Goal: Task Accomplishment & Management: Manage account settings

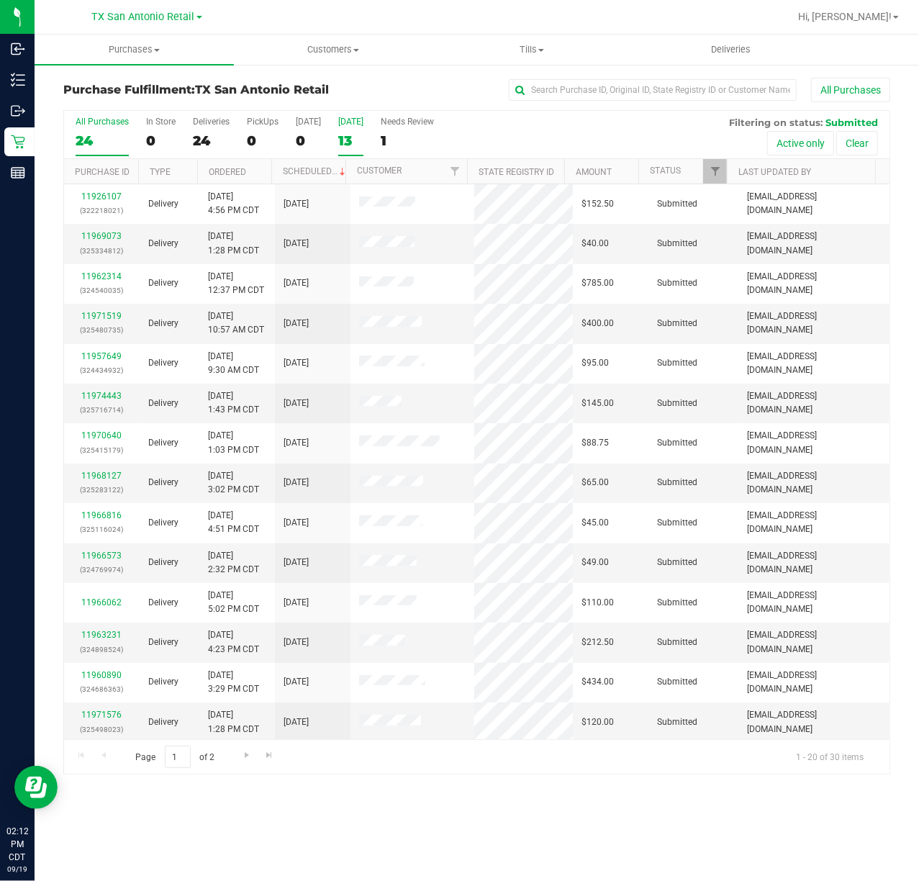
click at [346, 124] on div "Tomorrow" at bounding box center [350, 122] width 25 height 10
click at [0, 0] on input "Tomorrow 13" at bounding box center [0, 0] width 0 height 0
click at [171, 17] on span "TX San Antonio Retail" at bounding box center [143, 17] width 103 height 13
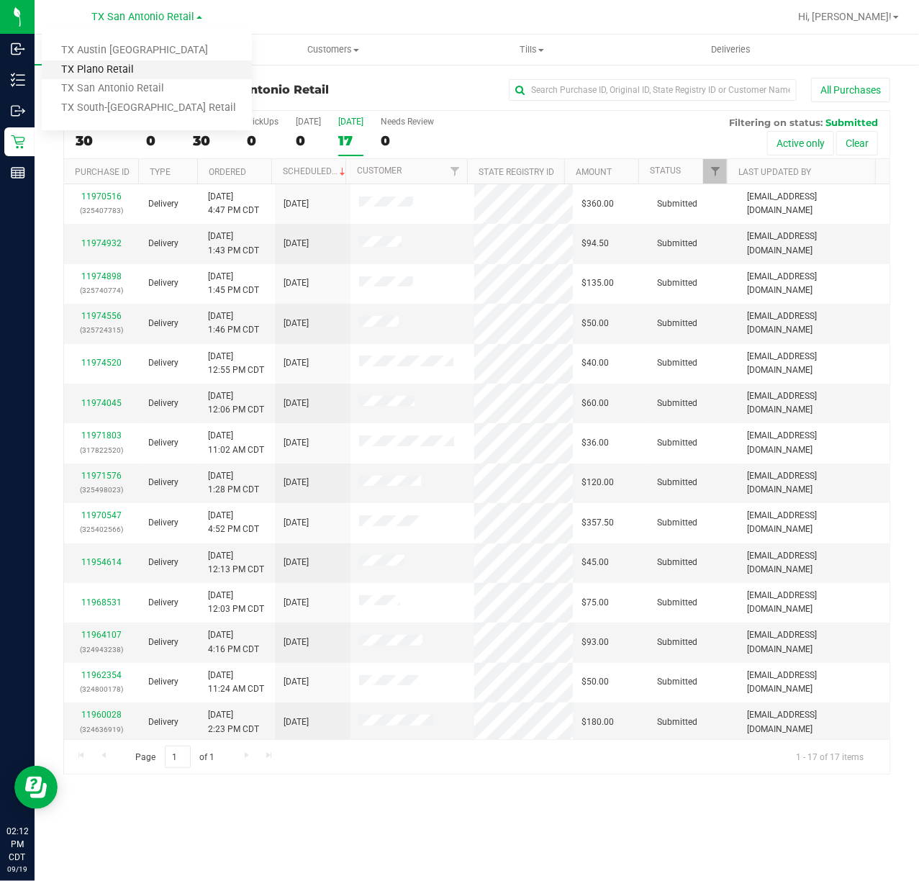
click at [138, 66] on link "TX Plano Retail" at bounding box center [147, 69] width 210 height 19
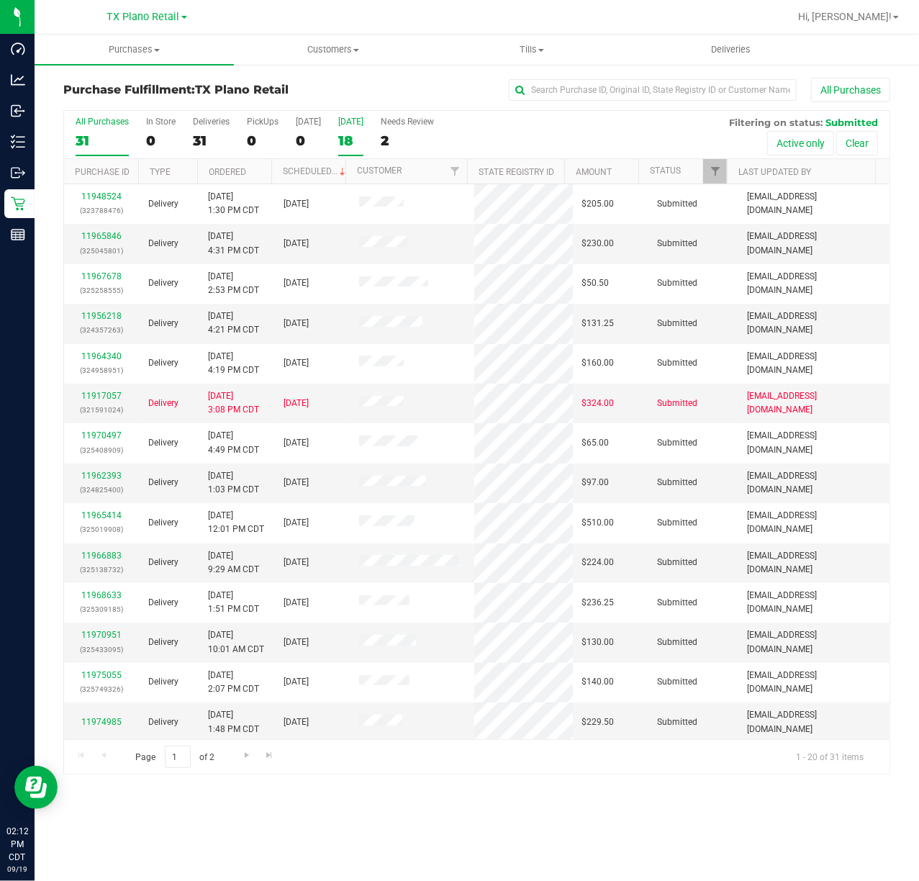
click at [353, 149] on div "18" at bounding box center [350, 140] width 25 height 17
click at [0, 0] on input "Tomorrow 18" at bounding box center [0, 0] width 0 height 0
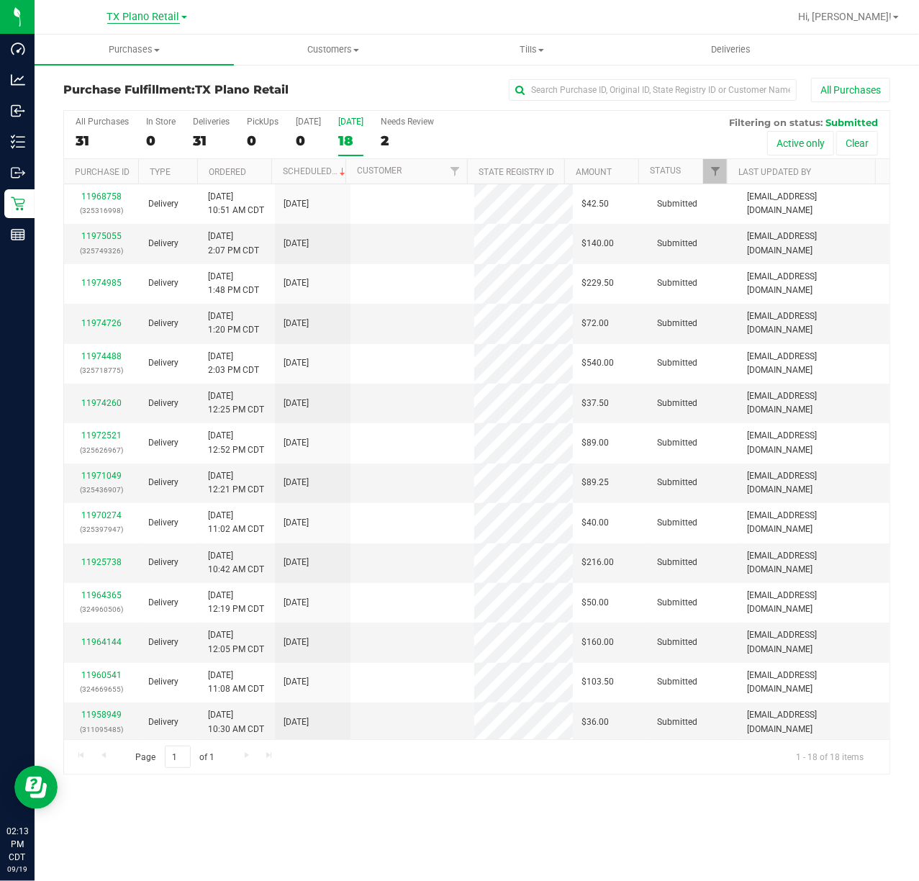
click at [155, 20] on span "TX Plano Retail" at bounding box center [143, 17] width 73 height 13
click at [148, 67] on link "TX Plano Retail" at bounding box center [147, 69] width 210 height 19
click at [342, 132] on label "Tomorrow 18" at bounding box center [350, 137] width 25 height 40
click at [0, 0] on input "Tomorrow 18" at bounding box center [0, 0] width 0 height 0
click at [154, 17] on span "TX Plano Retail" at bounding box center [143, 17] width 73 height 13
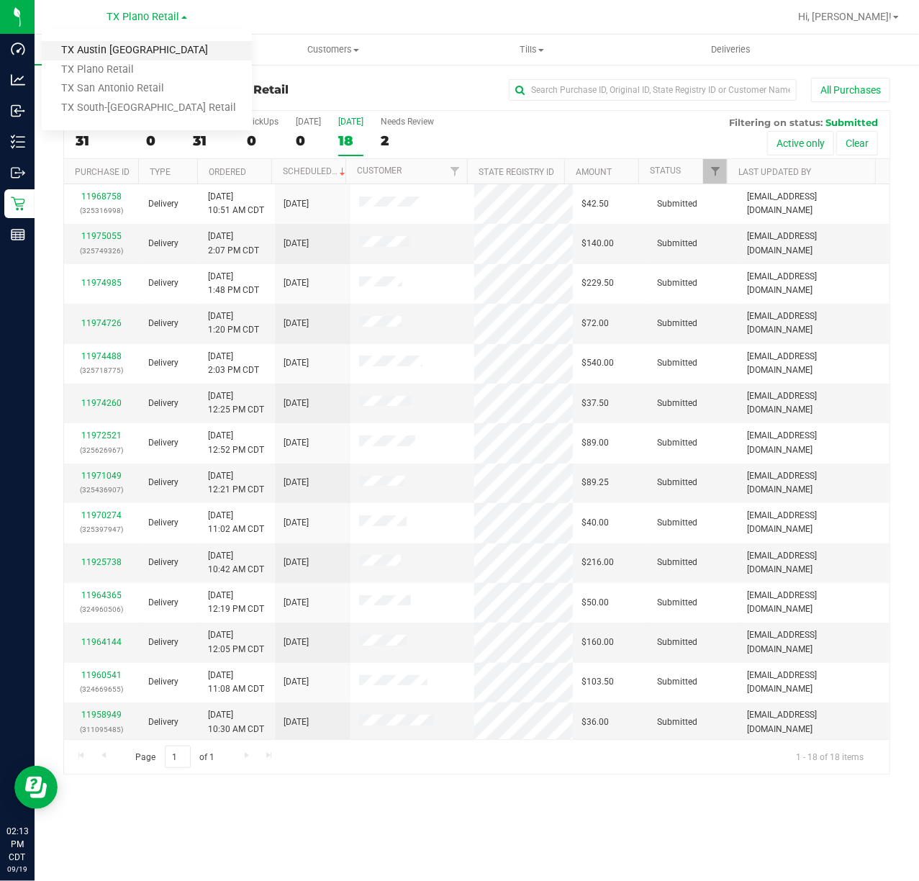
click at [153, 55] on link "TX Austin [GEOGRAPHIC_DATA]" at bounding box center [147, 50] width 210 height 19
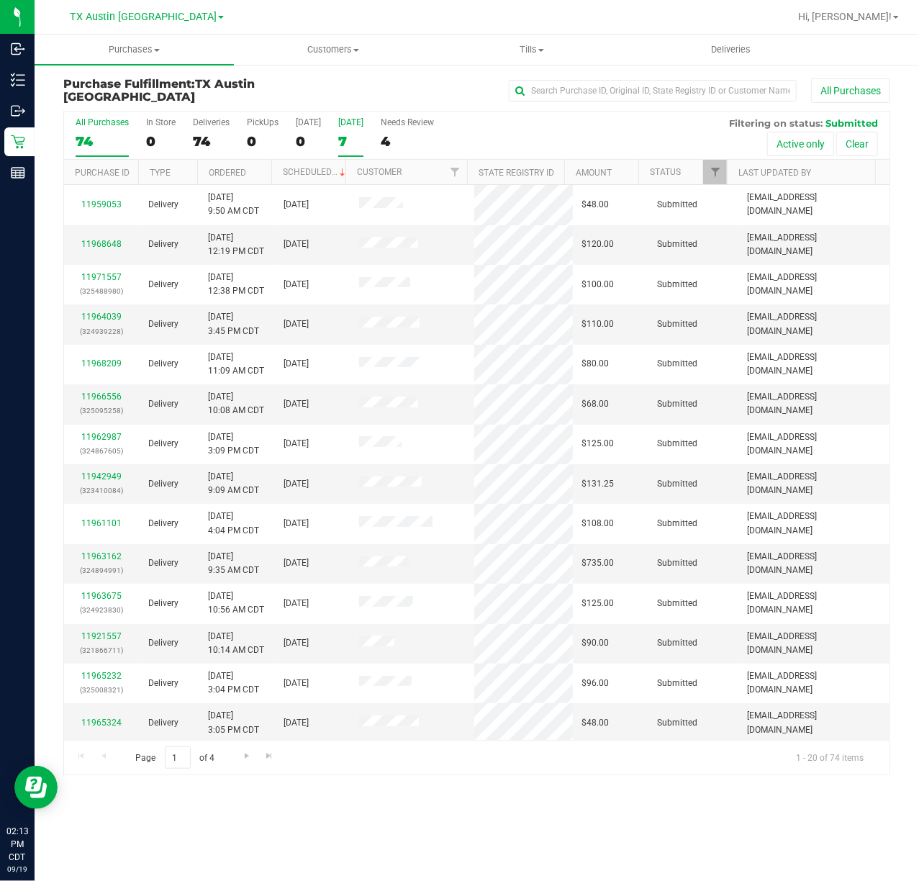
click at [344, 145] on div "7" at bounding box center [350, 141] width 25 height 17
click at [0, 0] on input "Tomorrow 7" at bounding box center [0, 0] width 0 height 0
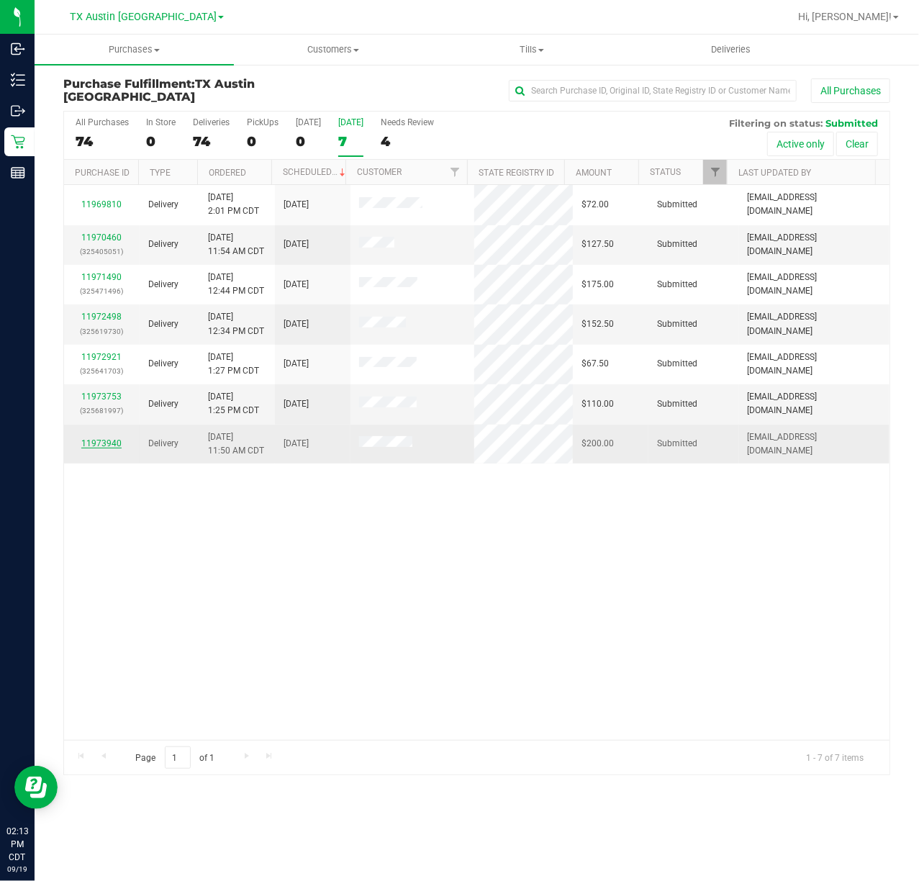
click at [96, 446] on link "11973940" at bounding box center [101, 443] width 40 height 10
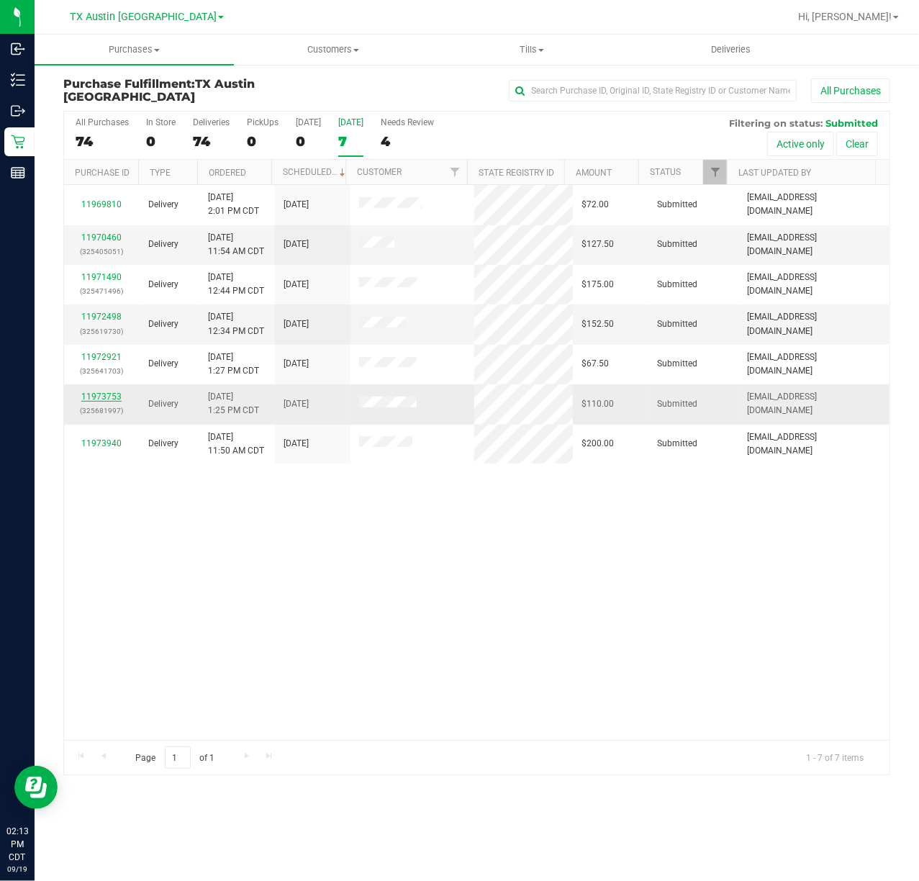
click at [111, 395] on link "11973753" at bounding box center [101, 396] width 40 height 10
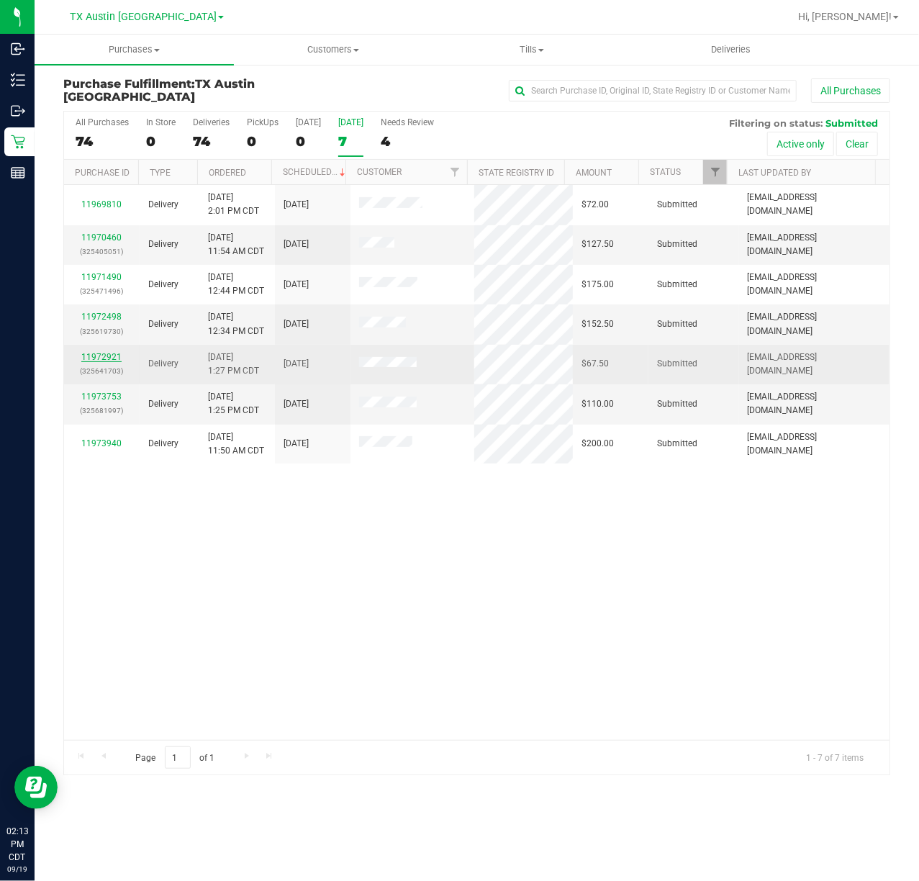
click at [104, 355] on link "11972921" at bounding box center [101, 357] width 40 height 10
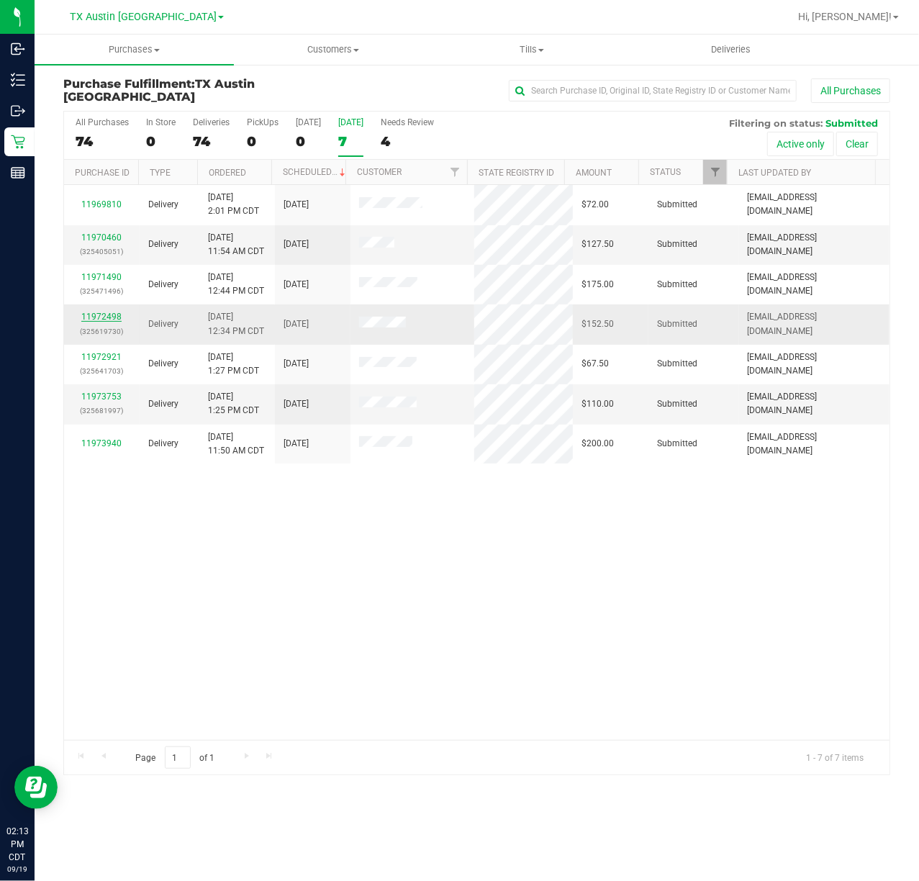
click at [96, 319] on link "11972498" at bounding box center [101, 317] width 40 height 10
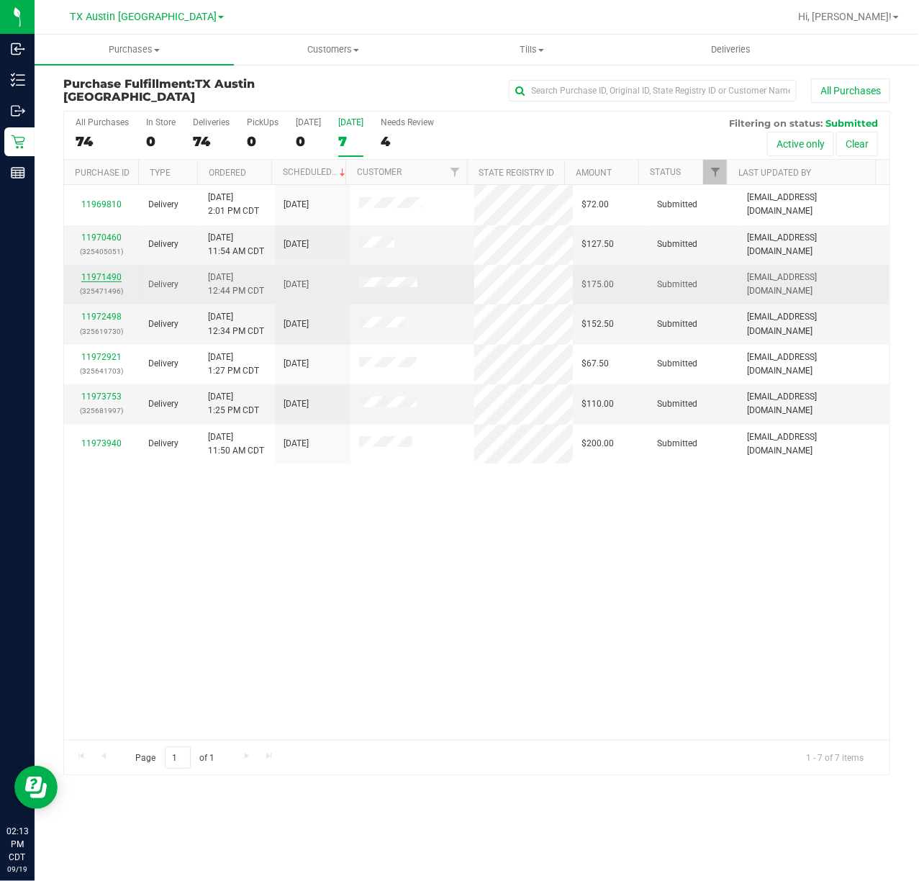
click at [99, 281] on link "11971490" at bounding box center [101, 277] width 40 height 10
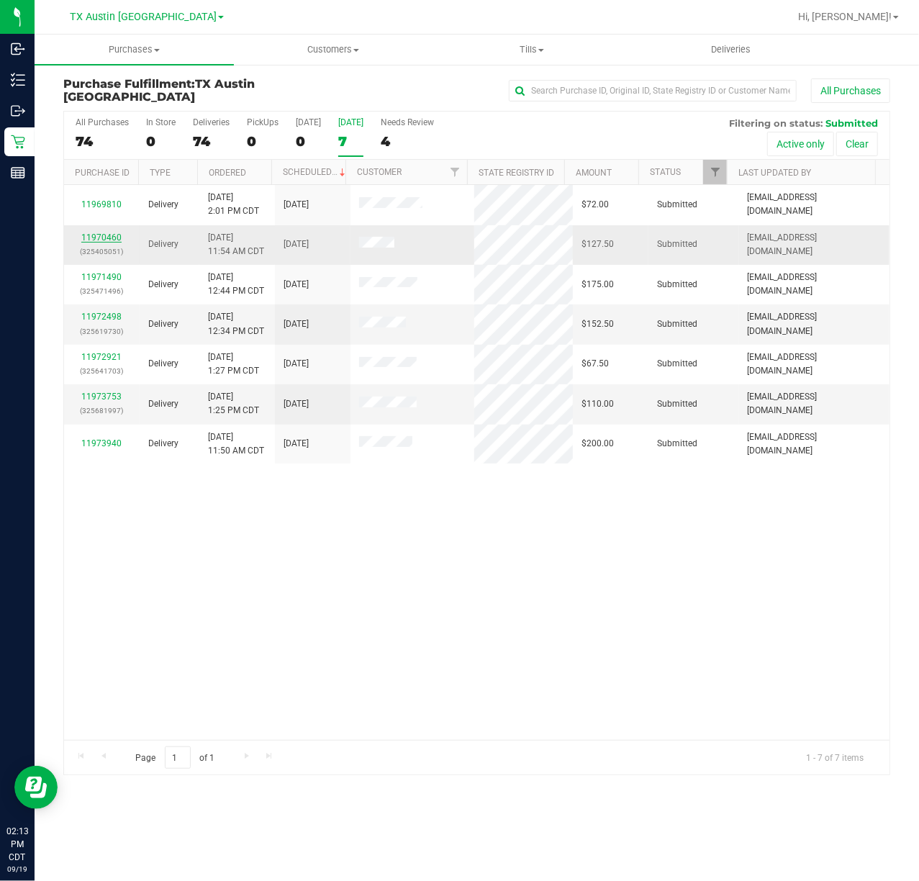
click at [101, 233] on link "11970460" at bounding box center [101, 237] width 40 height 10
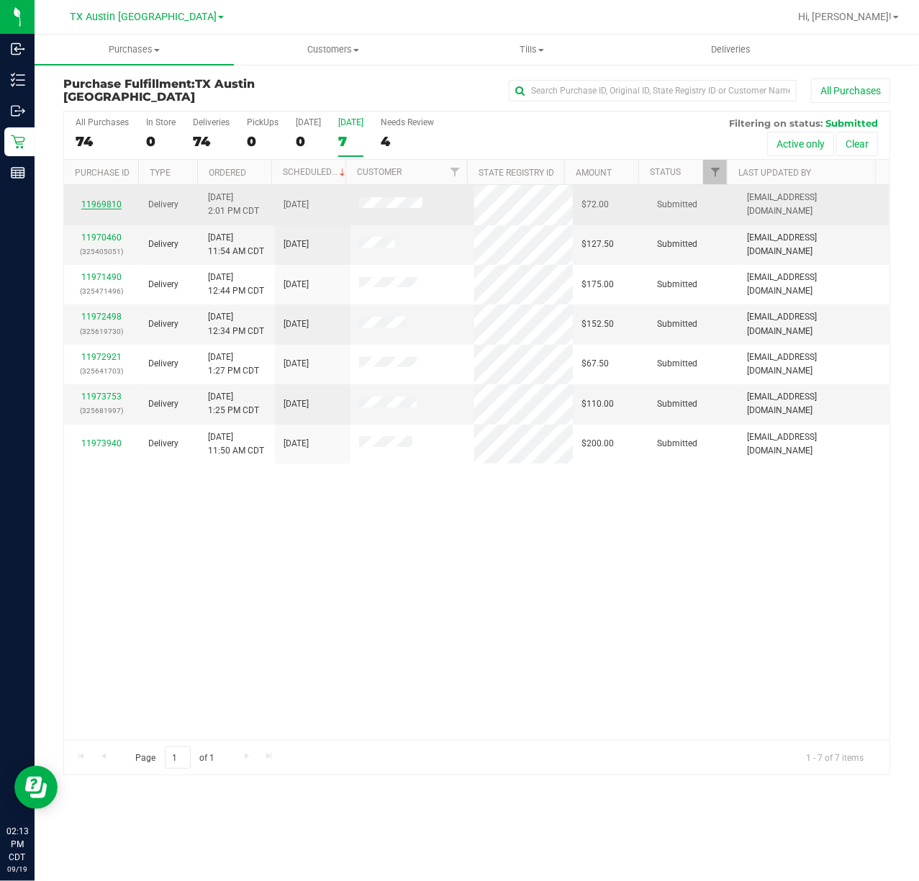
click at [101, 204] on link "11969810" at bounding box center [101, 204] width 40 height 10
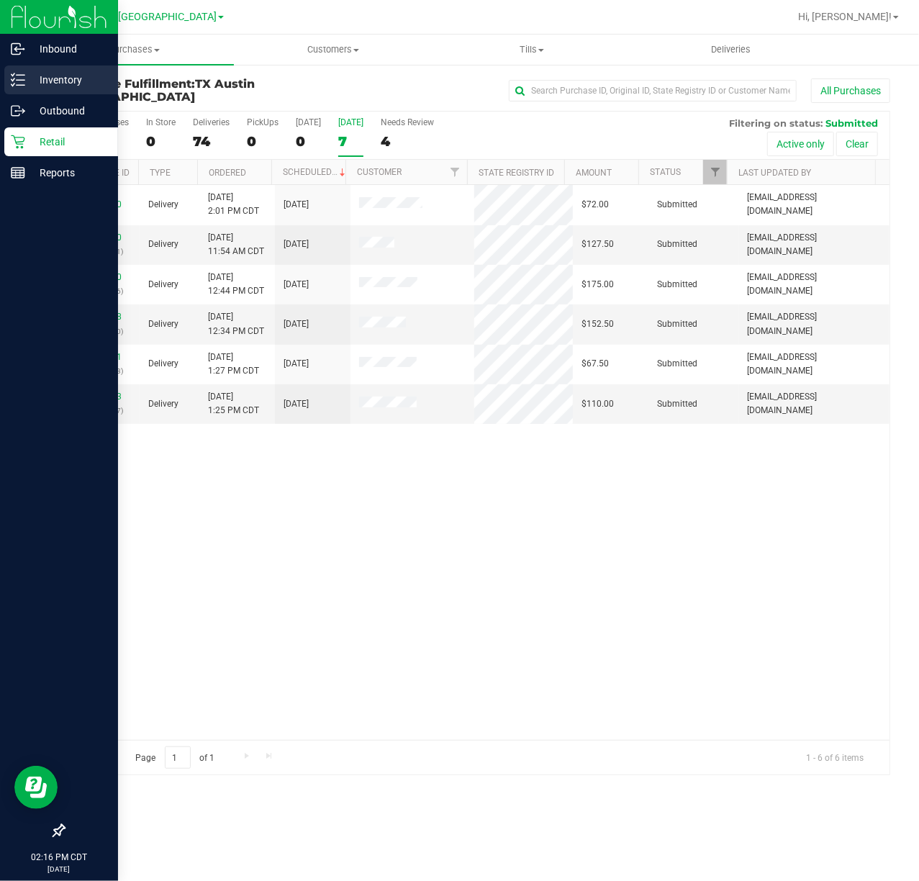
click at [9, 87] on div "Inventory" at bounding box center [61, 79] width 114 height 29
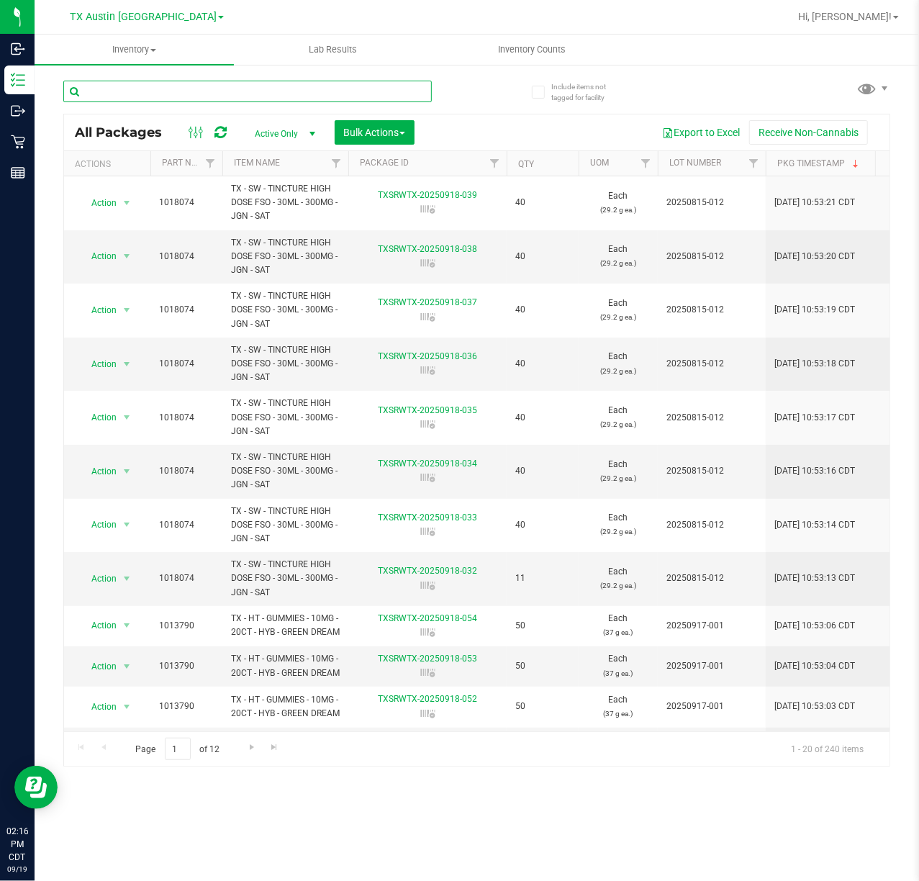
click at [399, 89] on input "text" at bounding box center [247, 92] width 368 height 22
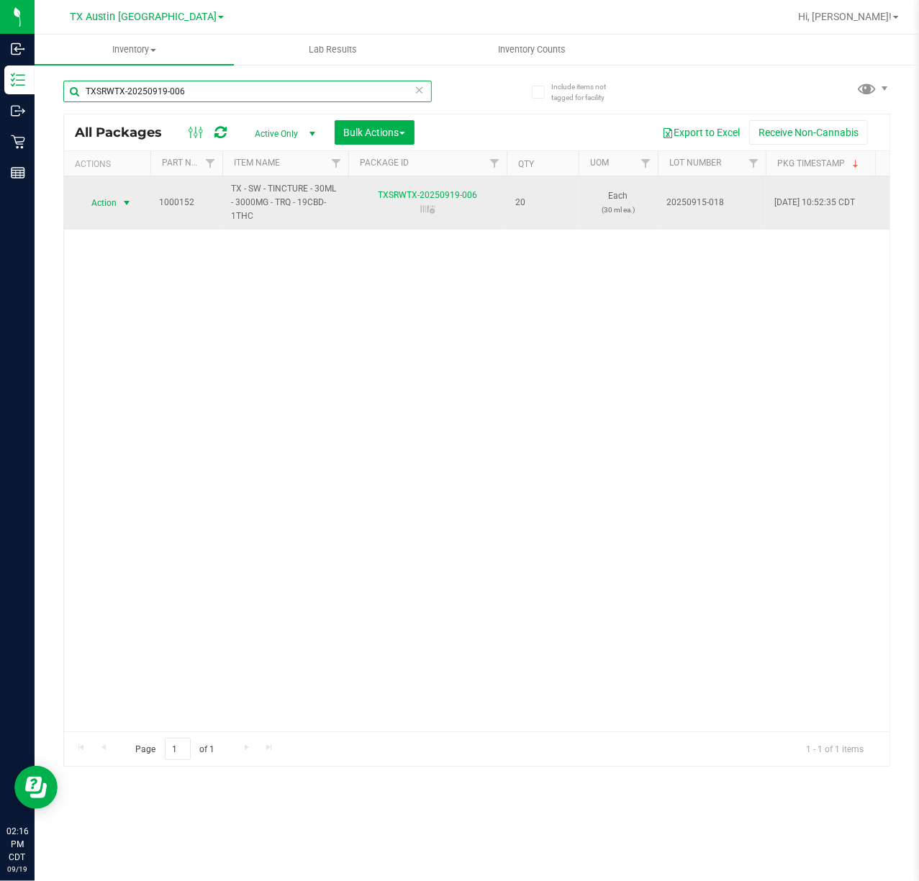
type input "TXSRWTX-20250919-006"
click at [99, 212] on span "Action" at bounding box center [97, 203] width 39 height 20
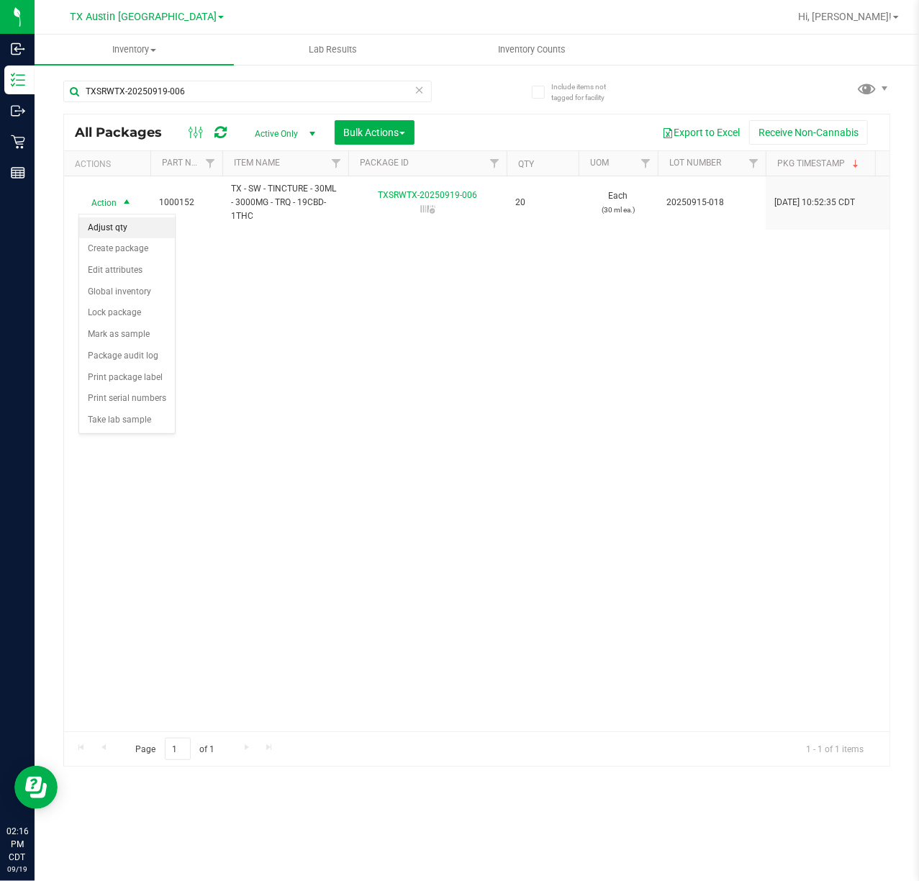
click at [115, 232] on li "Adjust qty" at bounding box center [127, 228] width 96 height 22
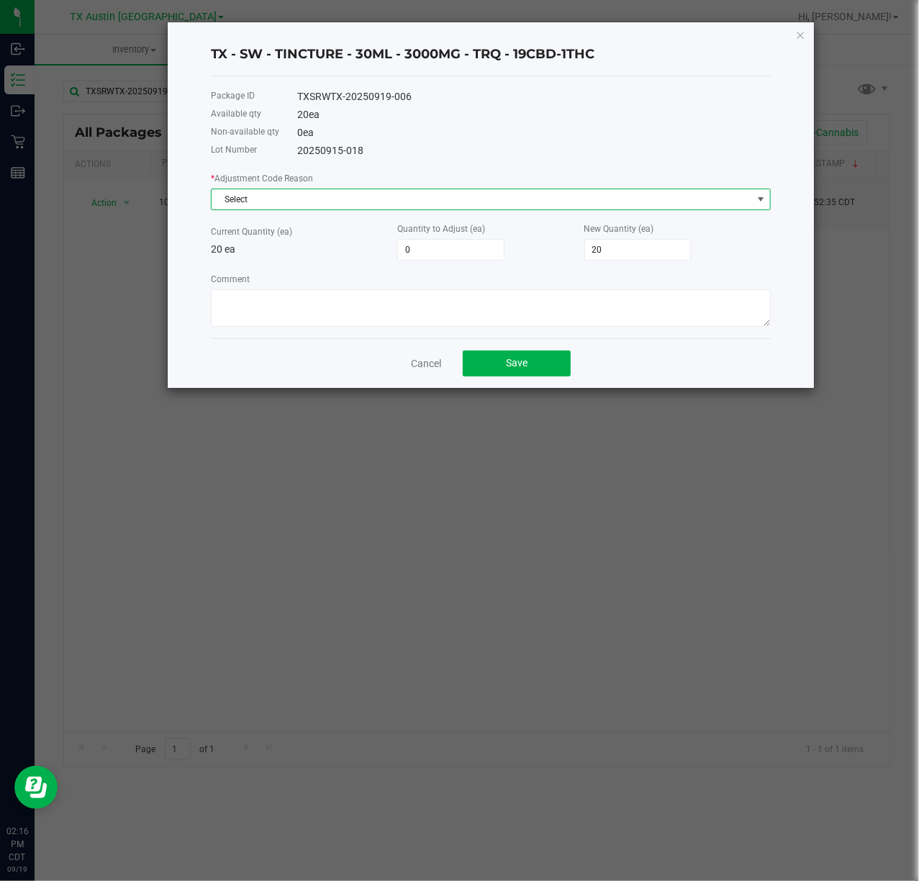
click at [445, 194] on span "Select" at bounding box center [482, 199] width 540 height 20
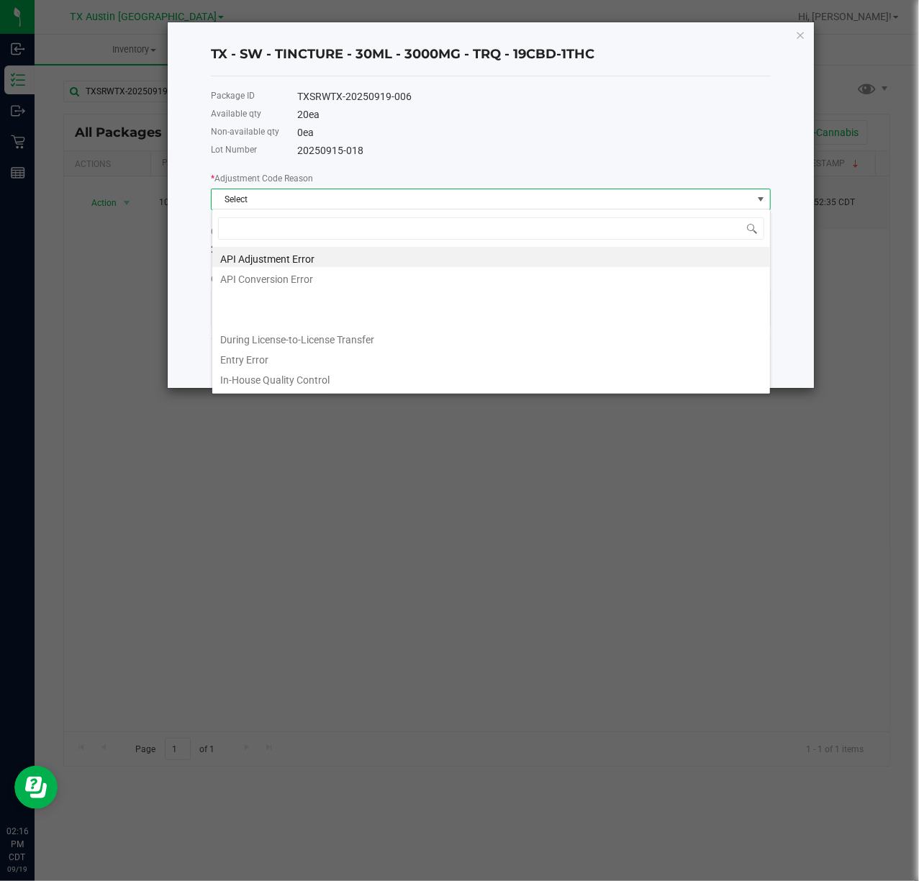
scroll to position [22, 559]
click at [292, 363] on li "Entry Error" at bounding box center [491, 357] width 558 height 20
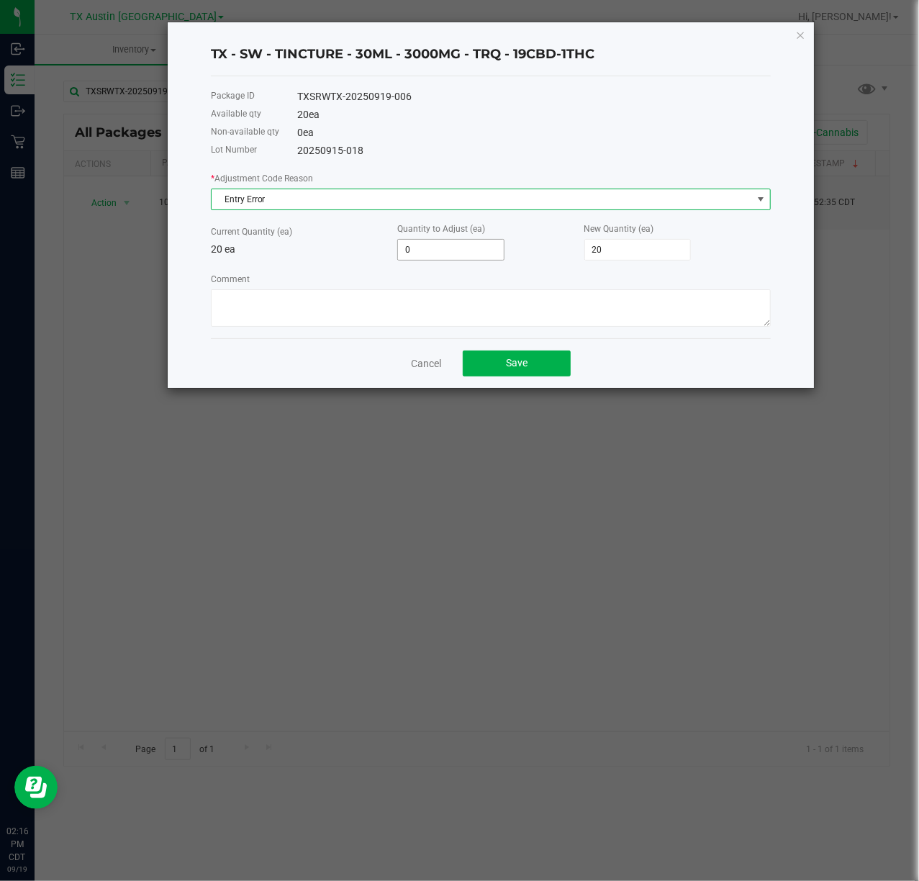
click at [461, 252] on input "0" at bounding box center [451, 250] width 106 height 20
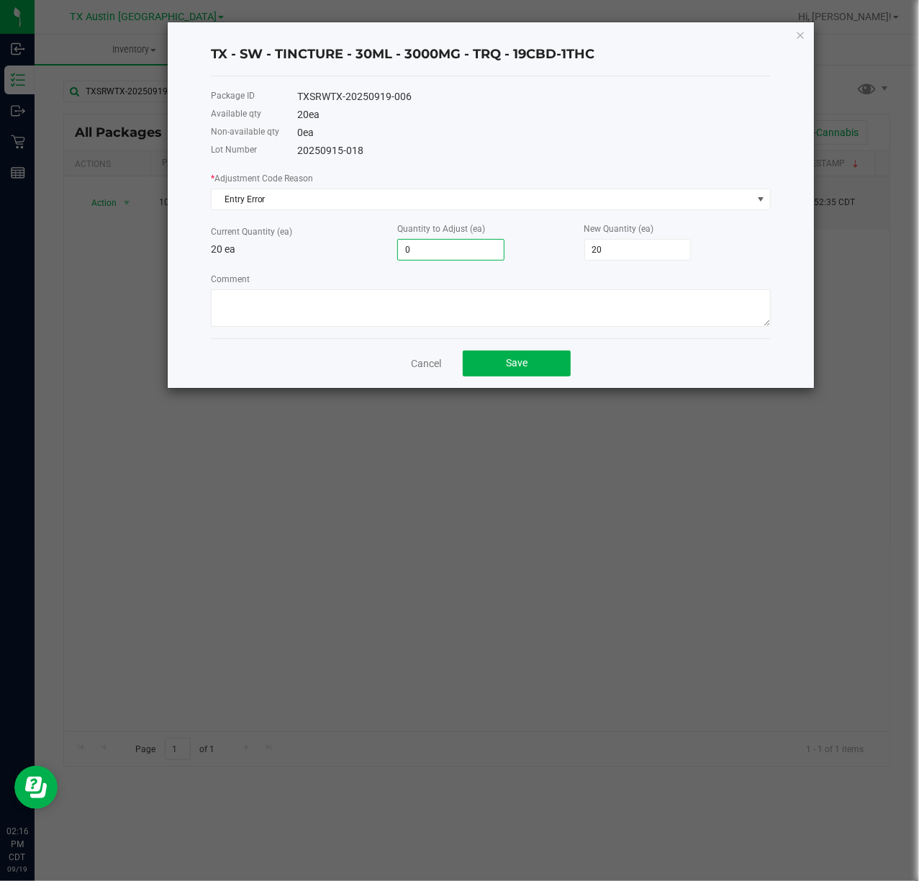
type input "1"
type input "21"
type input "1"
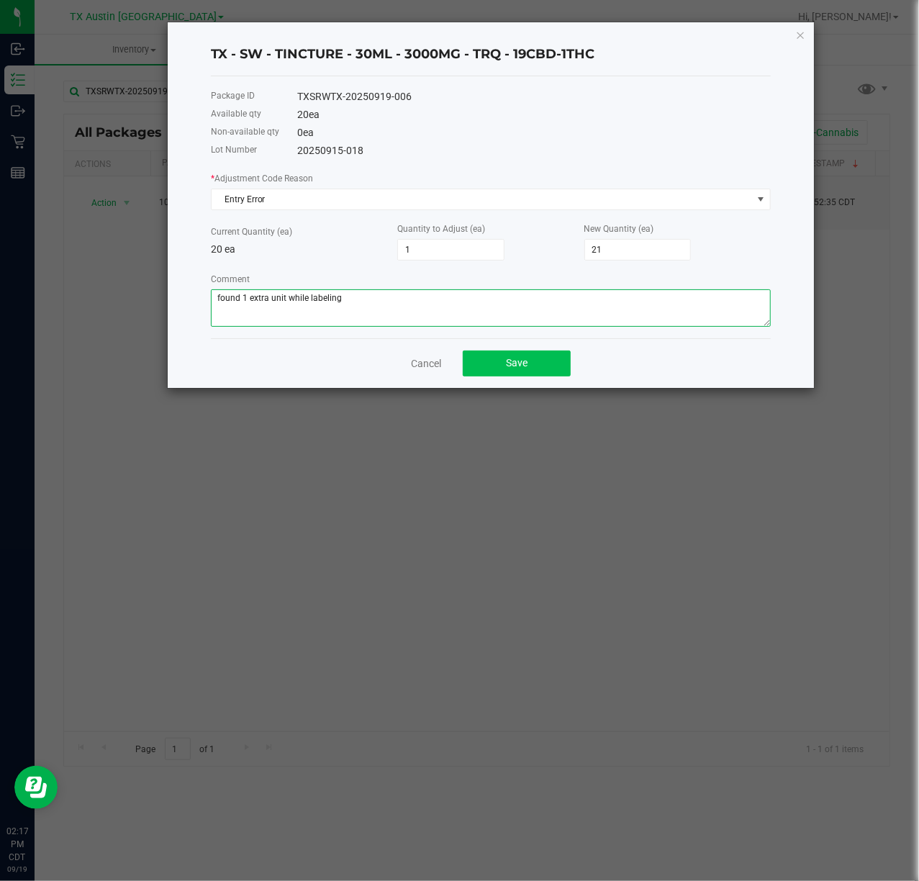
type textarea "found 1 extra unit while labeling"
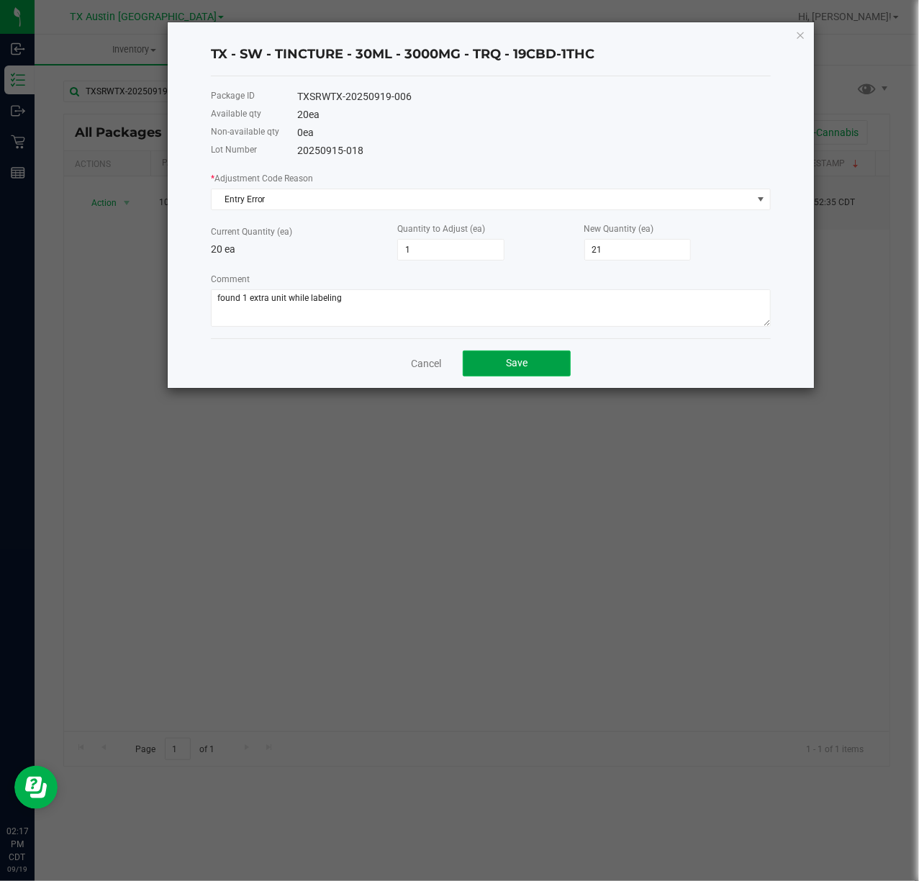
click at [483, 358] on button "Save" at bounding box center [517, 363] width 108 height 26
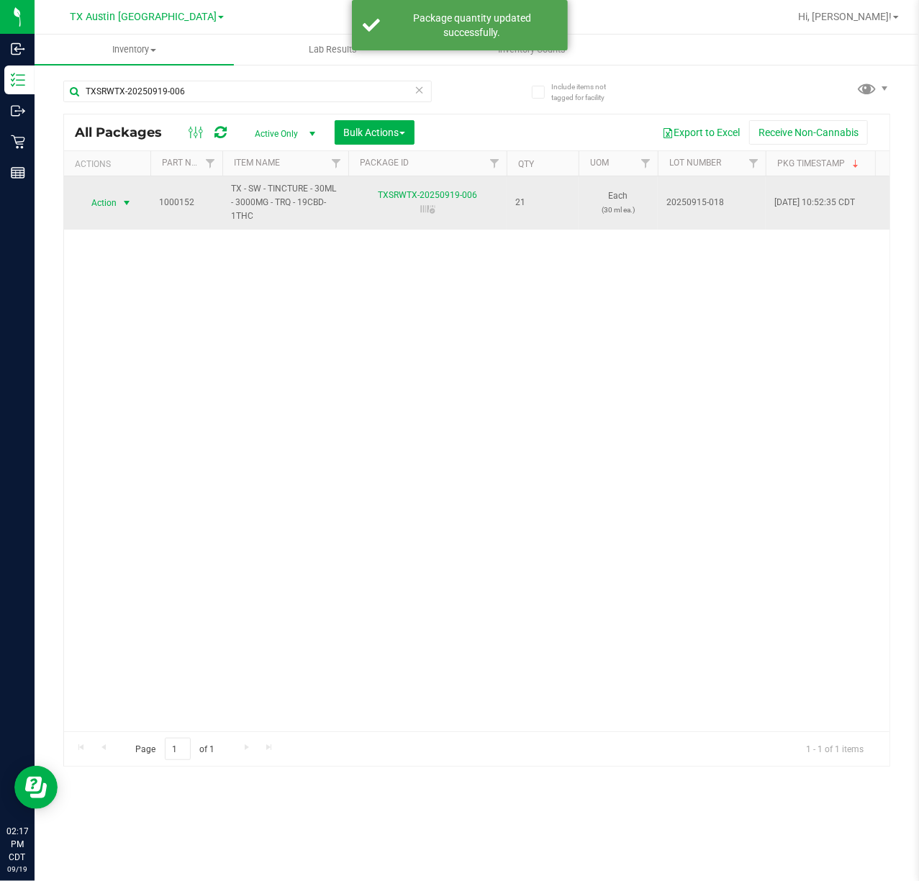
click at [124, 204] on span "select" at bounding box center [127, 203] width 12 height 12
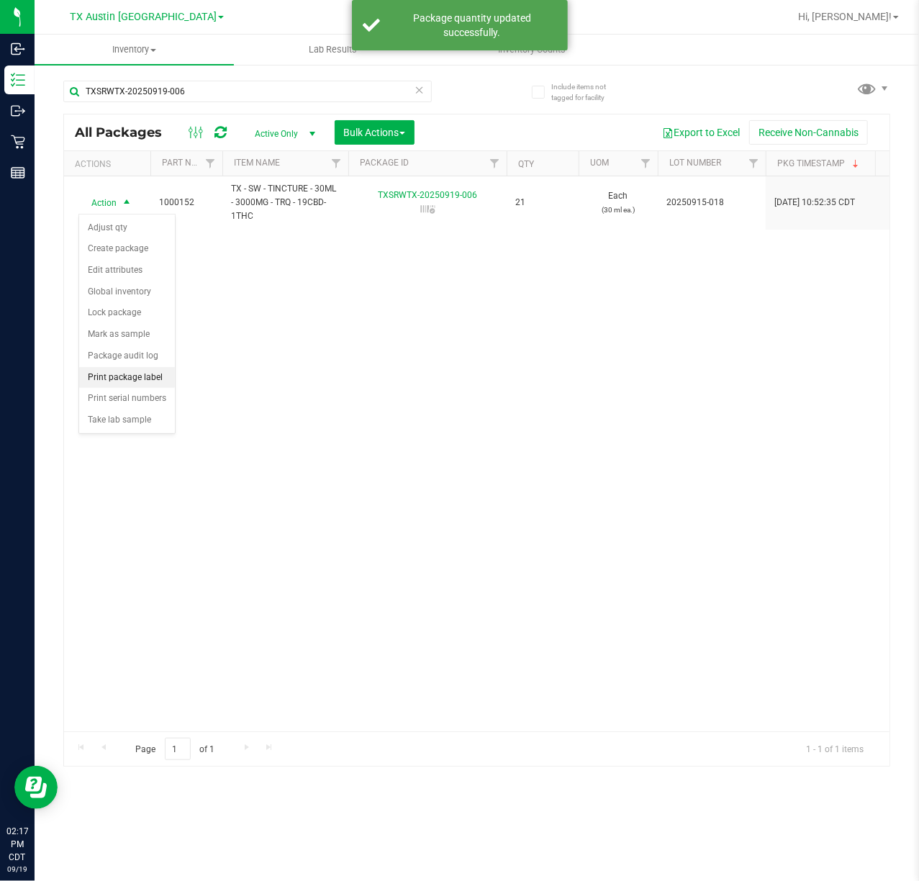
click at [108, 384] on li "Print package label" at bounding box center [127, 378] width 96 height 22
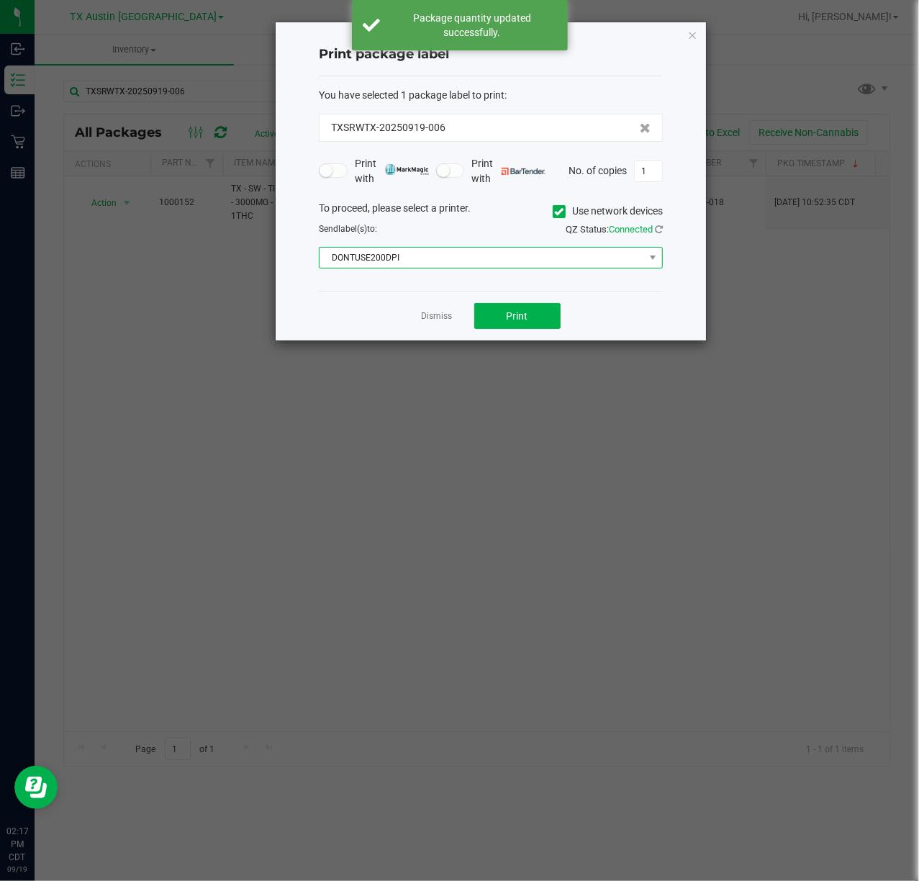
click at [481, 266] on span "DONTUSE200DPI" at bounding box center [481, 257] width 324 height 20
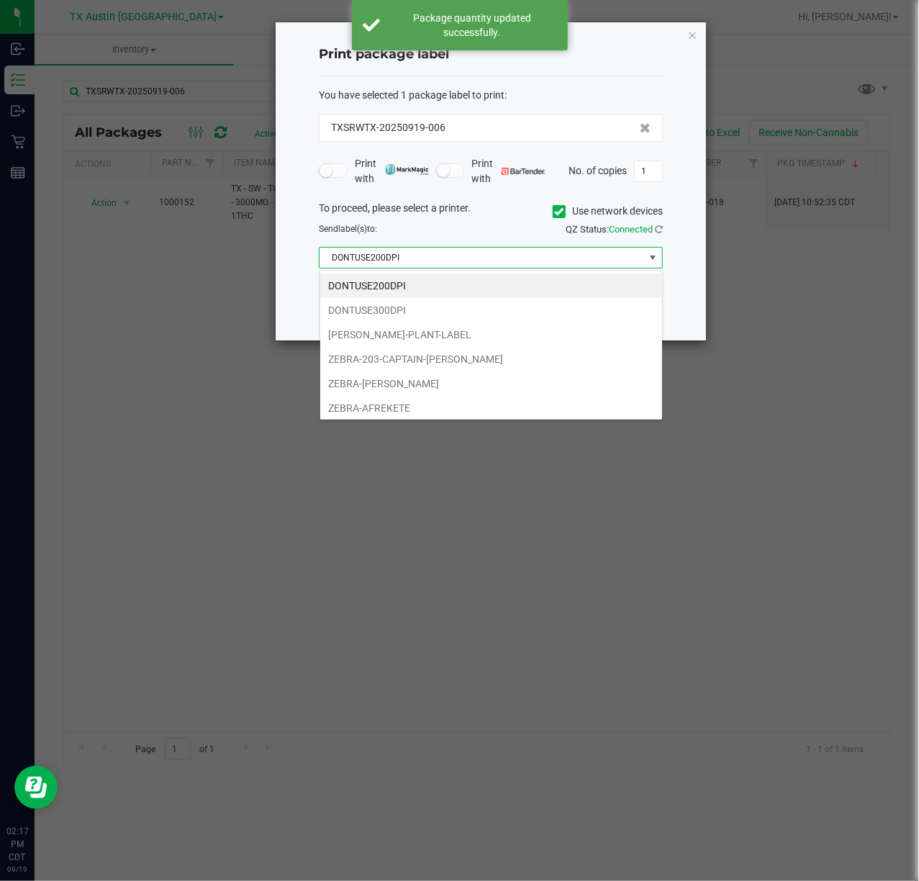
scroll to position [22, 343]
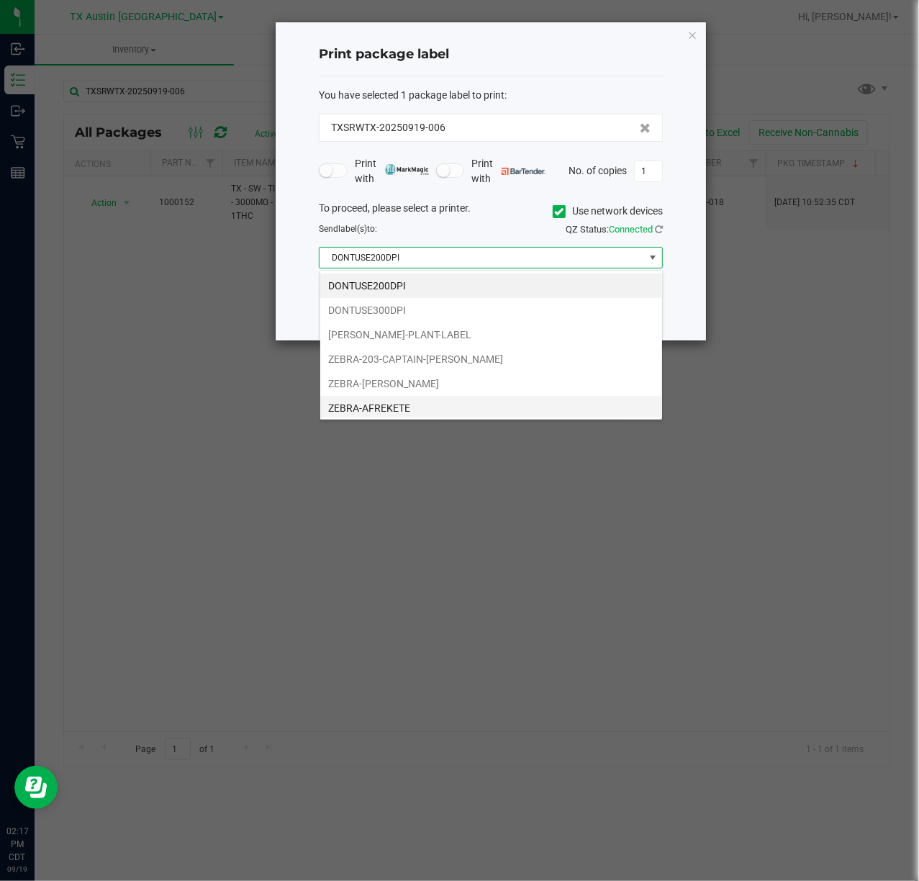
click at [441, 406] on li "ZEBRA-AFREKETE" at bounding box center [491, 408] width 342 height 24
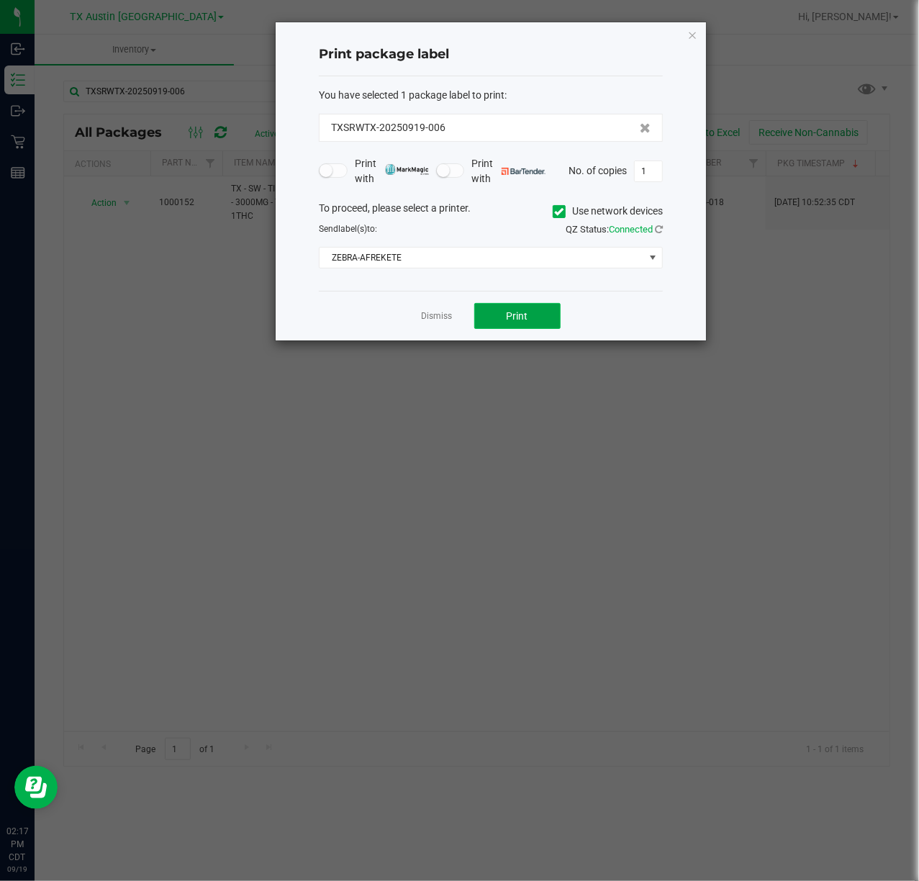
click at [515, 317] on span "Print" at bounding box center [517, 316] width 22 height 12
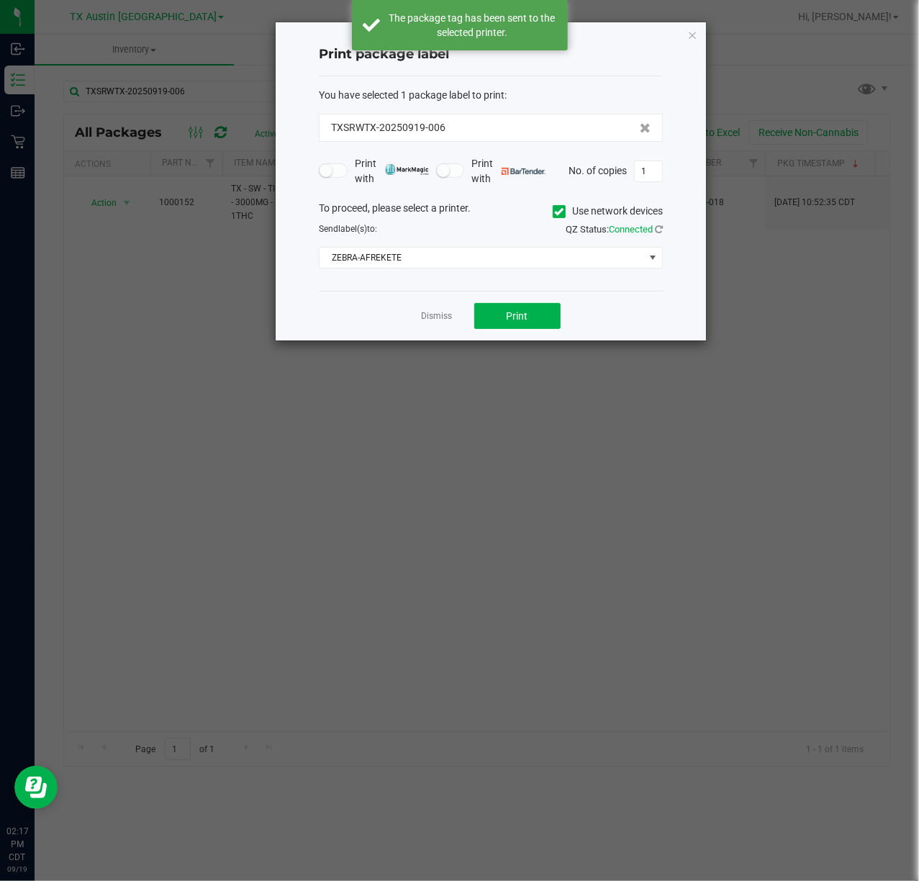
click at [415, 317] on div "Dismiss Print" at bounding box center [491, 316] width 344 height 50
click at [476, 308] on button "Print" at bounding box center [517, 316] width 86 height 26
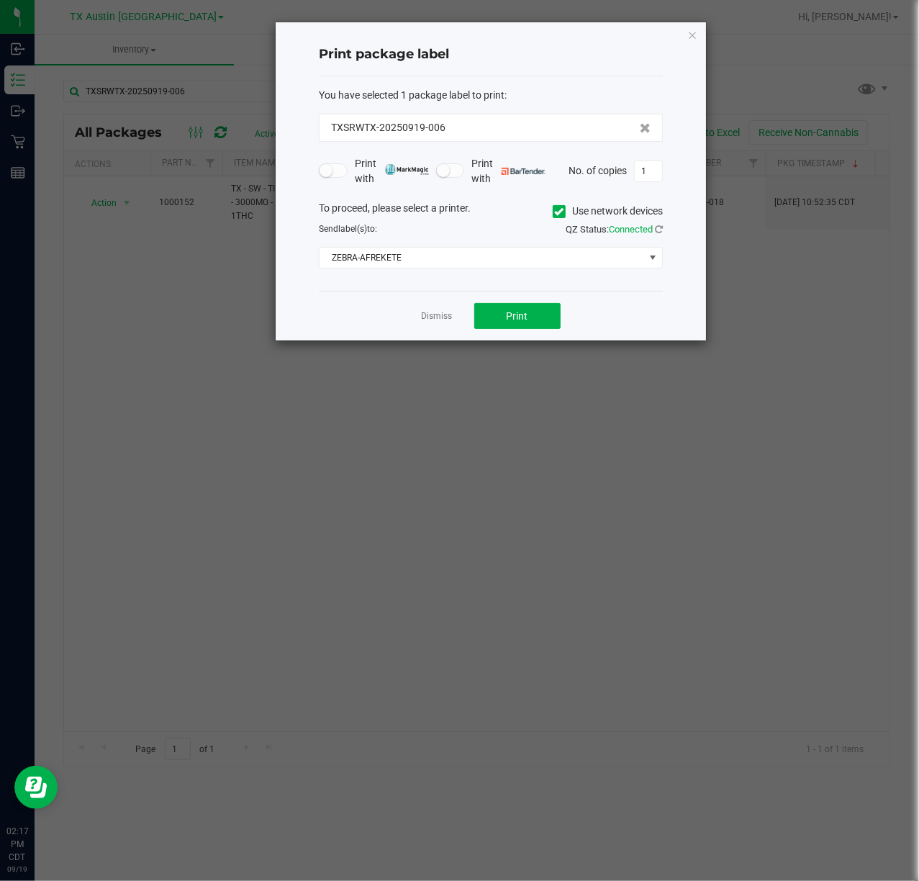
click at [440, 308] on div "Dismiss Print" at bounding box center [491, 316] width 344 height 50
click at [432, 308] on div "Dismiss Print" at bounding box center [491, 316] width 344 height 50
click at [432, 312] on link "Dismiss" at bounding box center [437, 316] width 31 height 12
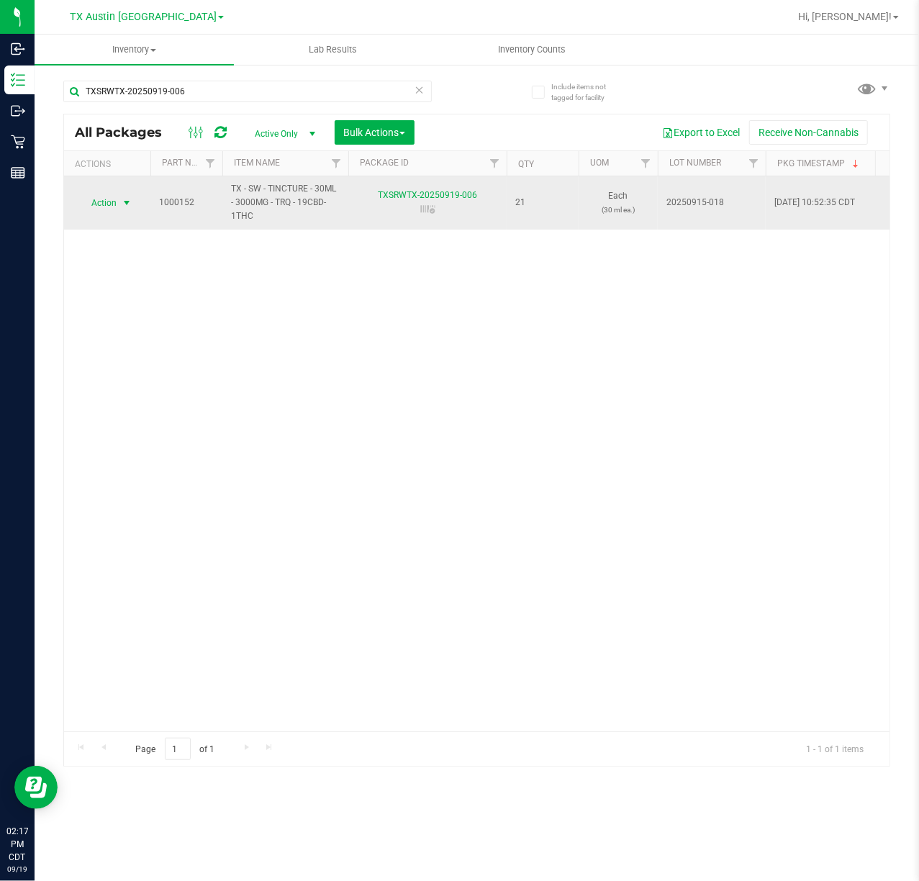
click at [138, 217] on td "Action Action Adjust qty Create package Edit attributes Global inventory Lock p…" at bounding box center [107, 202] width 86 height 53
click at [110, 196] on span "Action" at bounding box center [97, 203] width 39 height 20
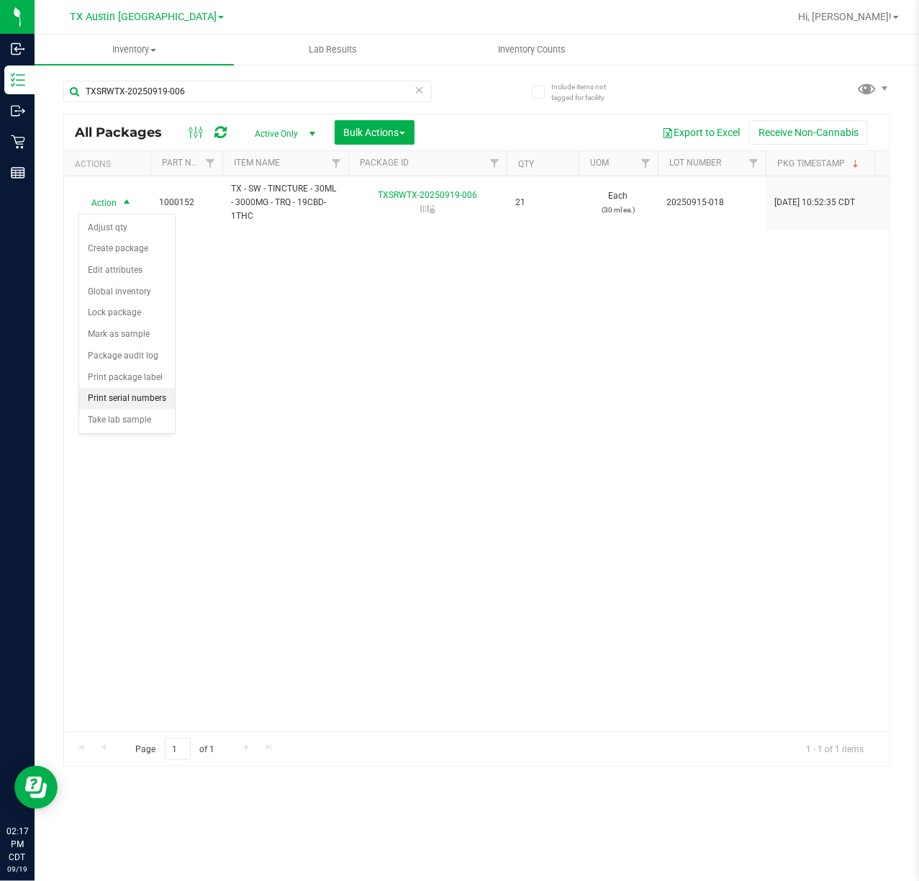
click at [137, 392] on li "Print serial numbers" at bounding box center [127, 399] width 96 height 22
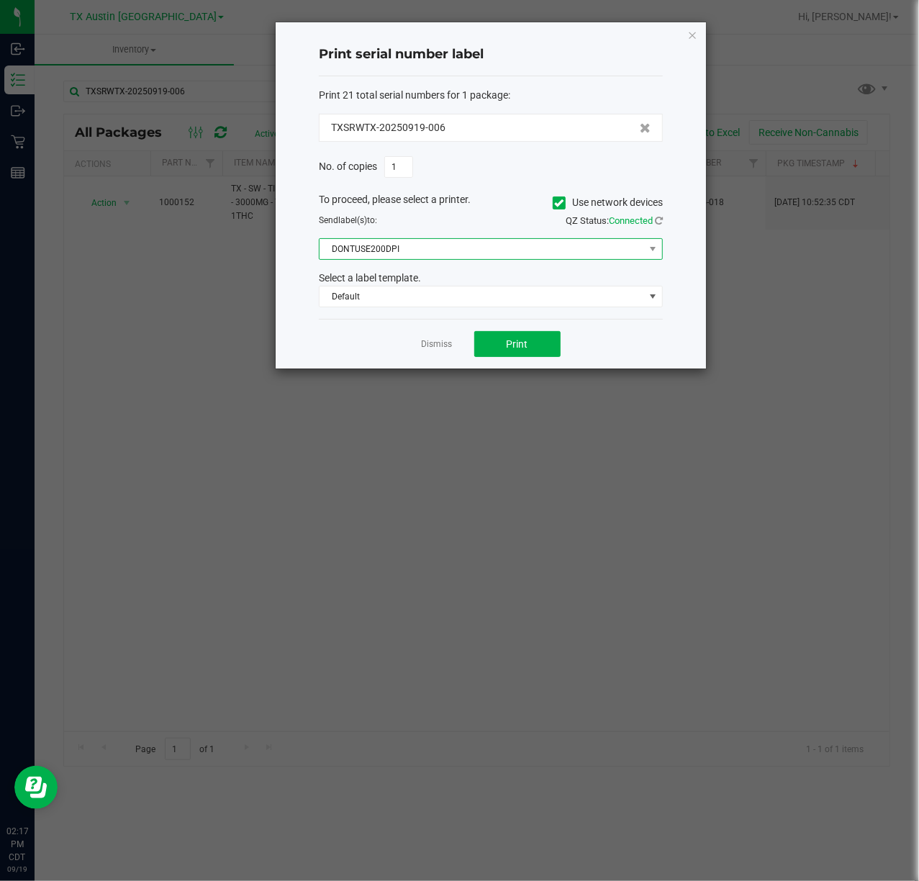
click at [416, 254] on span "DONTUSE200DPI" at bounding box center [481, 249] width 324 height 20
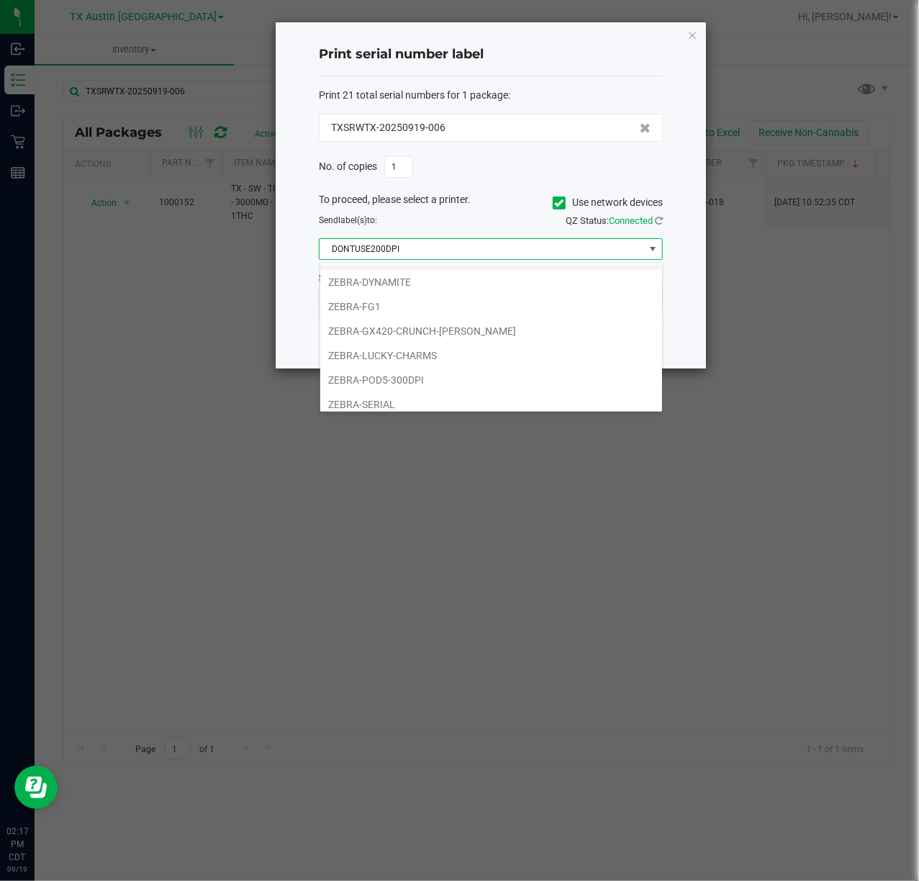
scroll to position [191, 0]
click at [439, 363] on li "ZEBRA-LUCKY-CHARMS" at bounding box center [491, 354] width 342 height 24
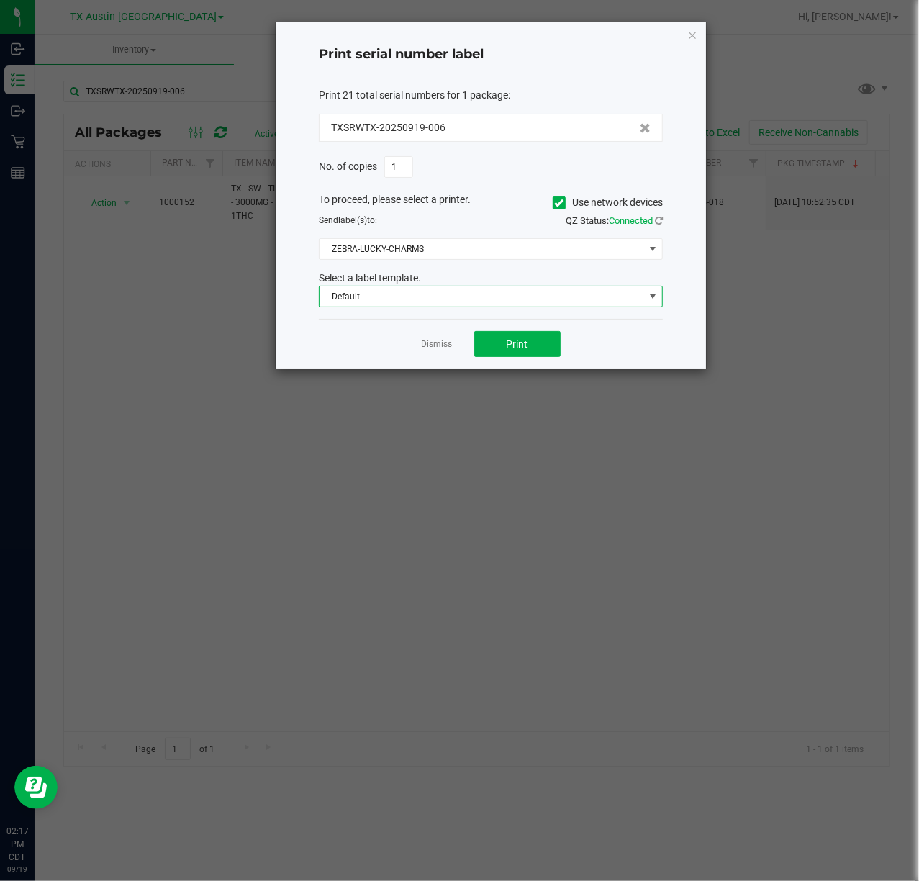
click at [506, 299] on span "Default" at bounding box center [481, 296] width 324 height 20
click at [476, 358] on li "TX New label" at bounding box center [491, 349] width 342 height 24
click at [499, 340] on button "Print" at bounding box center [517, 344] width 86 height 26
click at [433, 350] on link "Dismiss" at bounding box center [437, 344] width 31 height 12
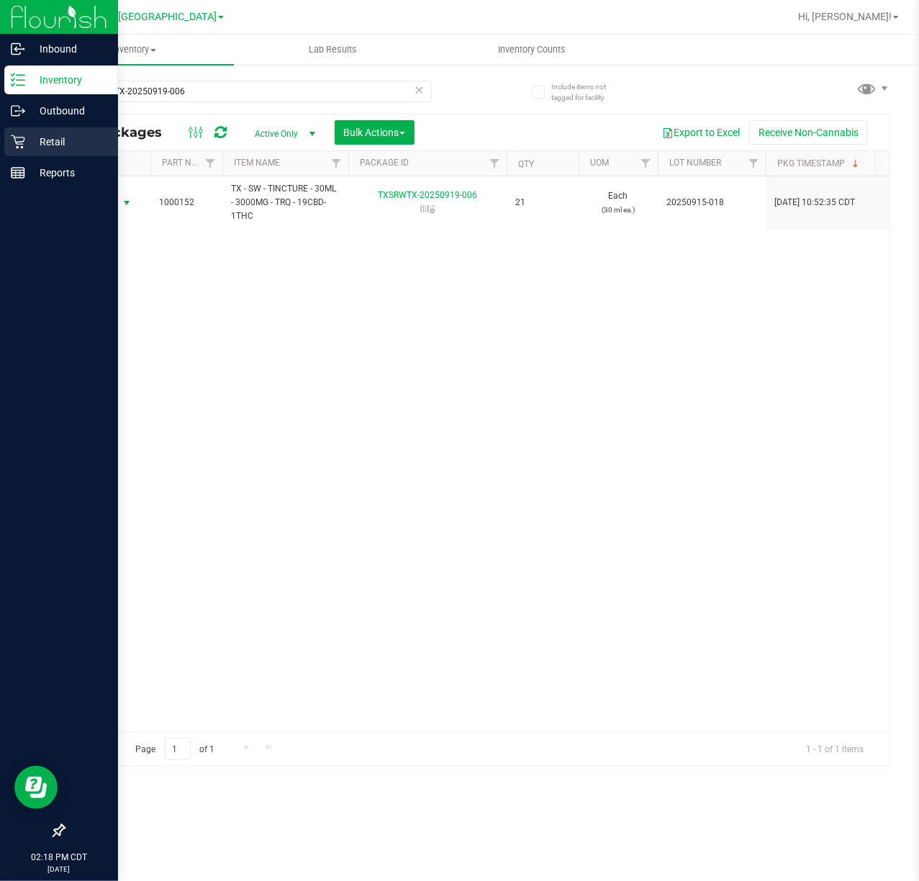
click at [104, 150] on div "Retail" at bounding box center [61, 141] width 114 height 29
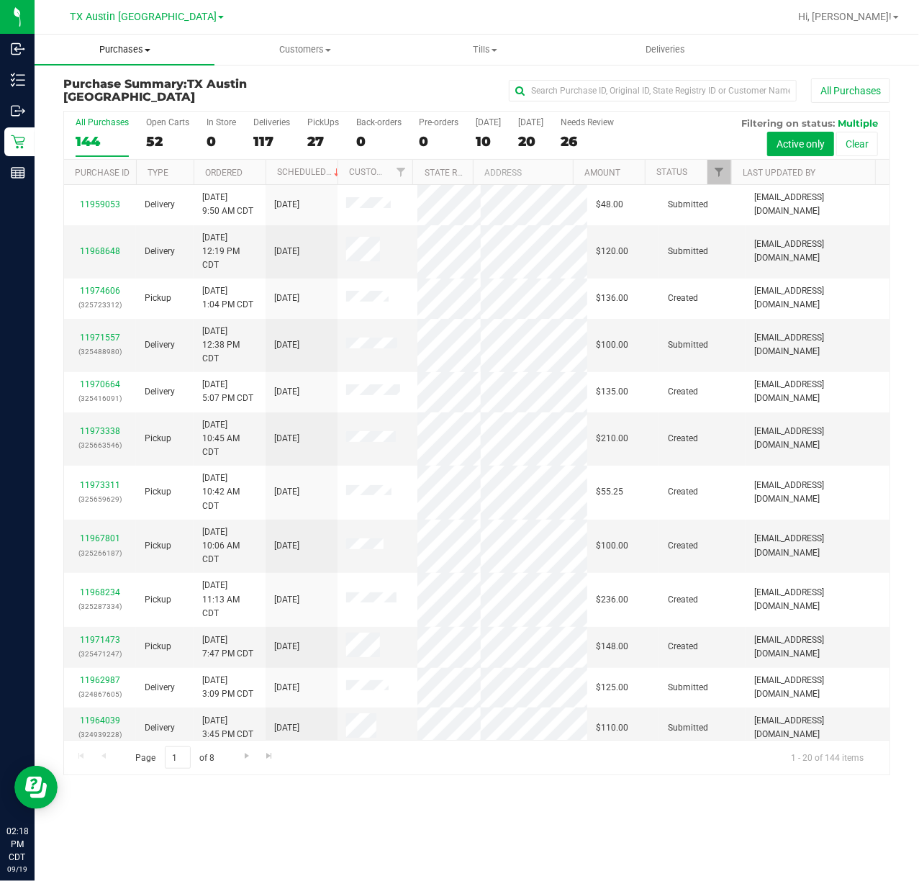
click at [122, 53] on span "Purchases" at bounding box center [125, 49] width 180 height 13
click at [127, 107] on li "Fulfillment" at bounding box center [125, 104] width 180 height 17
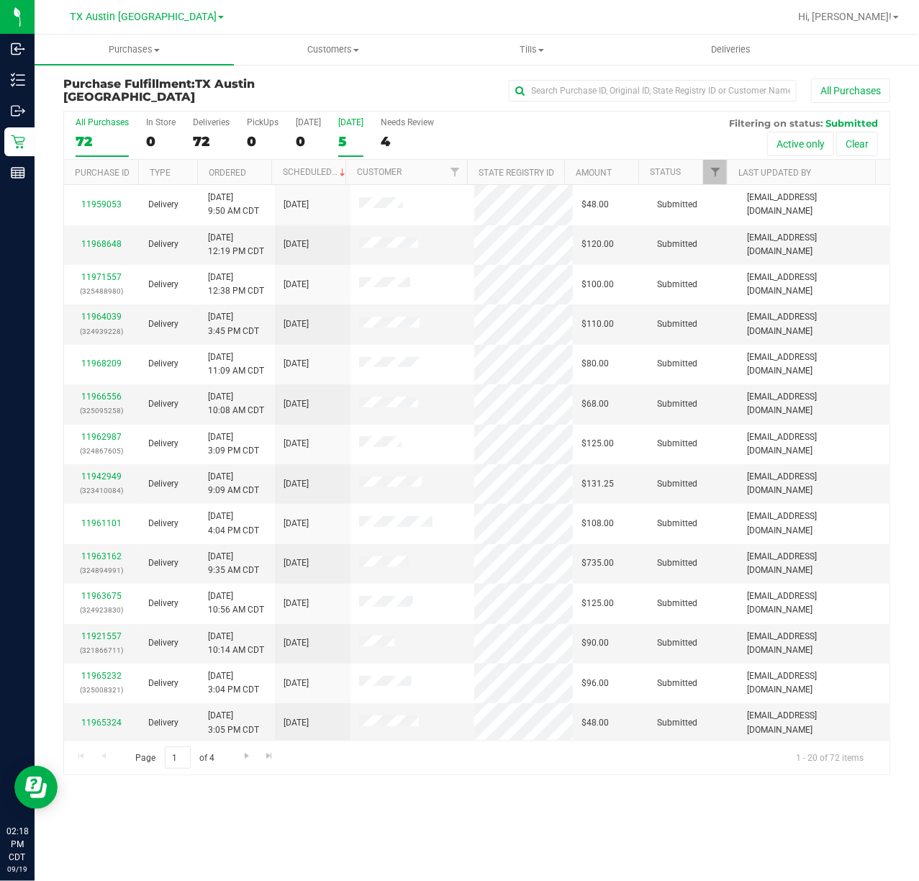
click at [348, 131] on label "Tomorrow 5" at bounding box center [350, 137] width 25 height 40
click at [0, 0] on input "Tomorrow 5" at bounding box center [0, 0] width 0 height 0
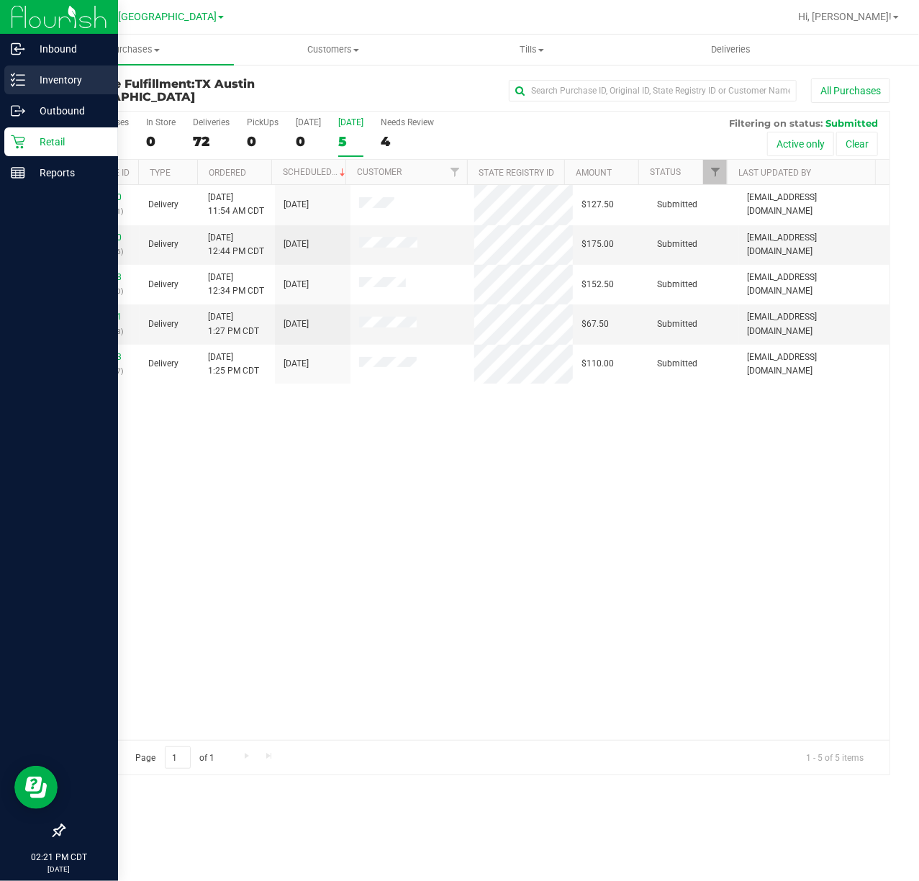
click at [9, 84] on div "Inventory" at bounding box center [61, 79] width 114 height 29
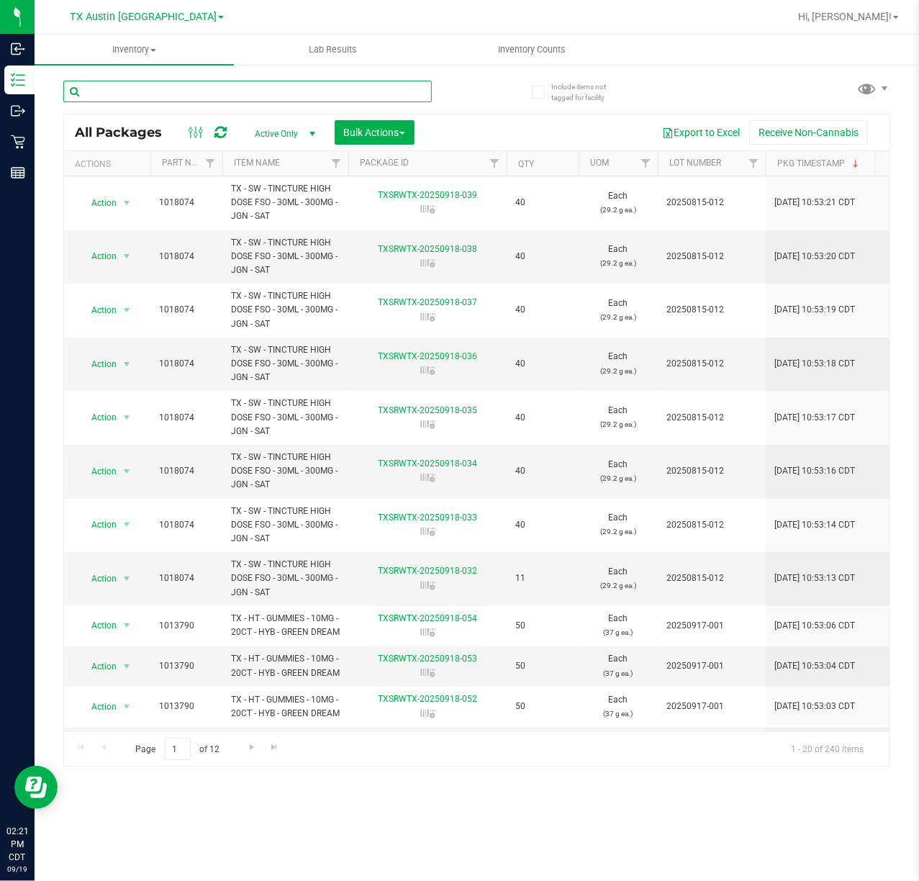
click at [312, 94] on input "text" at bounding box center [247, 92] width 368 height 22
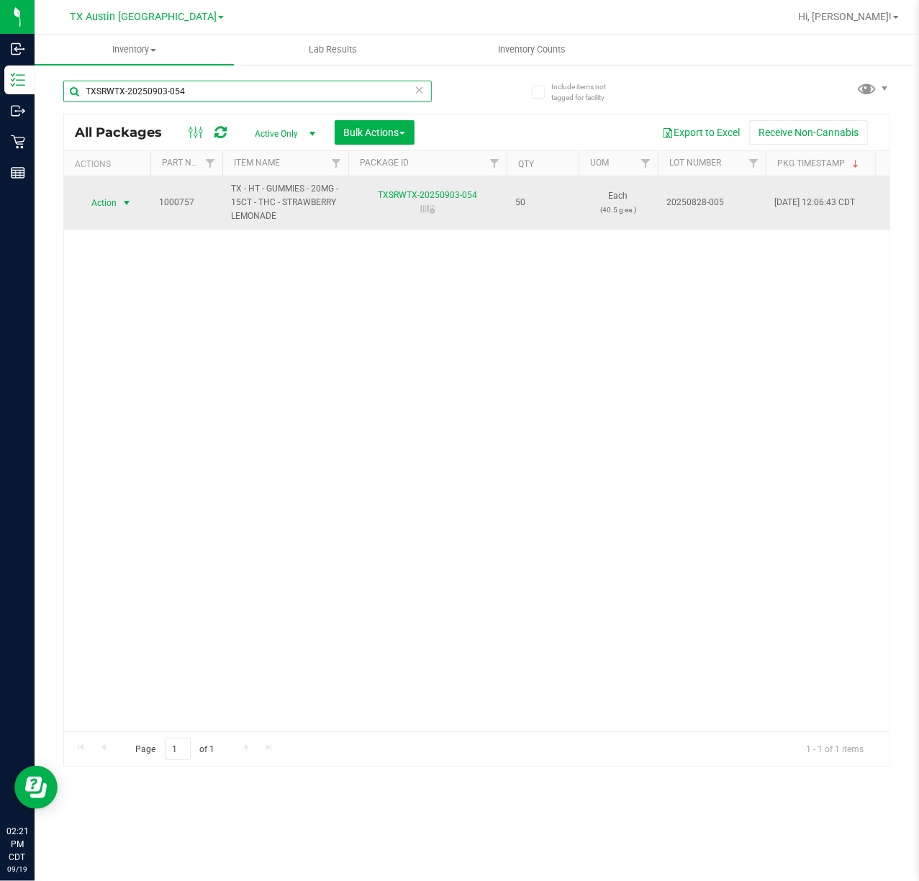
type input "TXSRWTX-20250903-054"
click at [106, 201] on span "Action" at bounding box center [97, 203] width 39 height 20
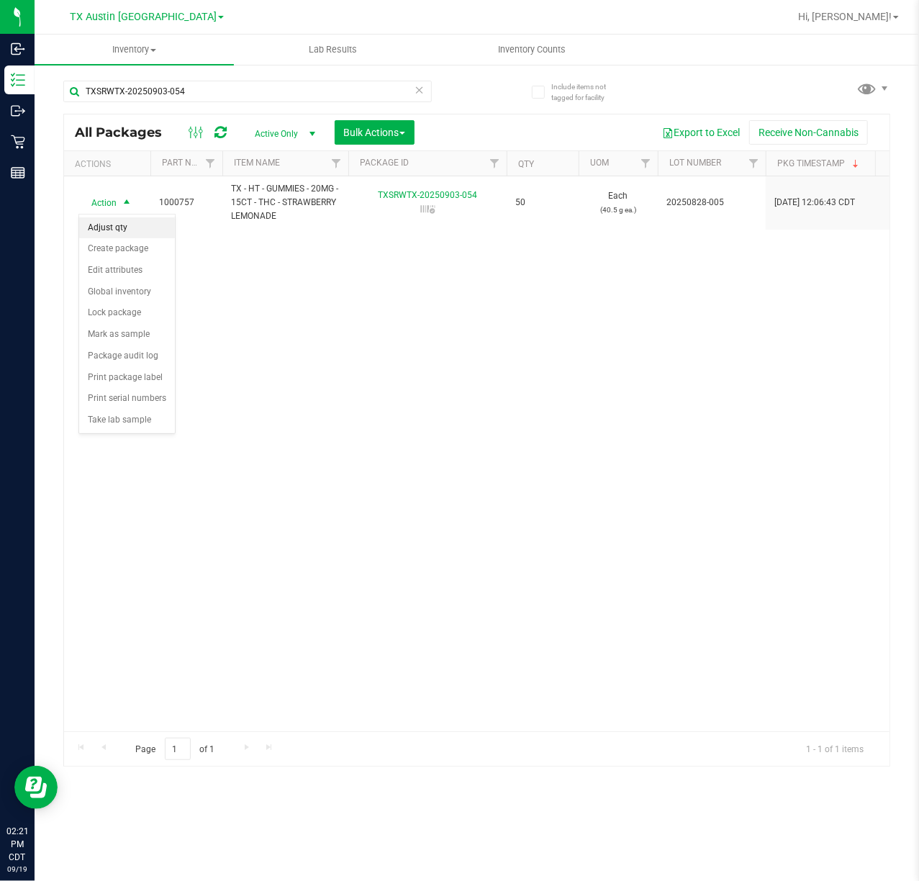
click at [124, 230] on li "Adjust qty" at bounding box center [127, 228] width 96 height 22
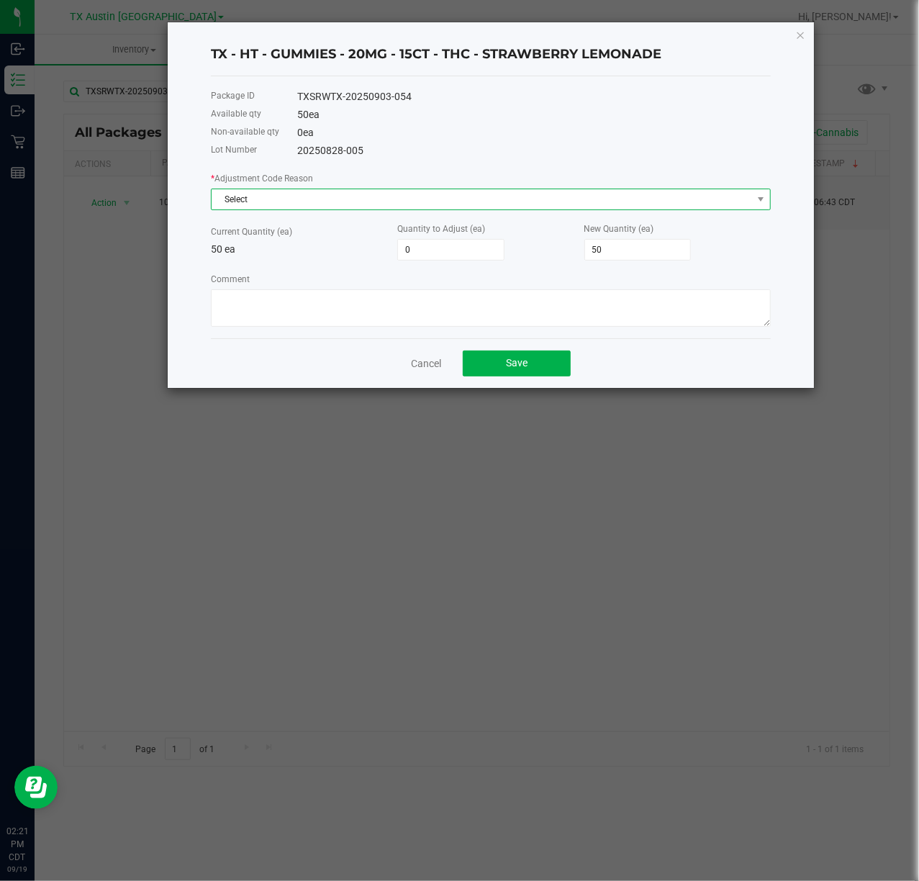
click at [376, 207] on span "Select" at bounding box center [482, 199] width 540 height 20
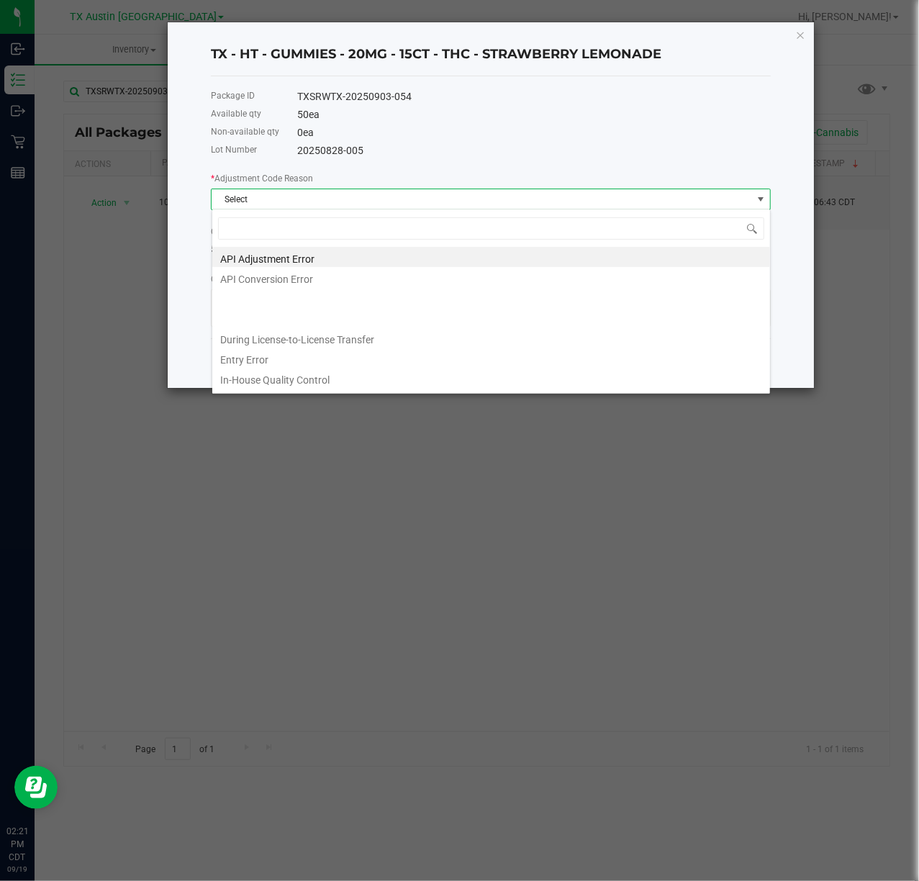
scroll to position [22, 559]
click at [399, 351] on li "Entry Error" at bounding box center [491, 357] width 558 height 20
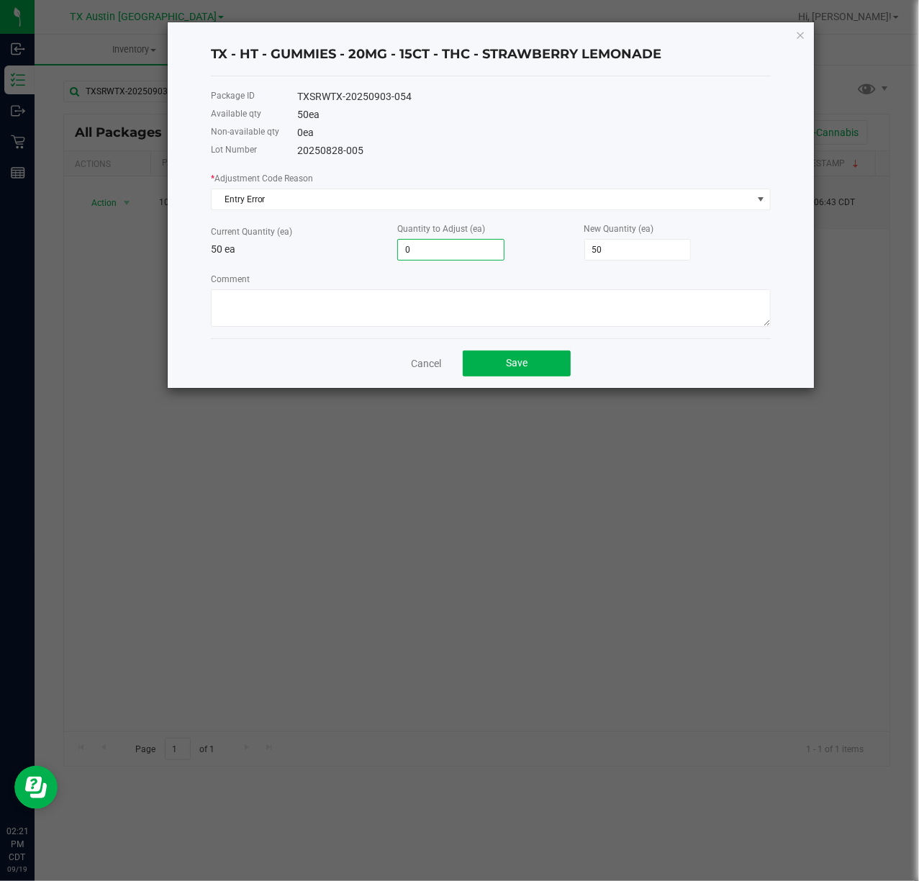
click at [443, 254] on input "0" at bounding box center [451, 250] width 106 height 20
type input "3"
type input "53"
type input "3"
click at [426, 291] on textarea "Comment" at bounding box center [491, 307] width 560 height 37
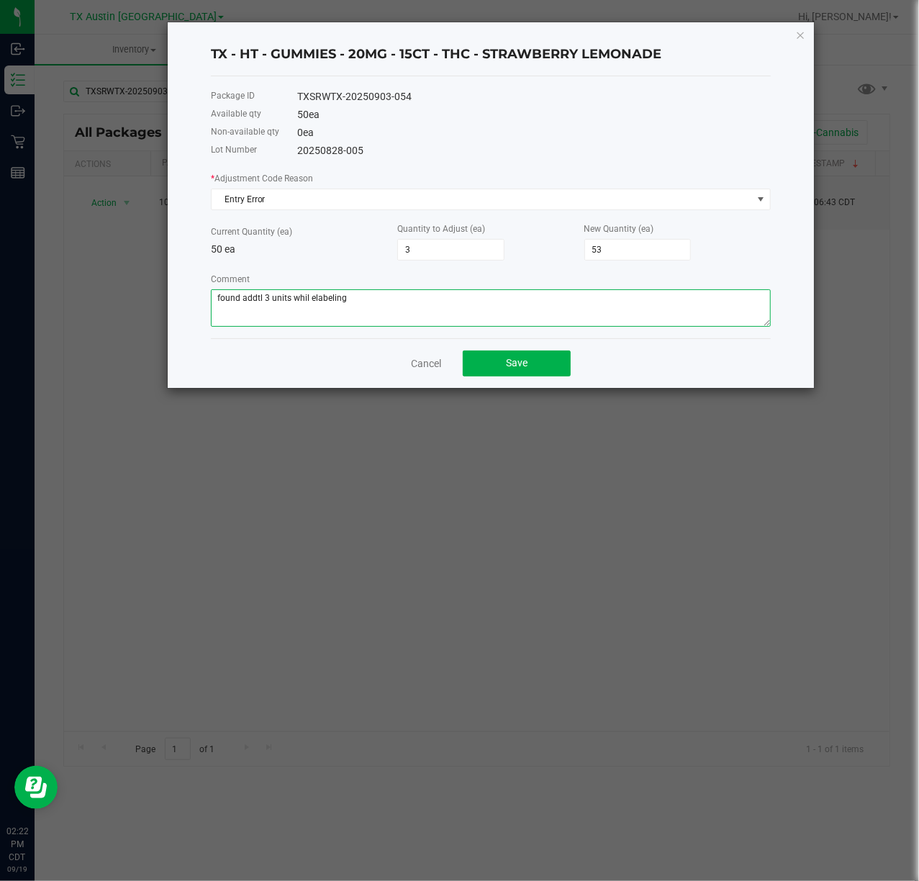
click at [306, 292] on textarea "Comment" at bounding box center [491, 307] width 560 height 37
type textarea "found addt'l 3 units while labeling"
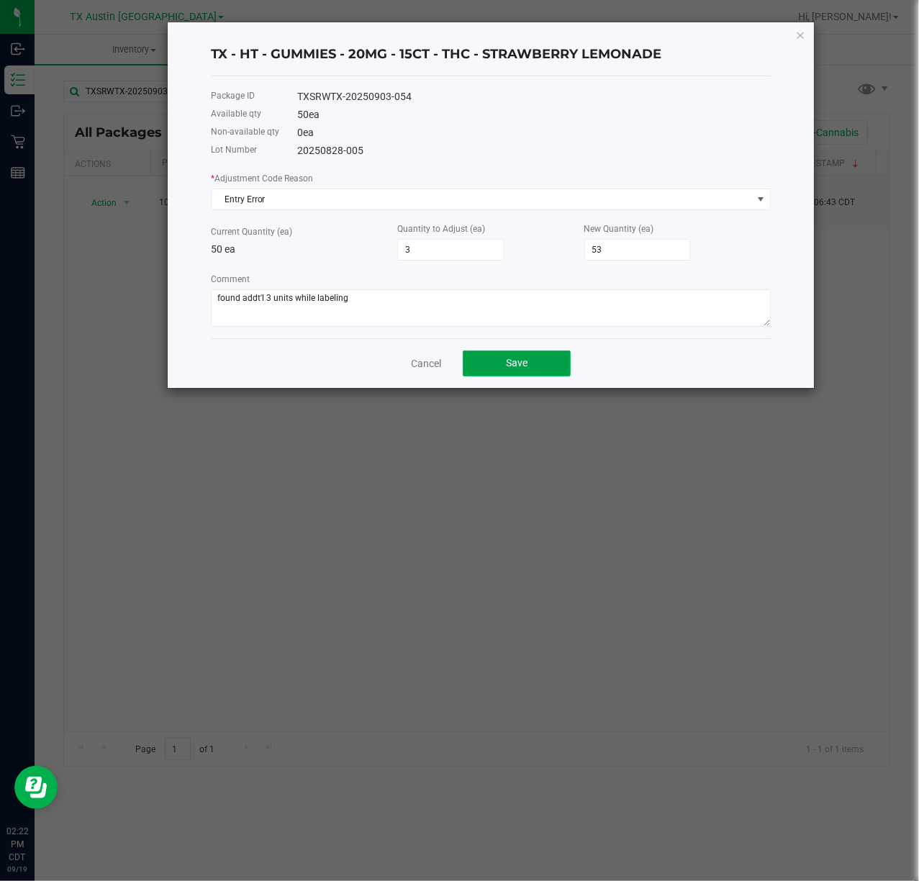
click at [532, 366] on button "Save" at bounding box center [517, 363] width 108 height 26
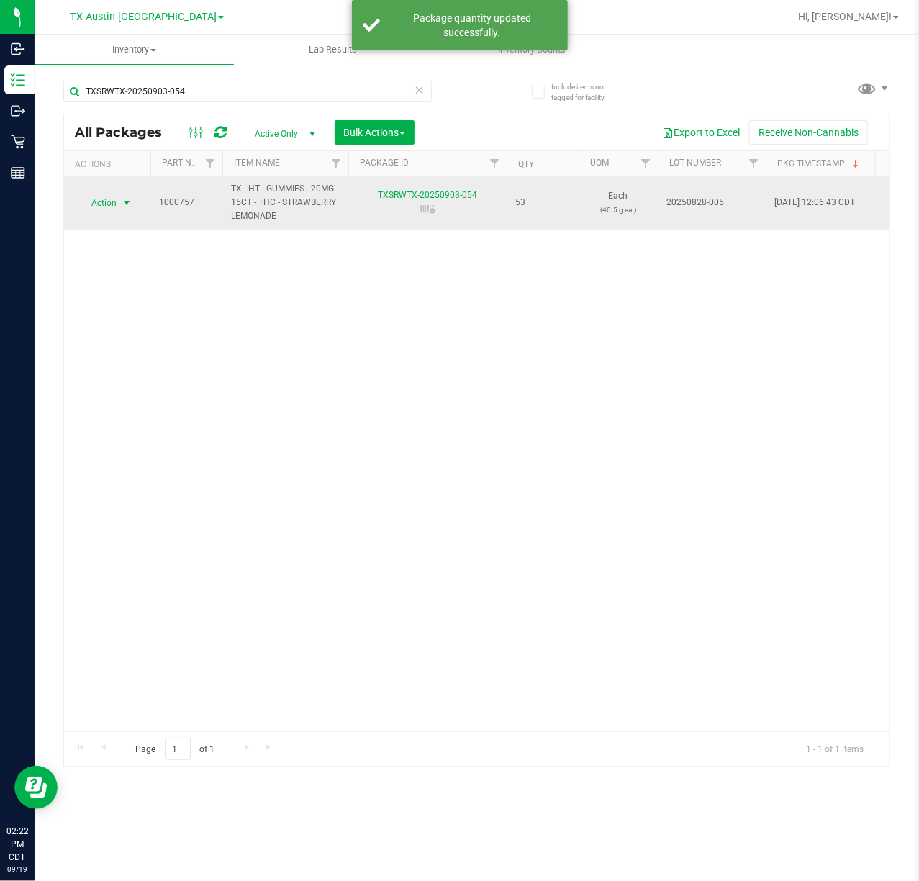
click at [111, 204] on span "Action" at bounding box center [97, 203] width 39 height 20
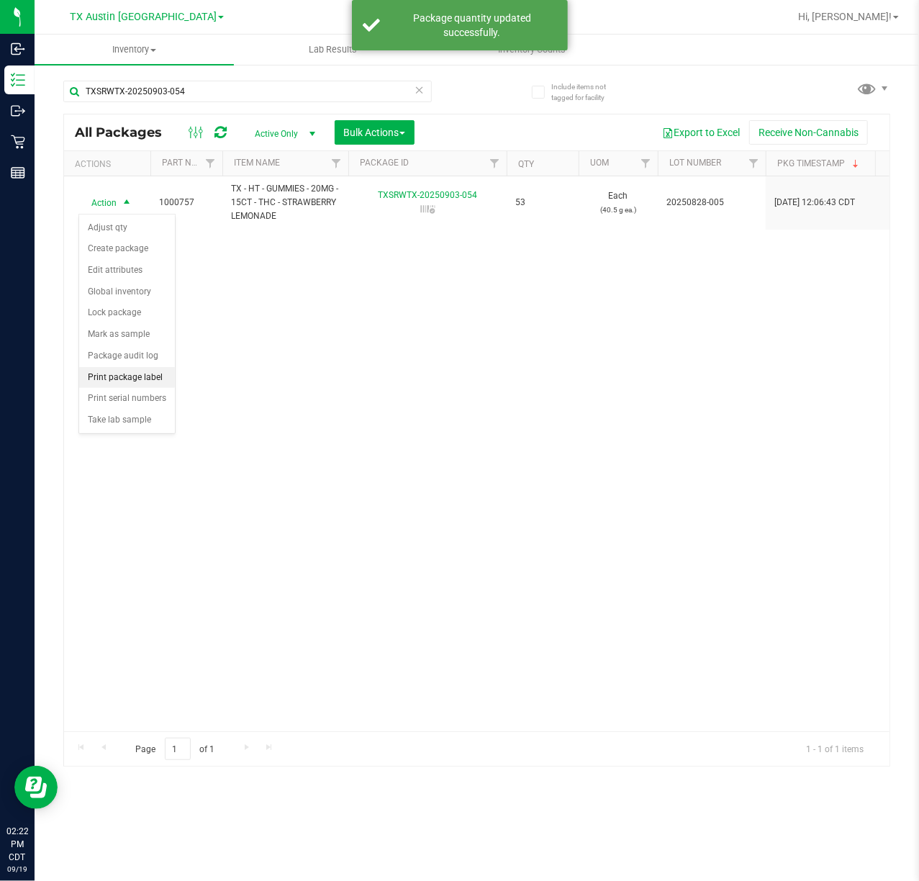
click at [142, 374] on li "Print package label" at bounding box center [127, 378] width 96 height 22
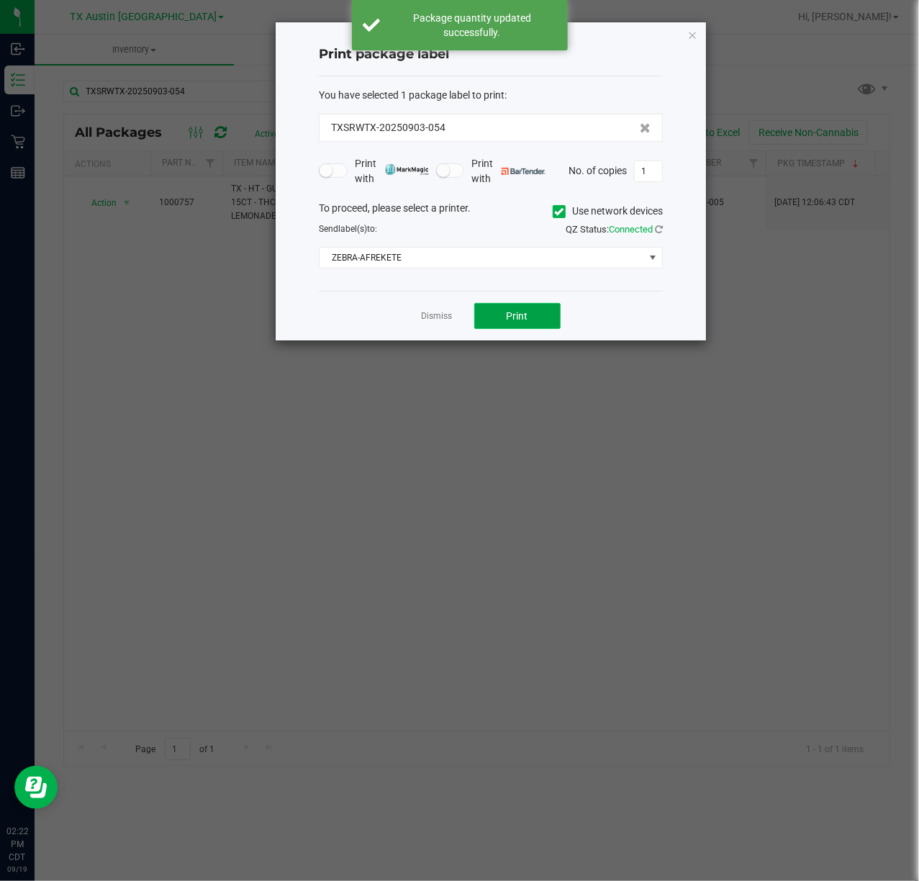
click at [533, 318] on button "Print" at bounding box center [517, 316] width 86 height 26
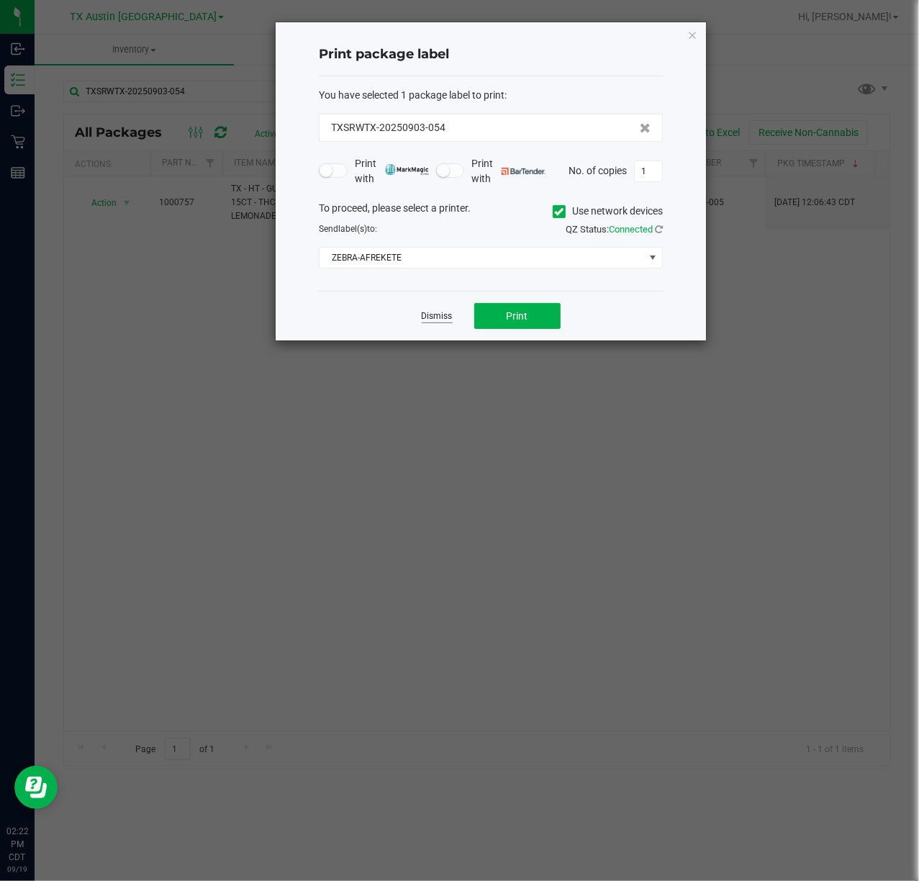
click at [435, 317] on link "Dismiss" at bounding box center [437, 316] width 31 height 12
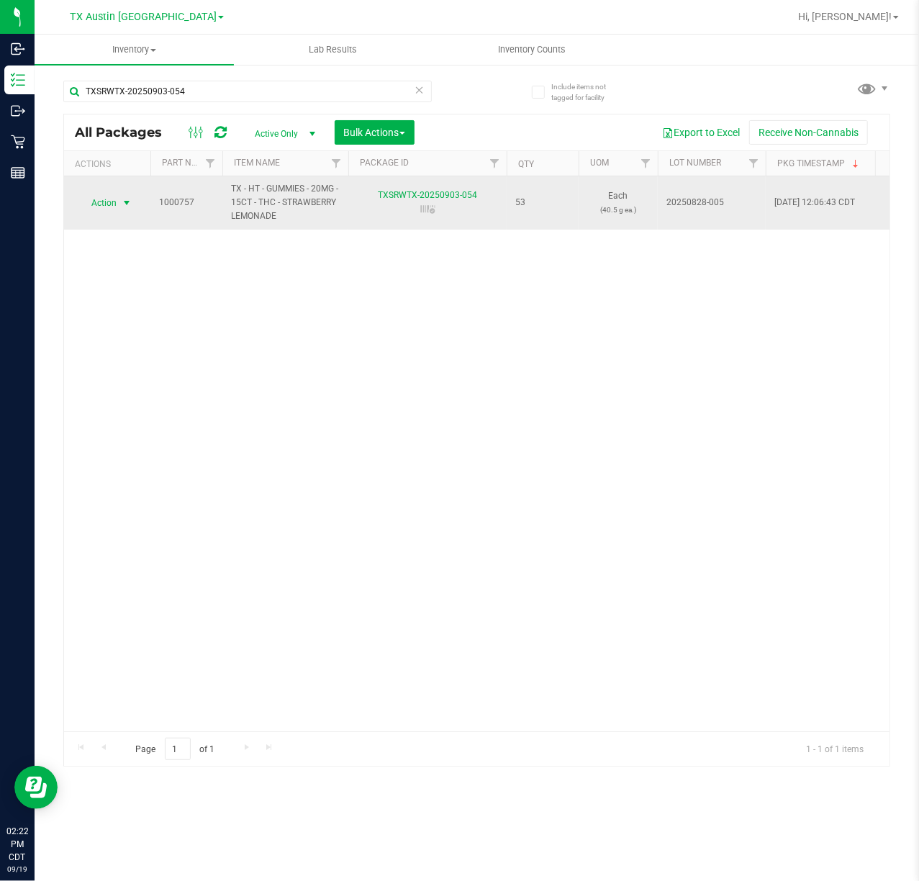
click at [108, 210] on span "Action" at bounding box center [97, 203] width 39 height 20
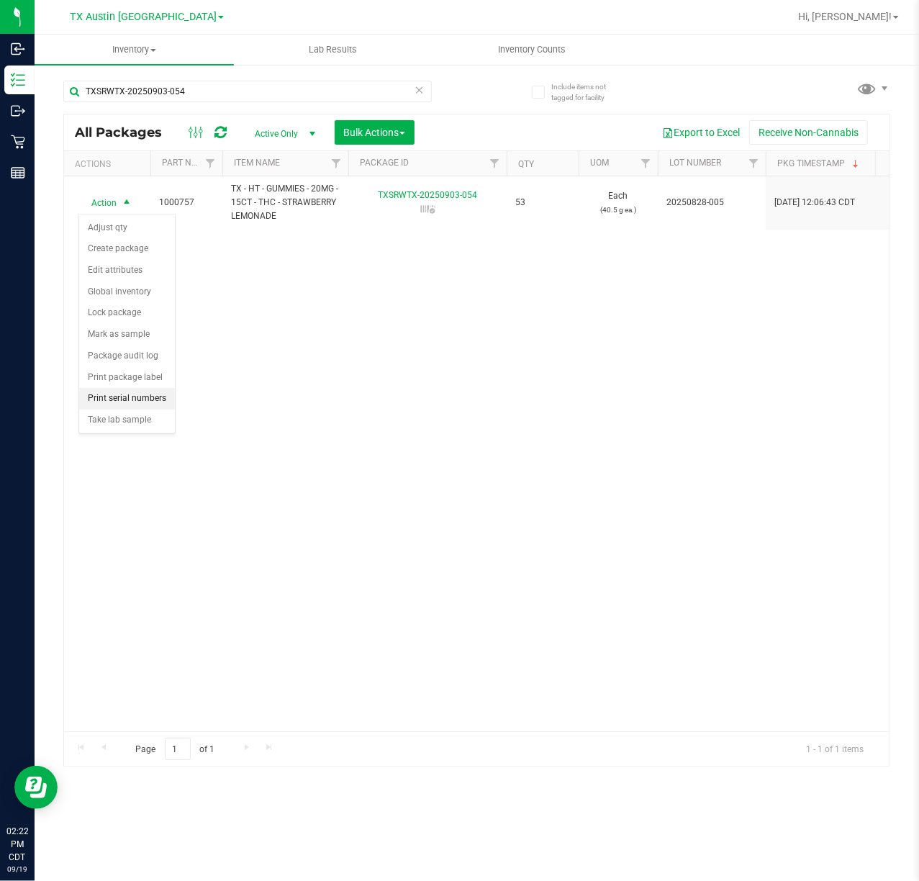
click at [124, 395] on li "Print serial numbers" at bounding box center [127, 399] width 96 height 22
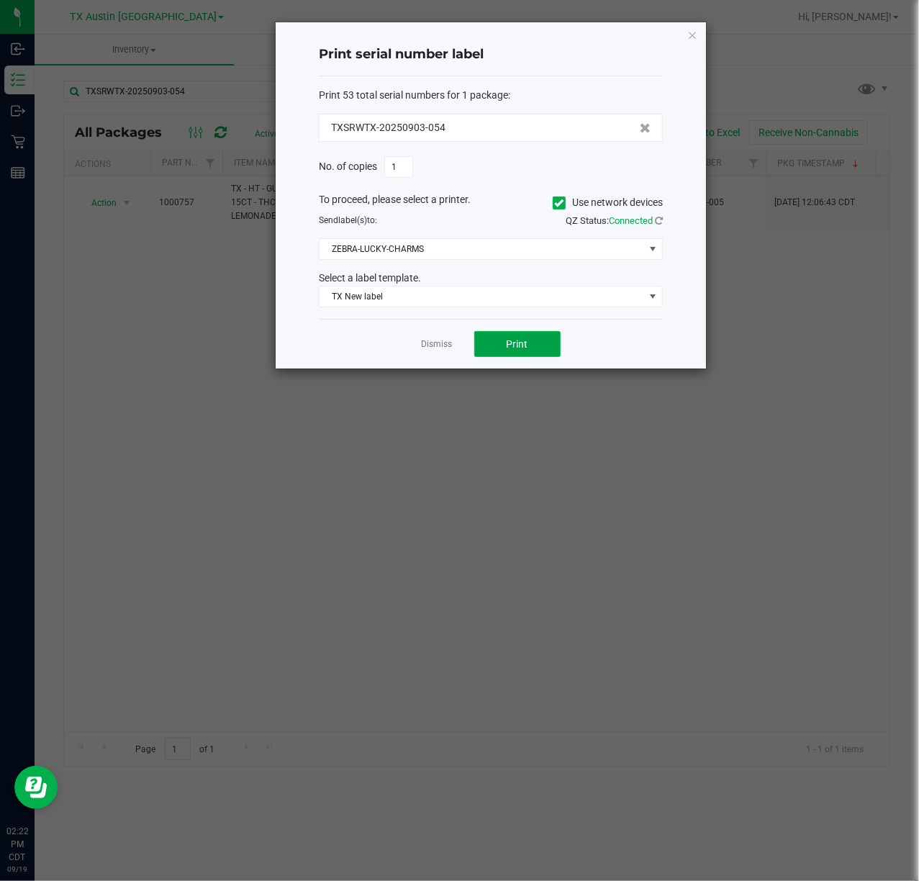
click at [510, 349] on span "Print" at bounding box center [517, 344] width 22 height 12
click at [424, 350] on link "Dismiss" at bounding box center [437, 344] width 31 height 12
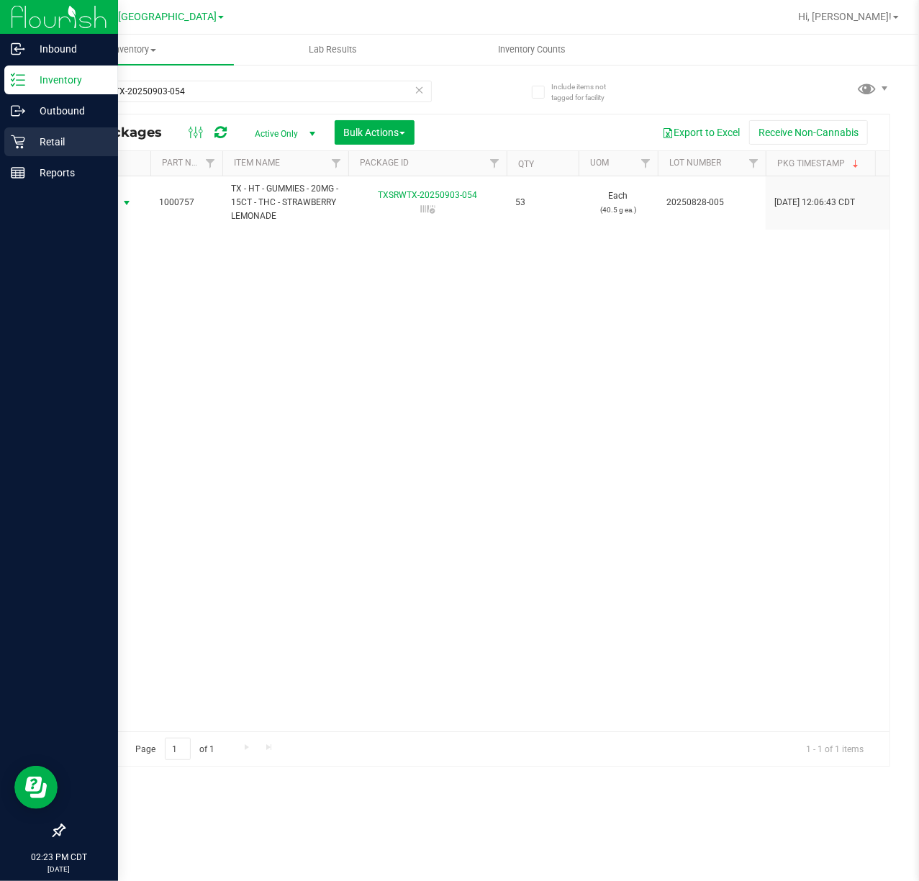
click at [7, 139] on div "Retail" at bounding box center [61, 141] width 114 height 29
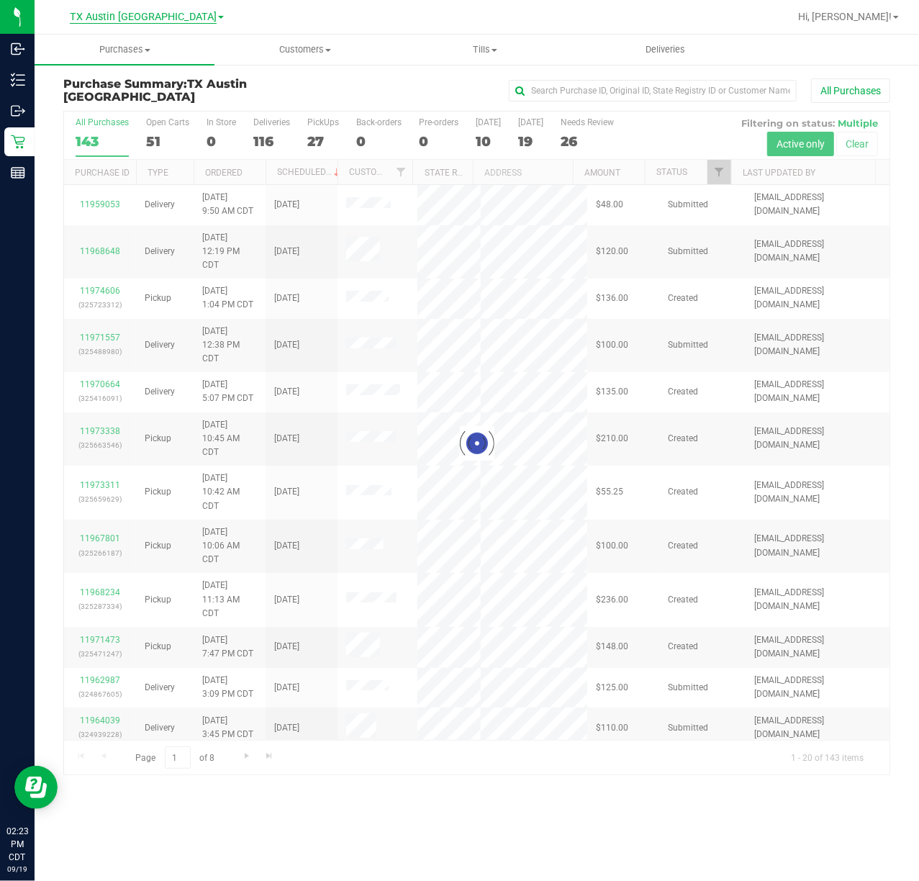
click at [122, 20] on span "TX Austin [GEOGRAPHIC_DATA]" at bounding box center [143, 17] width 147 height 13
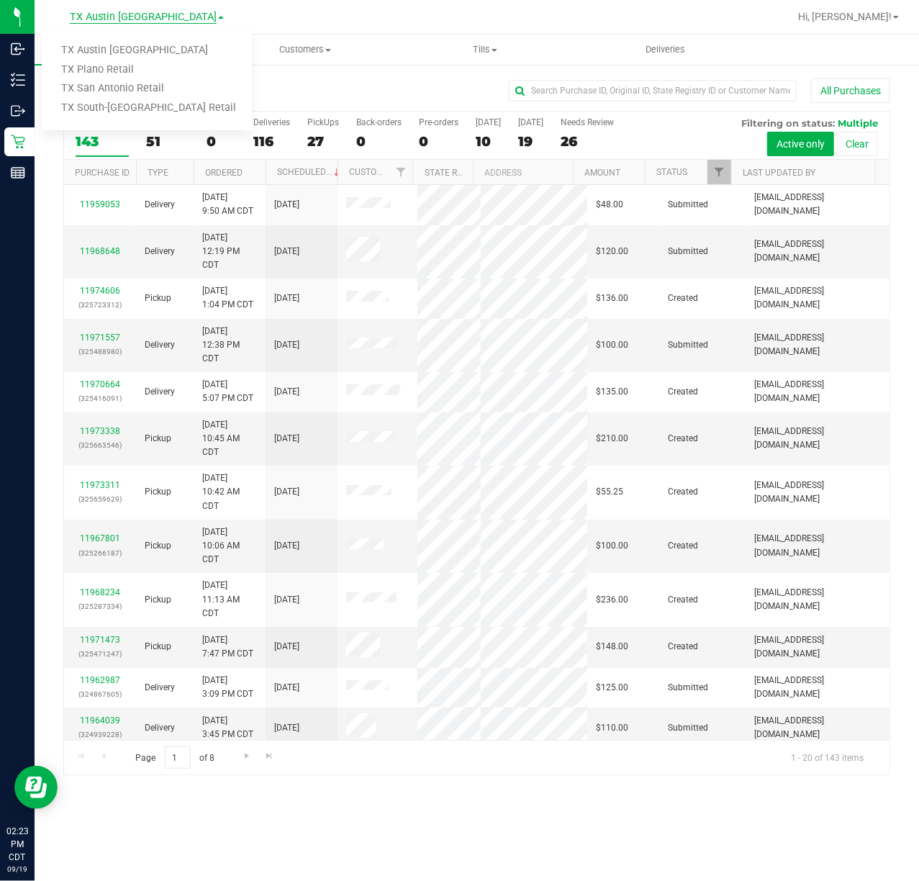
click at [128, 19] on span "TX Austin [GEOGRAPHIC_DATA]" at bounding box center [143, 17] width 147 height 13
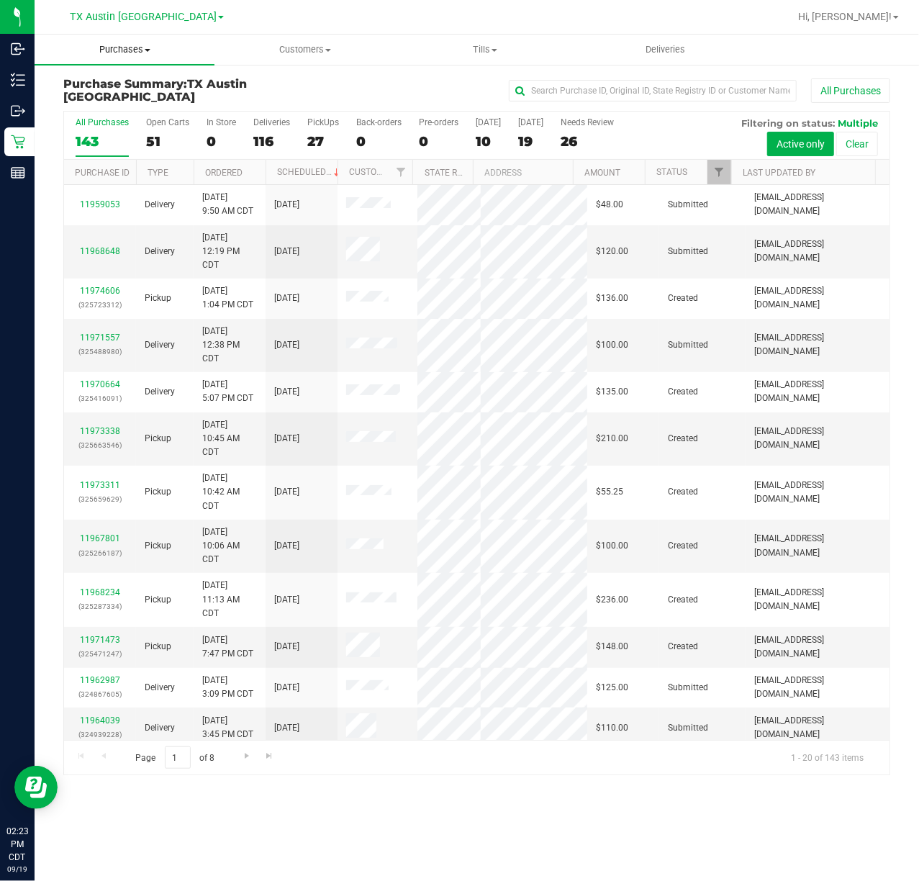
click at [127, 49] on span "Purchases" at bounding box center [125, 49] width 180 height 13
click at [110, 98] on span "Fulfillment" at bounding box center [79, 104] width 89 height 12
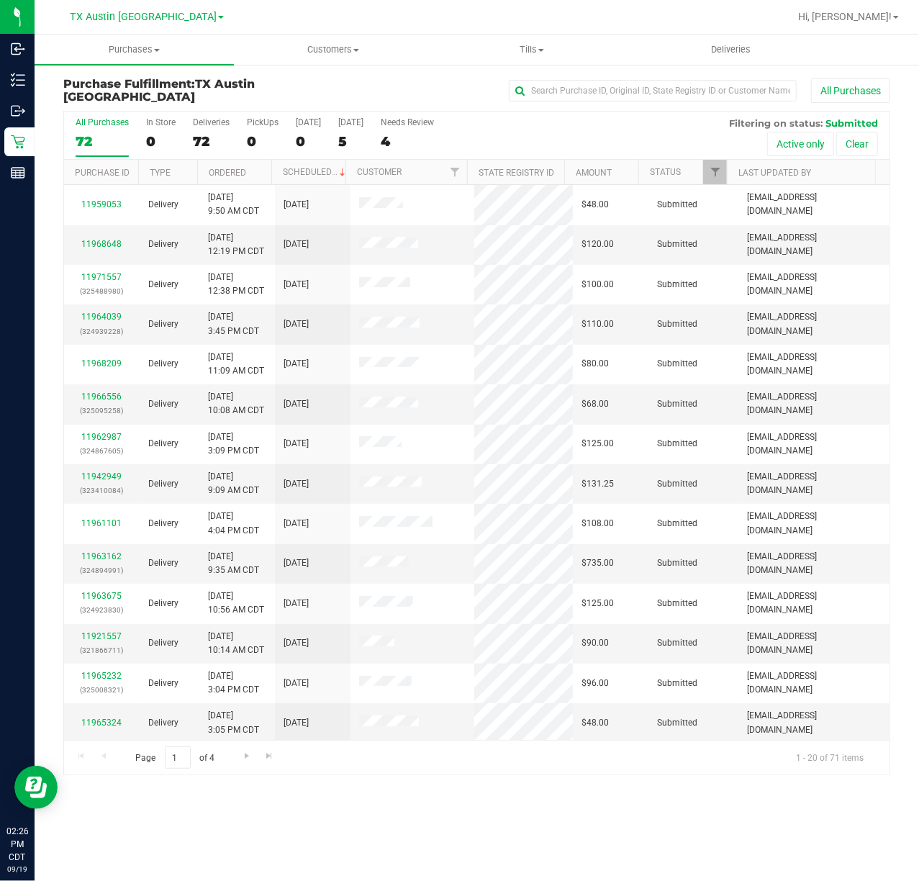
click at [449, 7] on div at bounding box center [523, 17] width 531 height 28
click at [358, 147] on div "5" at bounding box center [350, 141] width 25 height 17
click at [0, 0] on input "Tomorrow 5" at bounding box center [0, 0] width 0 height 0
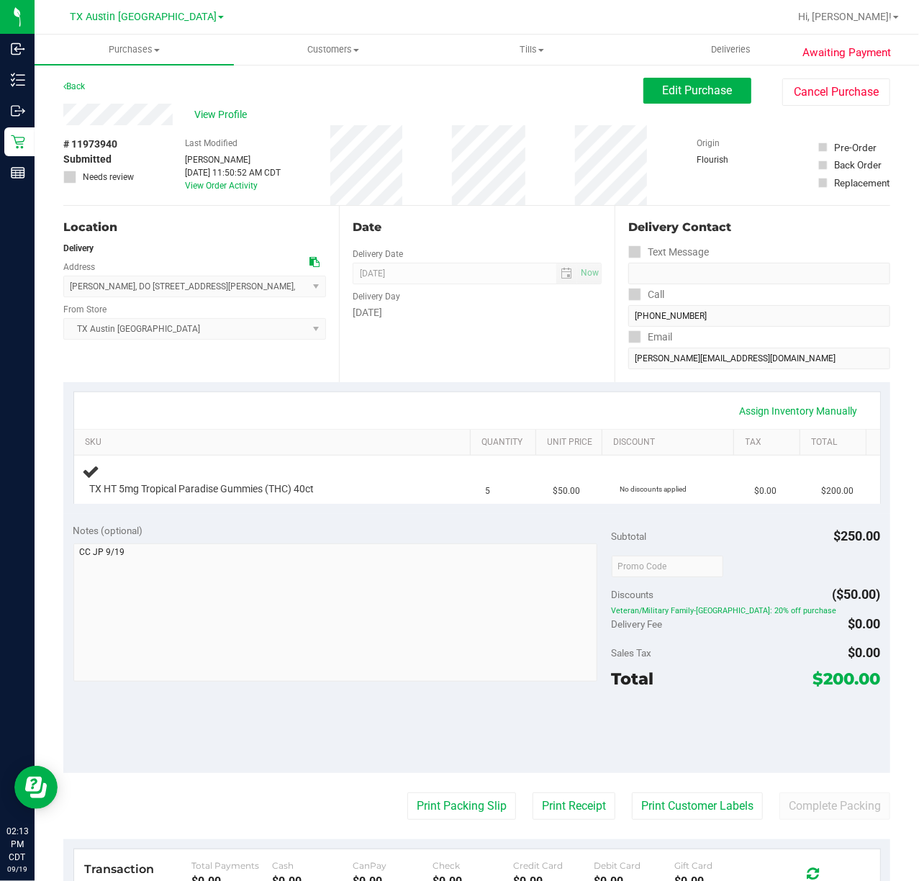
click at [435, 329] on div "Date Delivery Date 09/20/2025 Now 09/20/2025 07:00 AM Now Delivery Day Saturday" at bounding box center [477, 294] width 276 height 176
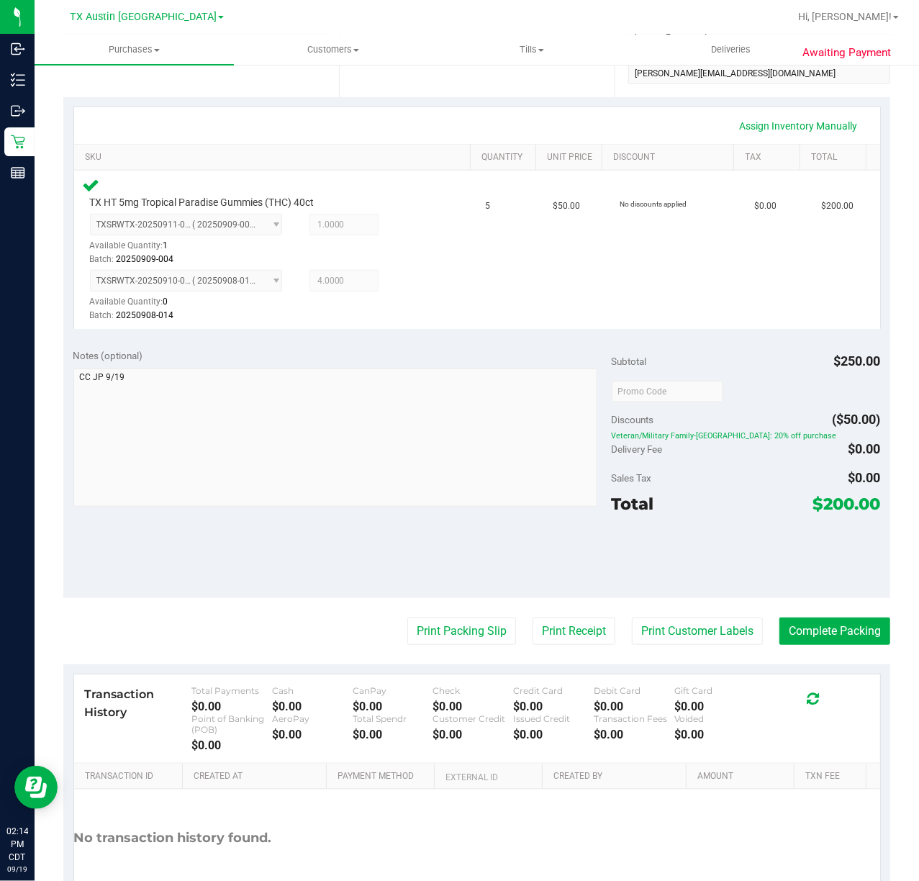
scroll to position [288, 0]
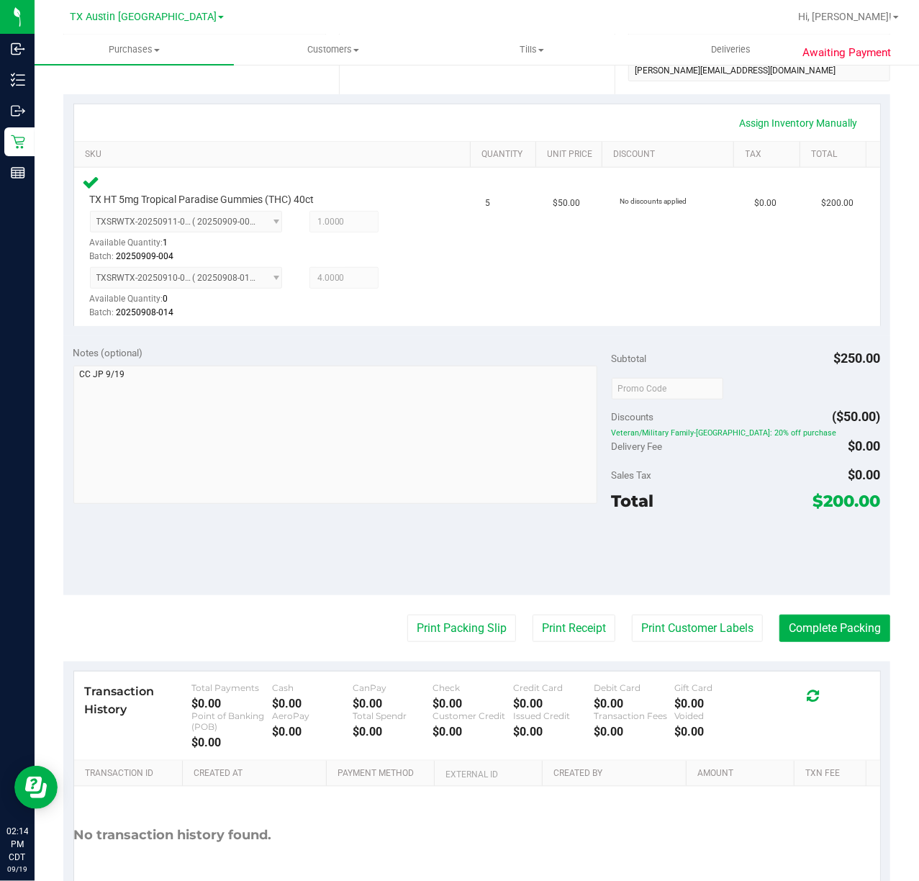
click at [683, 610] on purchase-details "Back Edit Purchase Cancel Purchase View Profile # 11973940 Submitted Needs revi…" at bounding box center [476, 365] width 827 height 1151
click at [679, 634] on button "Print Customer Labels" at bounding box center [697, 627] width 131 height 27
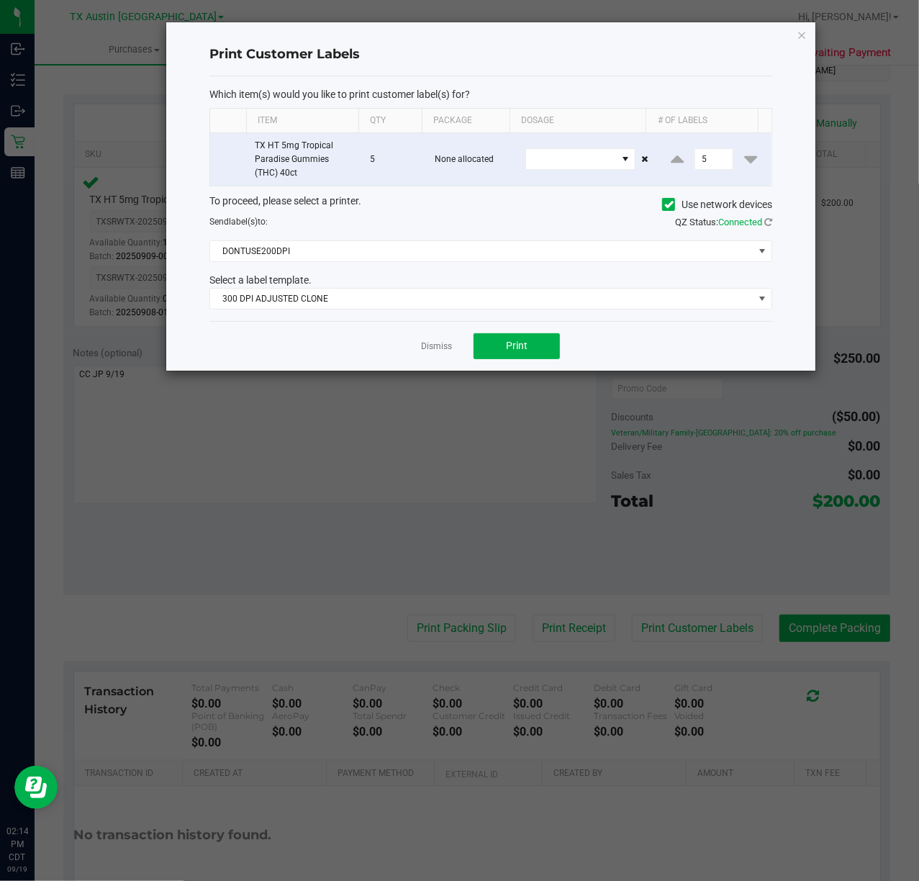
click at [471, 269] on div "To proceed, please select a printer. Use network devices Send label(s) to: QZ S…" at bounding box center [490, 252] width 563 height 116
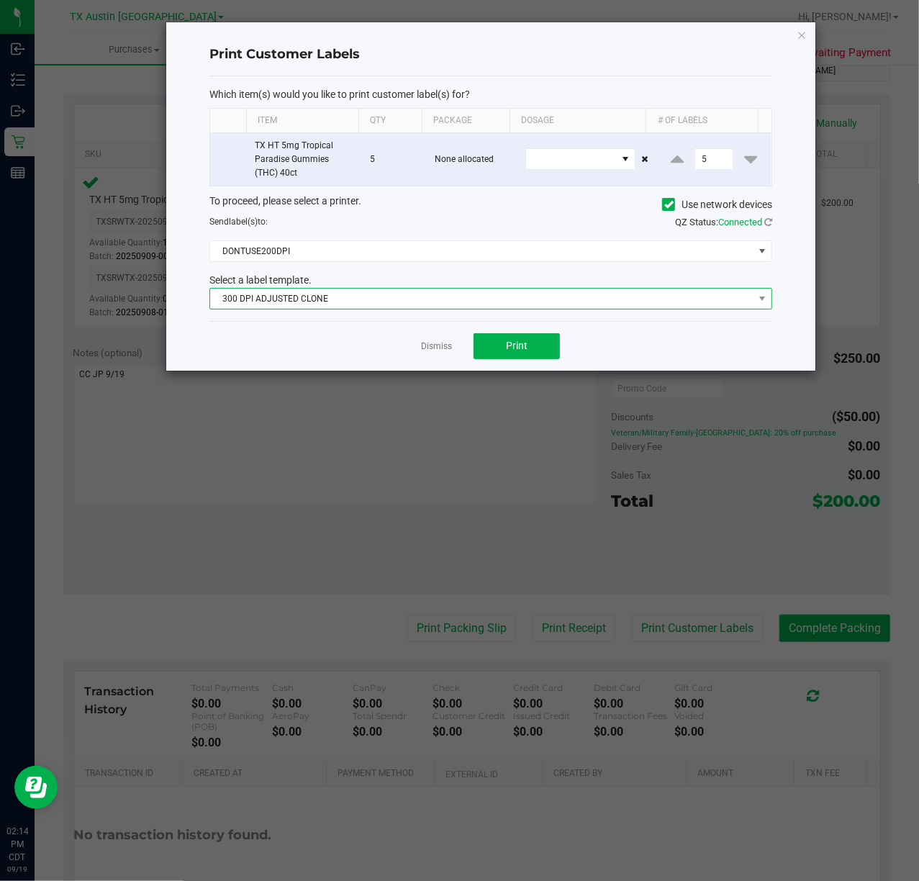
click at [460, 299] on span "300 DPI ADJUSTED CLONE" at bounding box center [481, 299] width 543 height 20
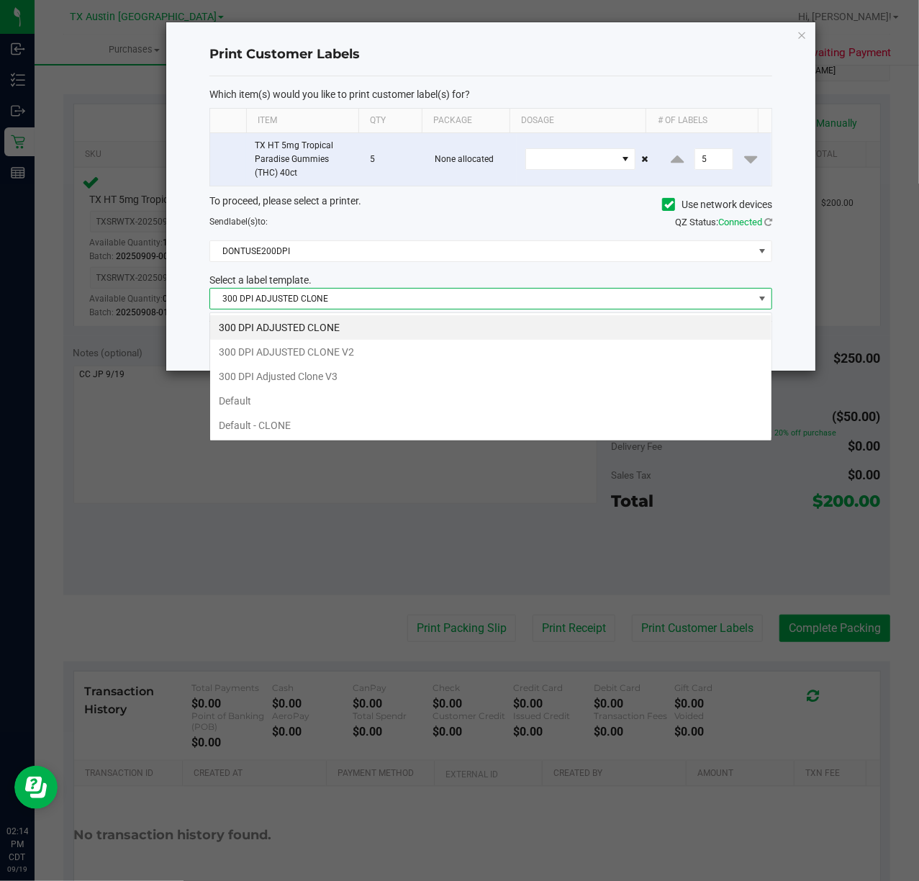
scroll to position [22, 563]
click at [422, 373] on li "300 DPI Adjusted Clone V3" at bounding box center [490, 376] width 561 height 24
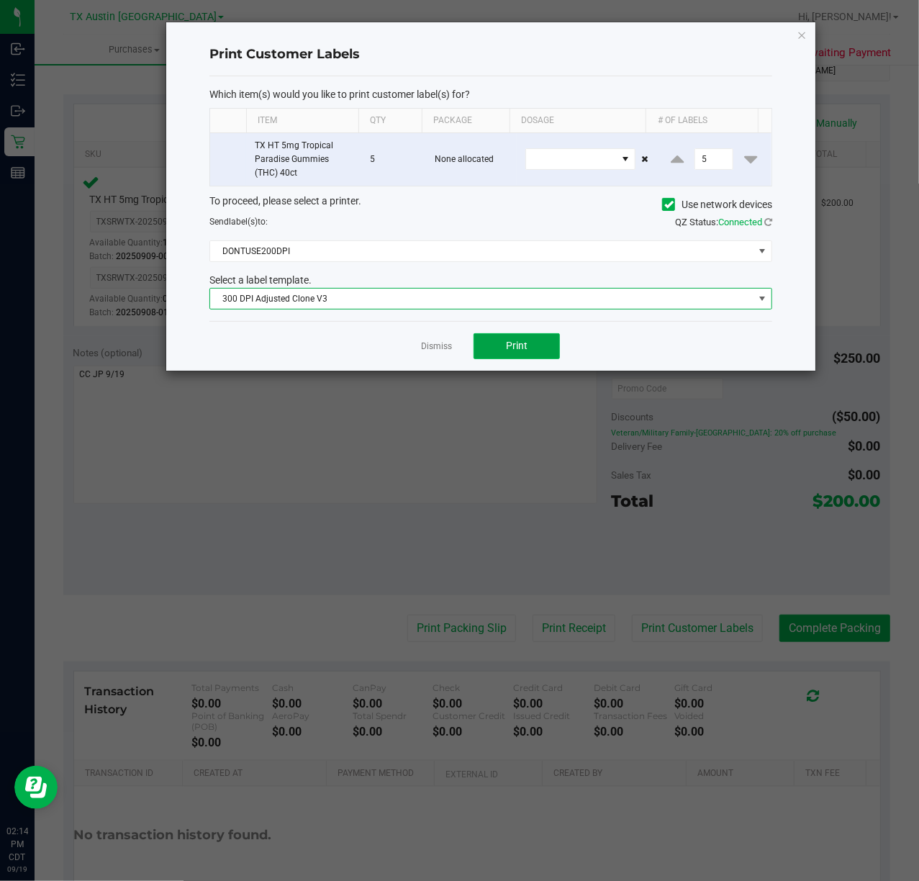
click at [536, 354] on button "Print" at bounding box center [516, 346] width 86 height 26
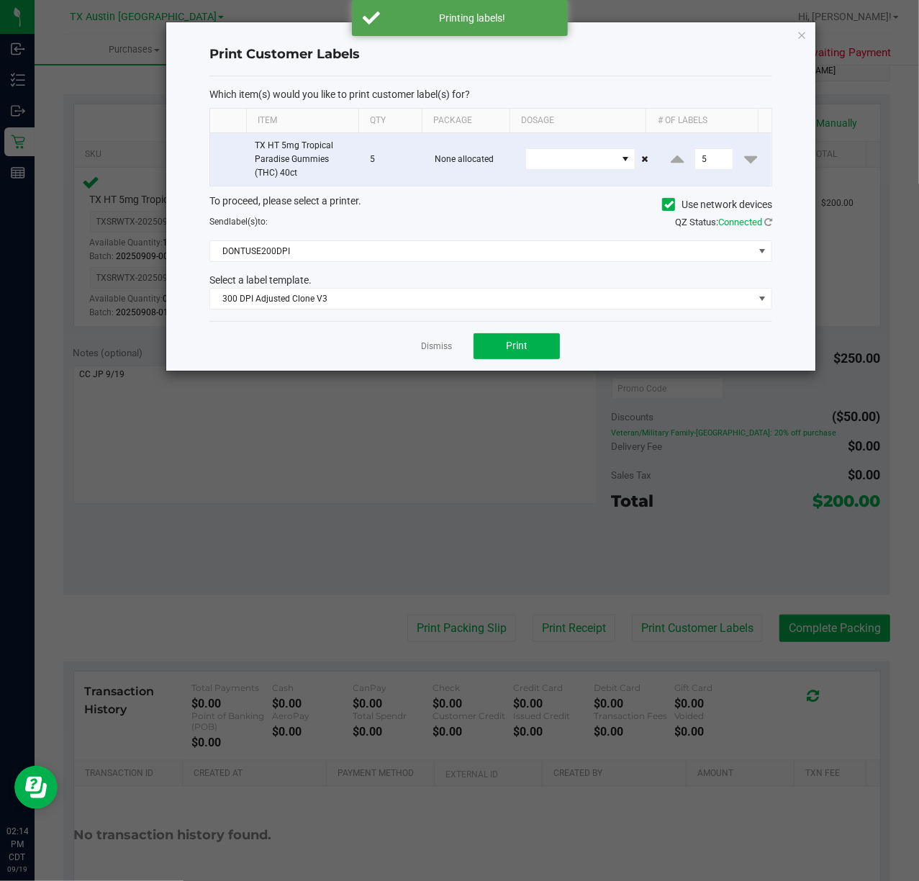
click at [466, 341] on div "Dismiss Print" at bounding box center [490, 346] width 563 height 50
click at [449, 344] on link "Dismiss" at bounding box center [436, 346] width 31 height 12
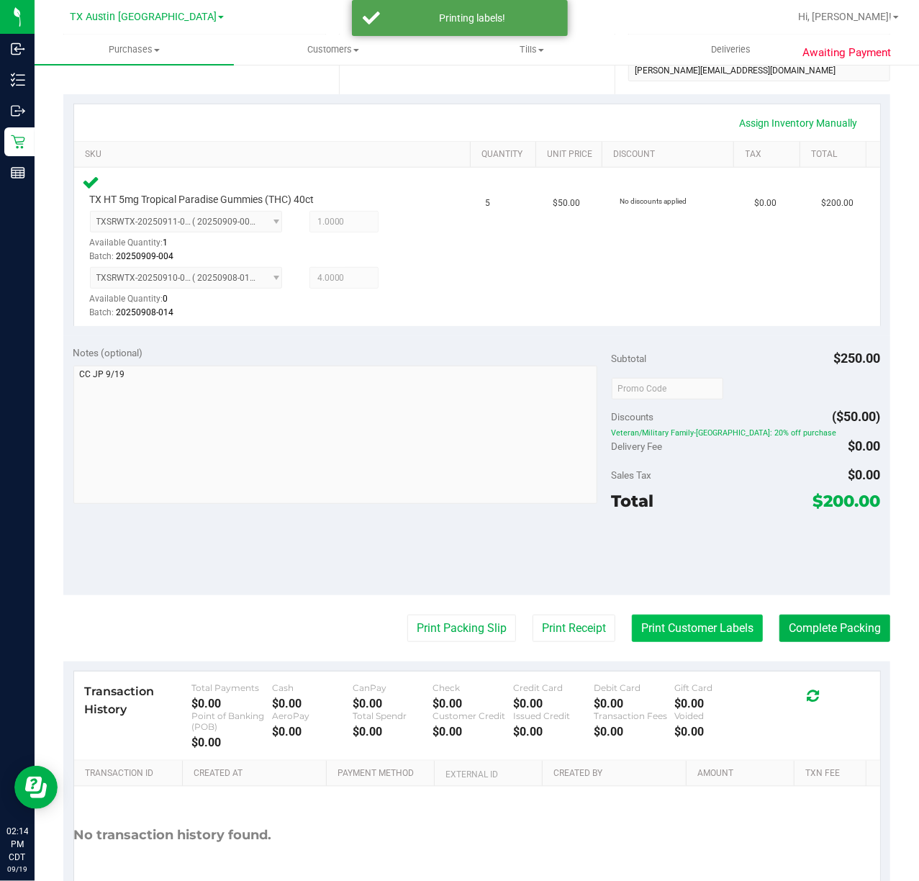
click at [665, 627] on button "Print Customer Labels" at bounding box center [697, 627] width 131 height 27
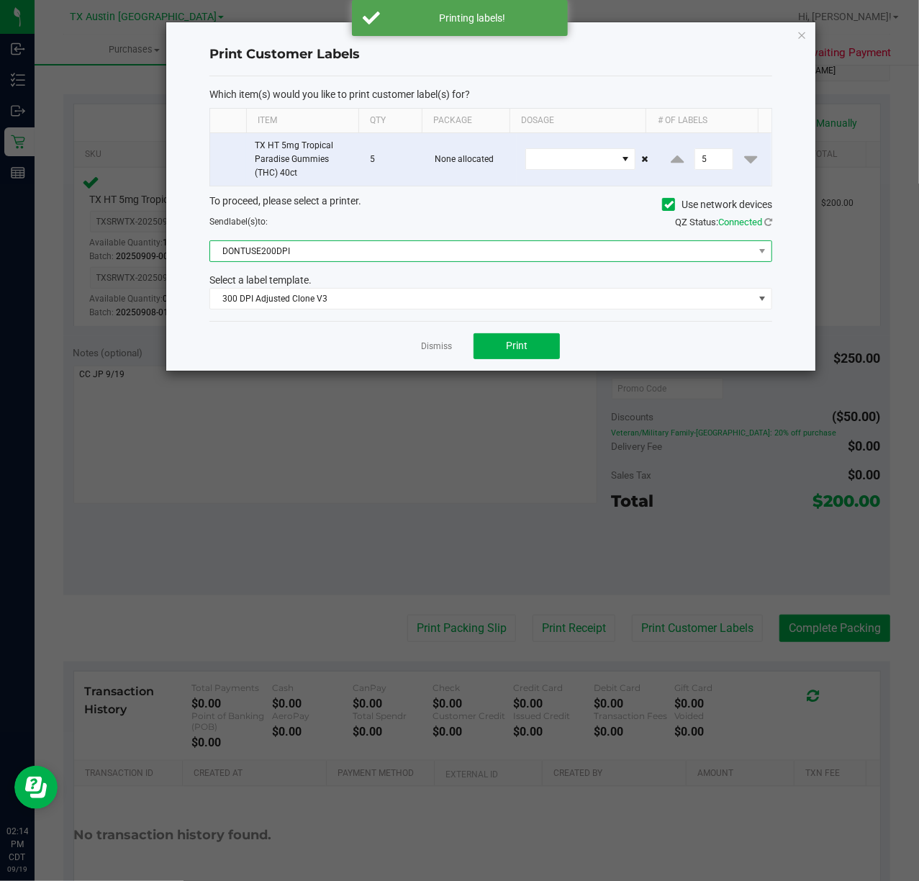
click at [524, 245] on span "DONTUSE200DPI" at bounding box center [481, 251] width 543 height 20
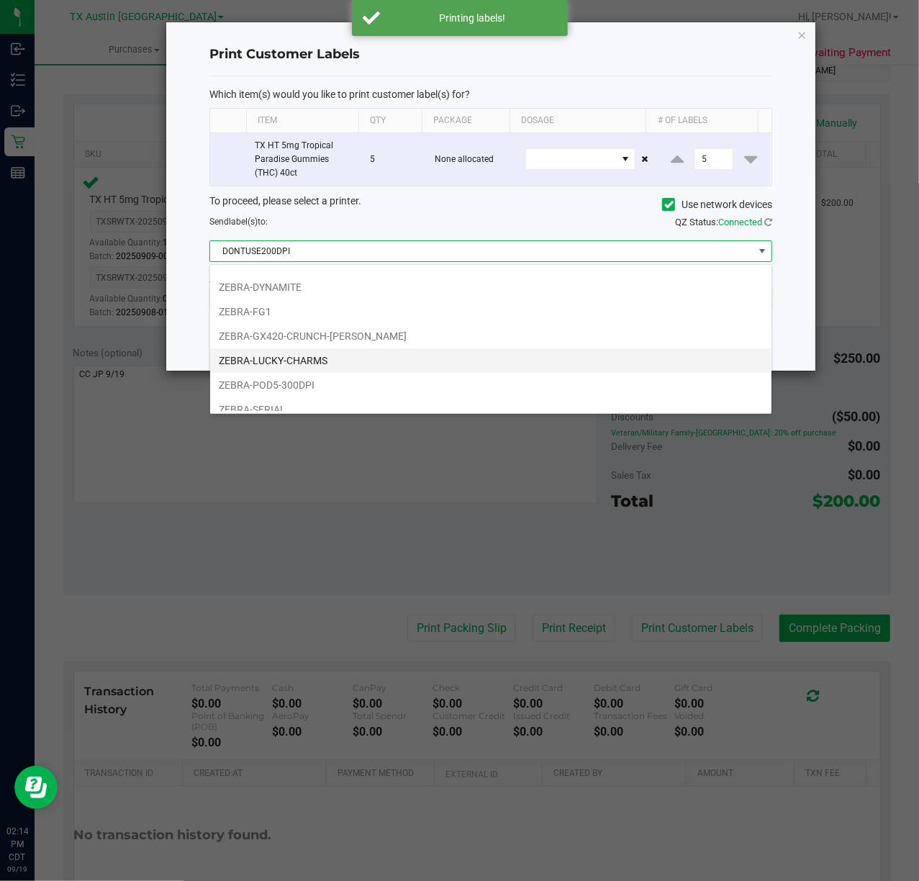
scroll to position [191, 0]
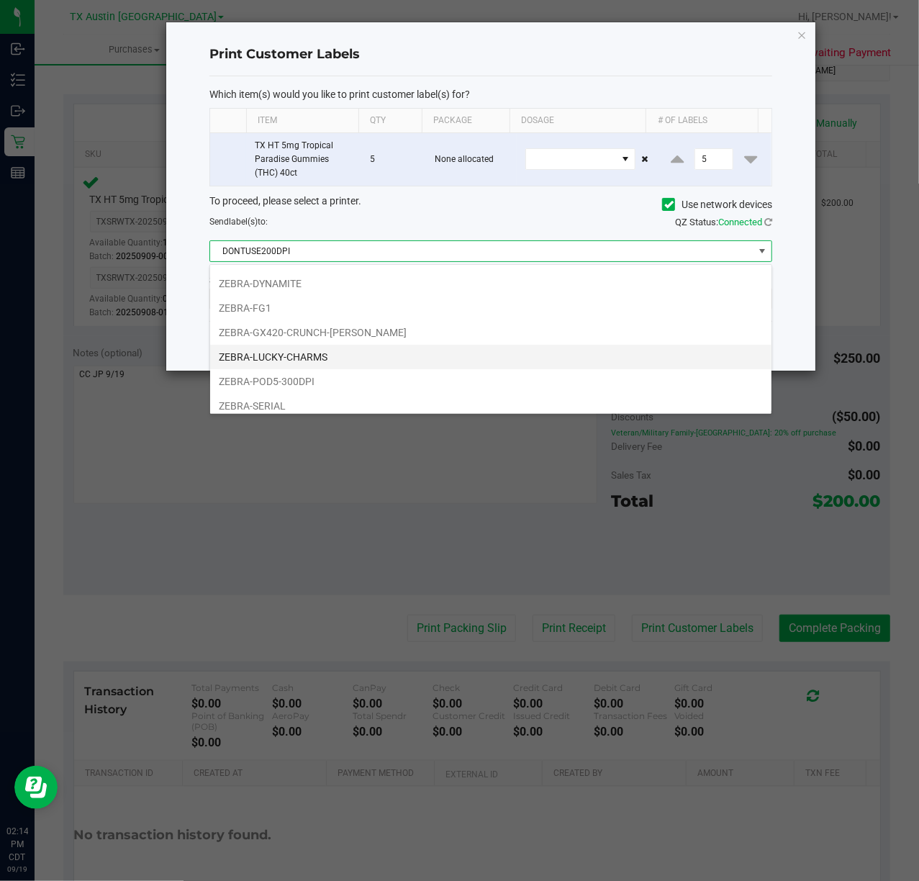
click at [427, 360] on li "ZEBRA-LUCKY-CHARMS" at bounding box center [490, 357] width 561 height 24
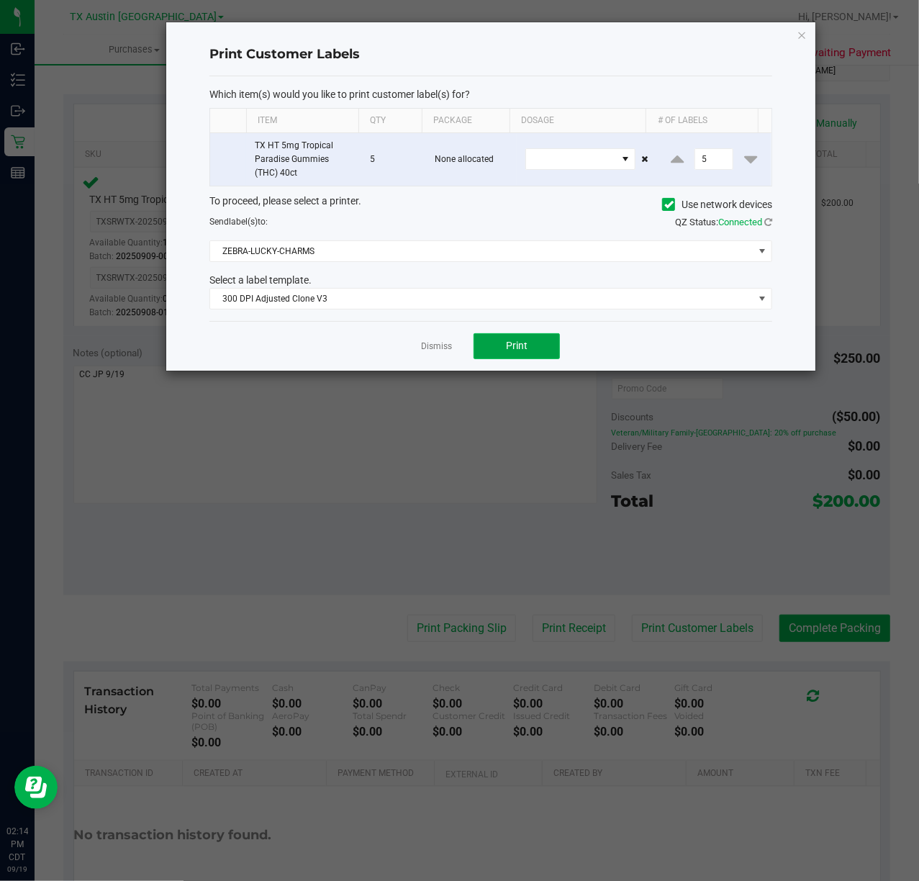
click at [519, 340] on button "Print" at bounding box center [516, 346] width 86 height 26
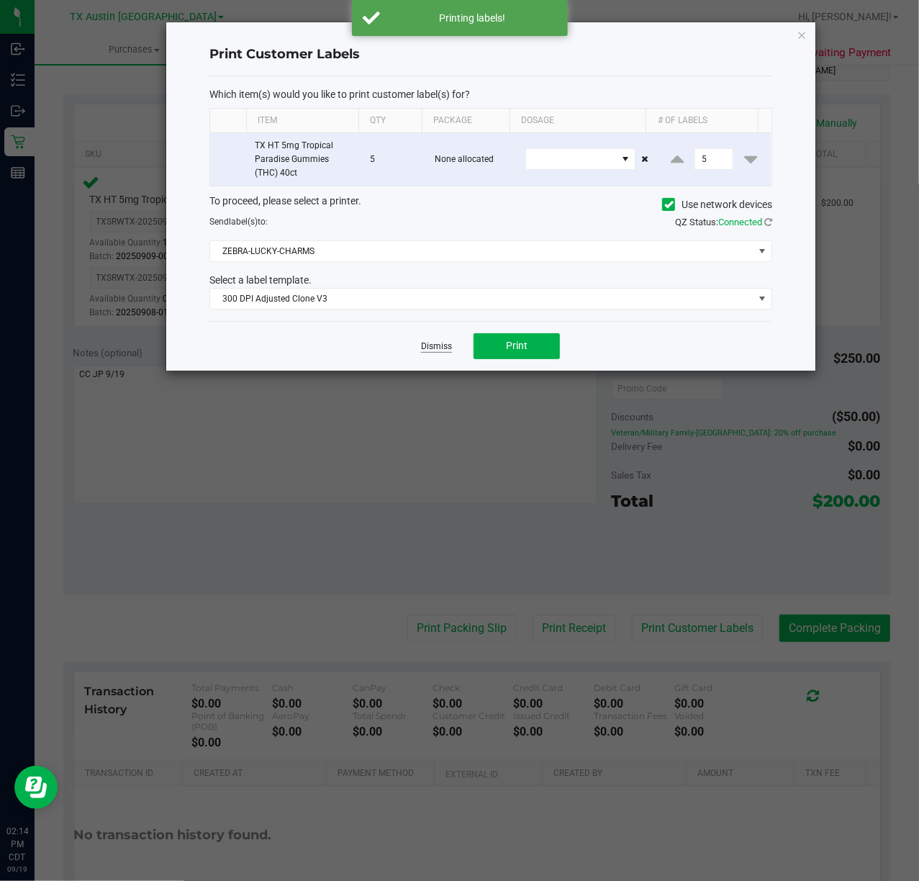
click at [435, 348] on link "Dismiss" at bounding box center [436, 346] width 31 height 12
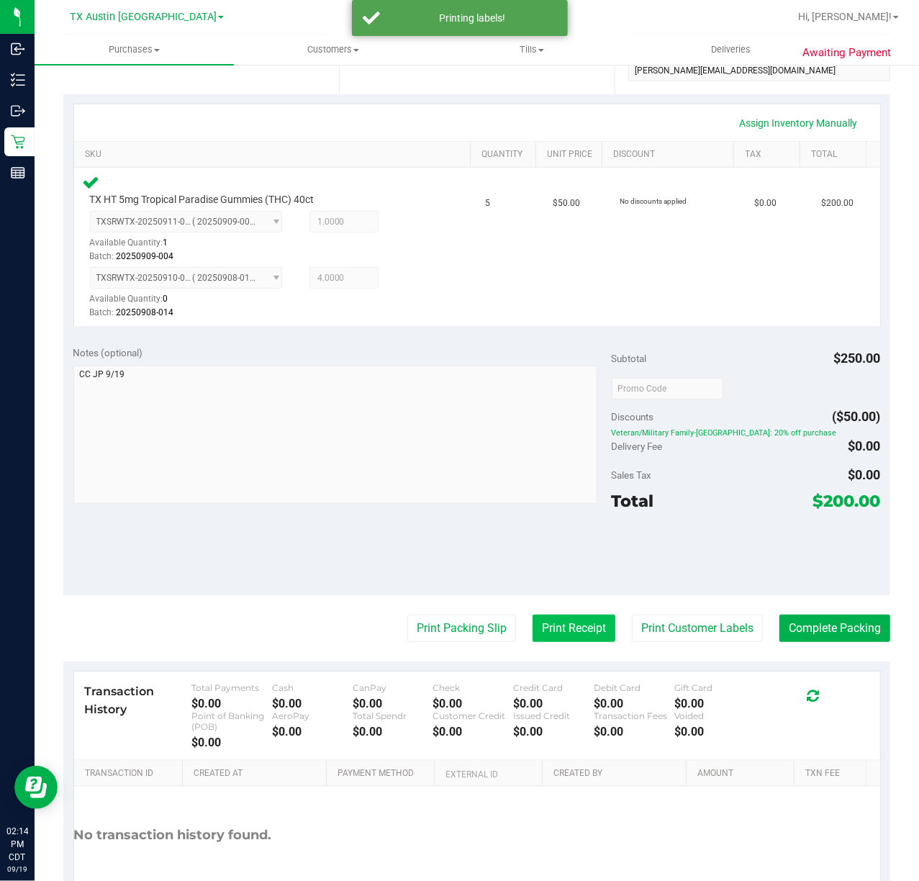
click at [582, 627] on button "Print Receipt" at bounding box center [573, 627] width 83 height 27
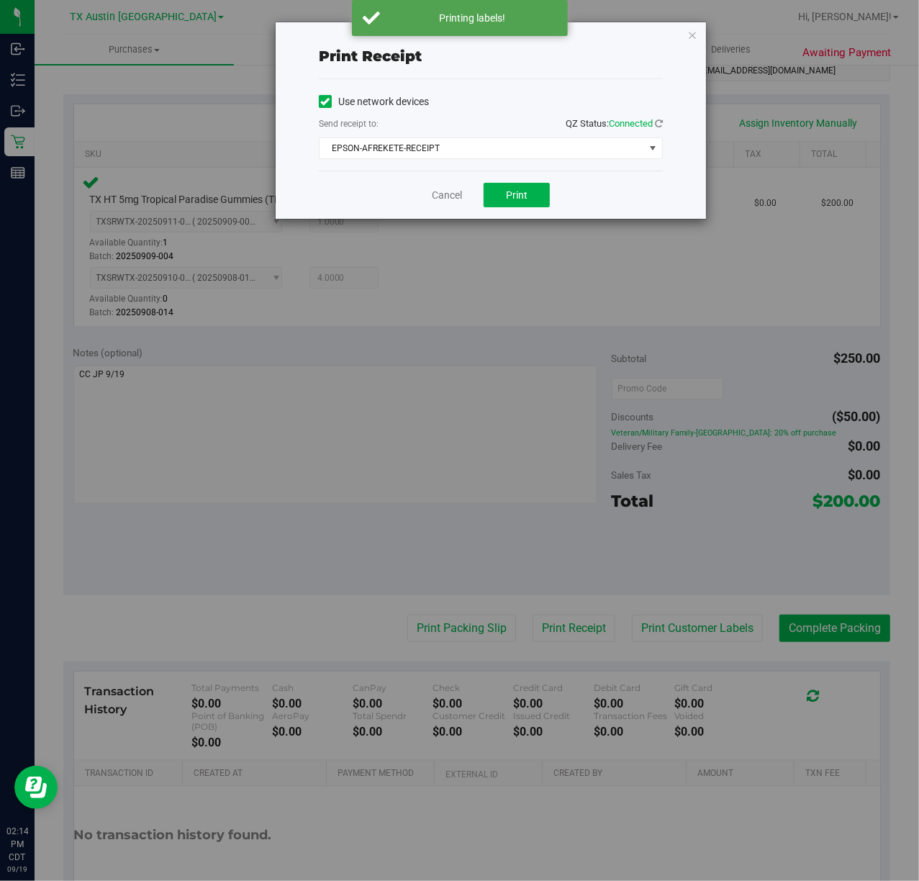
click at [494, 163] on div "Use network devices Send receipt to: QZ Status: Connected EPSON-AFREKETE-RECEIP…" at bounding box center [491, 124] width 344 height 91
click at [502, 150] on span "EPSON-AFREKETE-RECEIPT" at bounding box center [481, 148] width 324 height 20
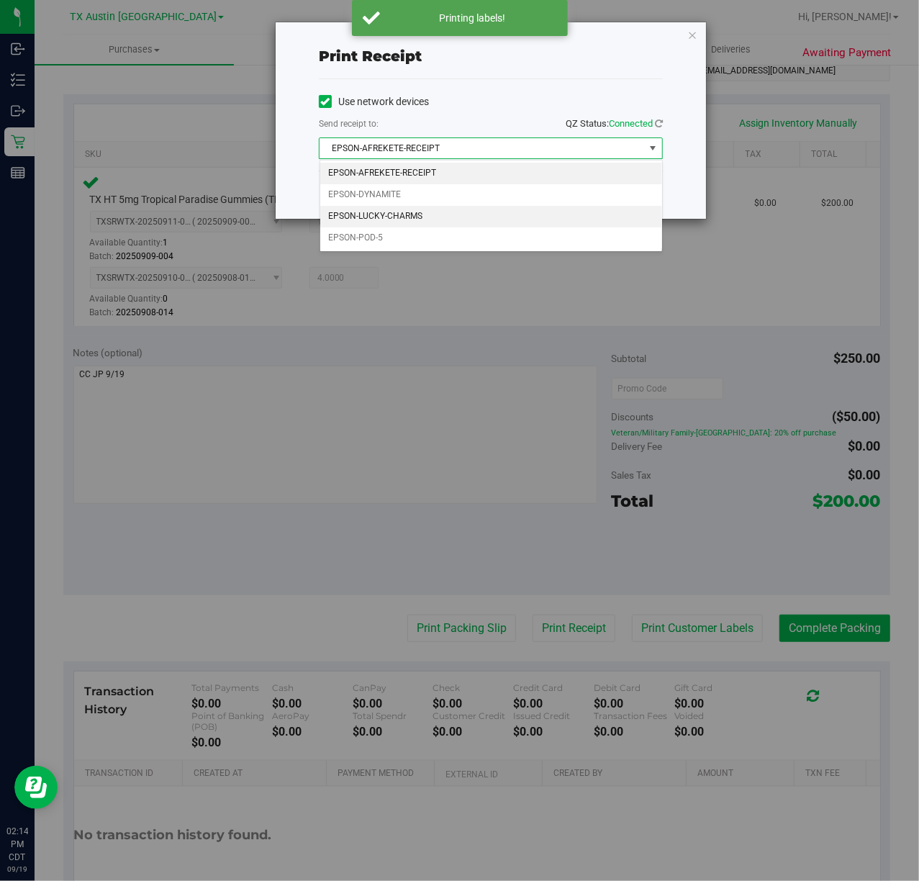
click at [460, 222] on li "EPSON-LUCKY-CHARMS" at bounding box center [491, 217] width 342 height 22
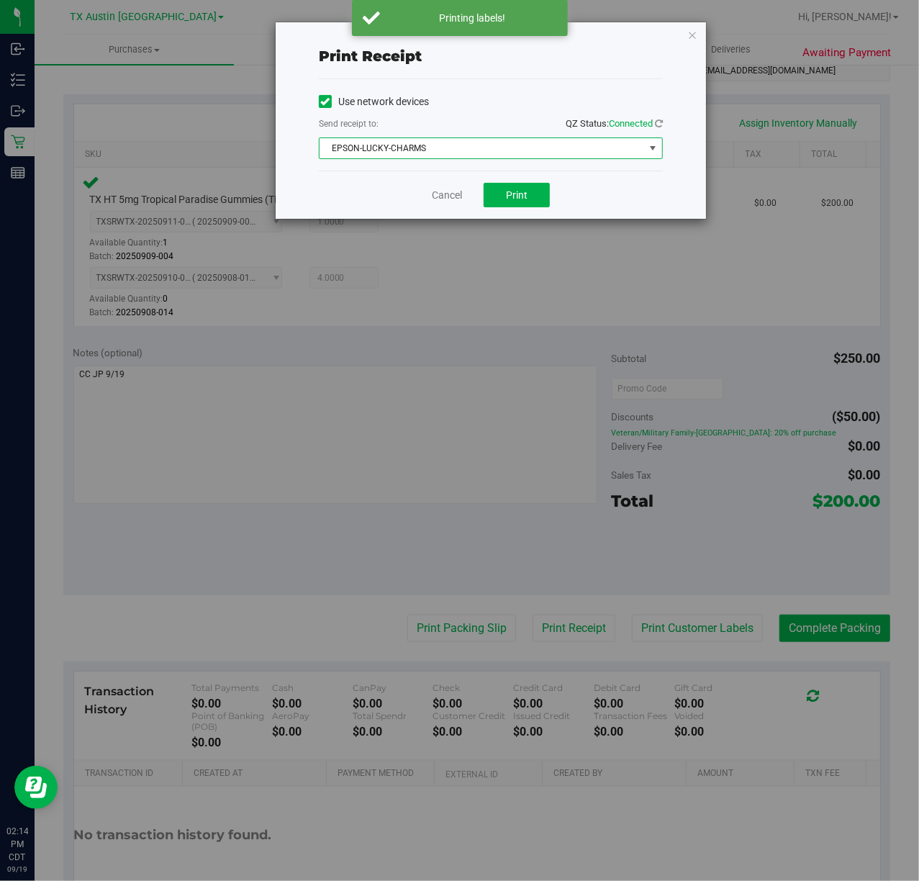
click at [481, 199] on div "Cancel Print" at bounding box center [491, 195] width 344 height 48
drag, startPoint x: 487, startPoint y: 197, endPoint x: 465, endPoint y: 199, distance: 22.3
click at [485, 197] on button "Print" at bounding box center [516, 195] width 66 height 24
click at [442, 202] on link "Cancel" at bounding box center [441, 195] width 30 height 15
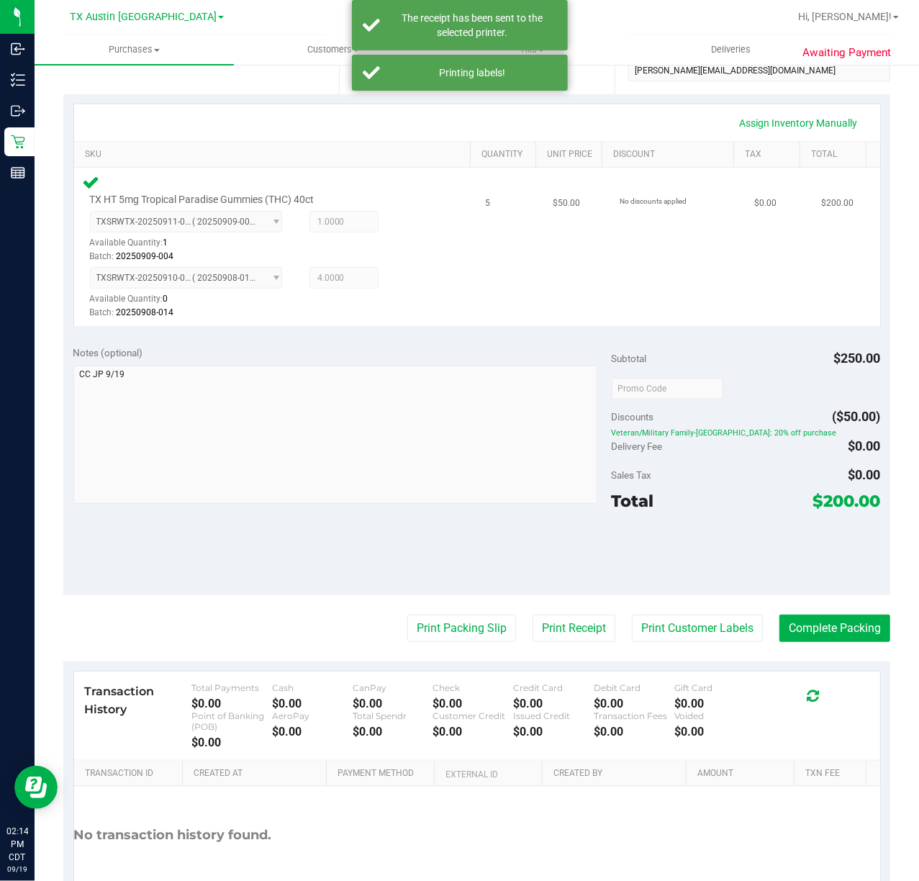
drag, startPoint x: 462, startPoint y: 622, endPoint x: 473, endPoint y: 263, distance: 359.9
click at [463, 581] on purchase-details "Back Edit Purchase Cancel Purchase View Profile # 11973940 Submitted Needs revi…" at bounding box center [476, 365] width 827 height 1151
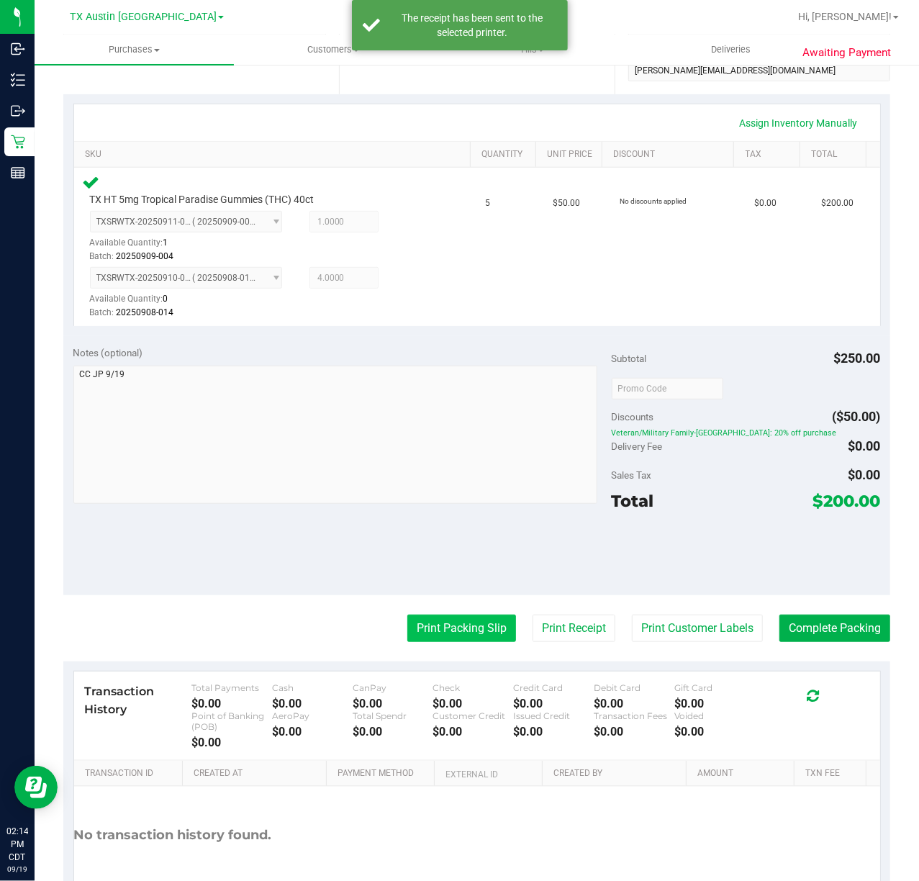
drag, startPoint x: 417, startPoint y: 651, endPoint x: 423, endPoint y: 640, distance: 12.2
click at [417, 648] on purchase-details "Back Edit Purchase Cancel Purchase View Profile # 11973940 Submitted Needs revi…" at bounding box center [476, 365] width 827 height 1151
click at [429, 626] on button "Print Packing Slip" at bounding box center [461, 627] width 109 height 27
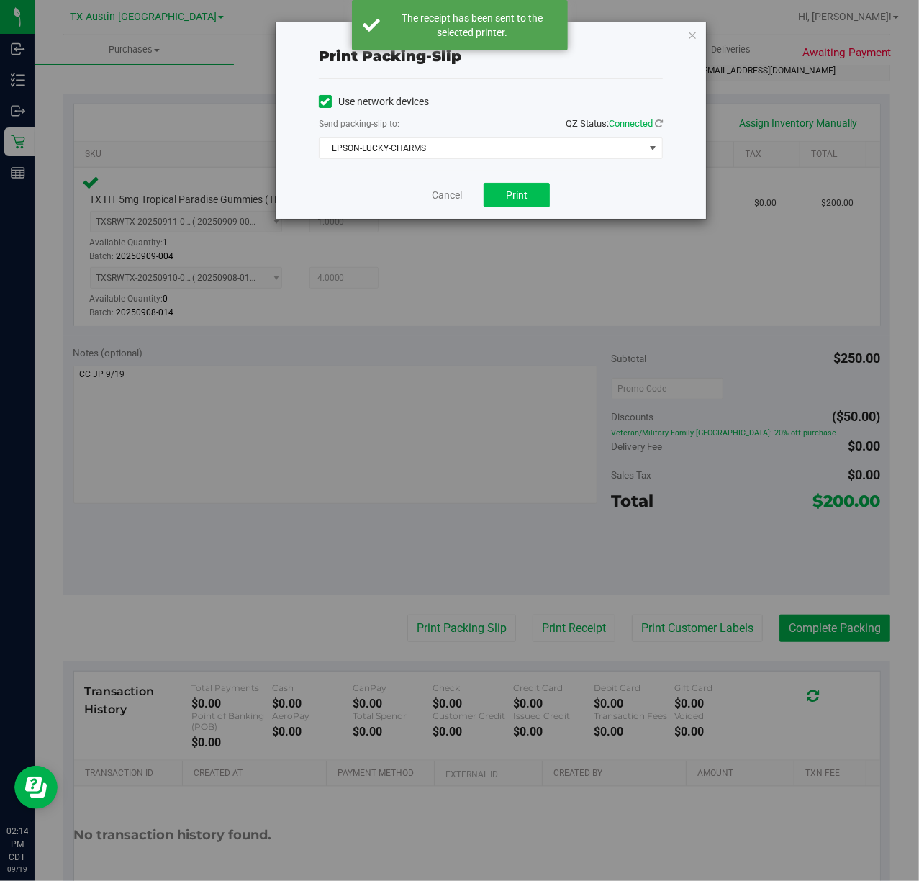
drag, startPoint x: 494, startPoint y: 182, endPoint x: 490, endPoint y: 203, distance: 21.2
click at [492, 196] on div "Cancel Print" at bounding box center [491, 195] width 344 height 48
click at [489, 203] on button "Print" at bounding box center [516, 195] width 66 height 24
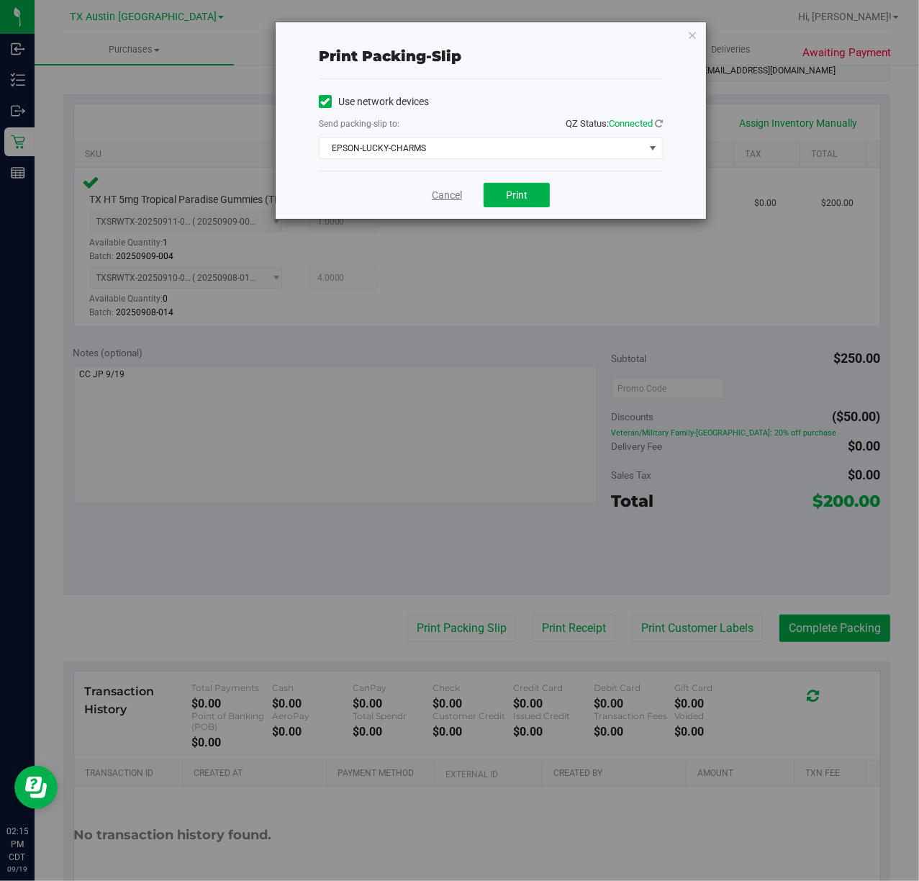
click at [433, 199] on link "Cancel" at bounding box center [447, 195] width 30 height 15
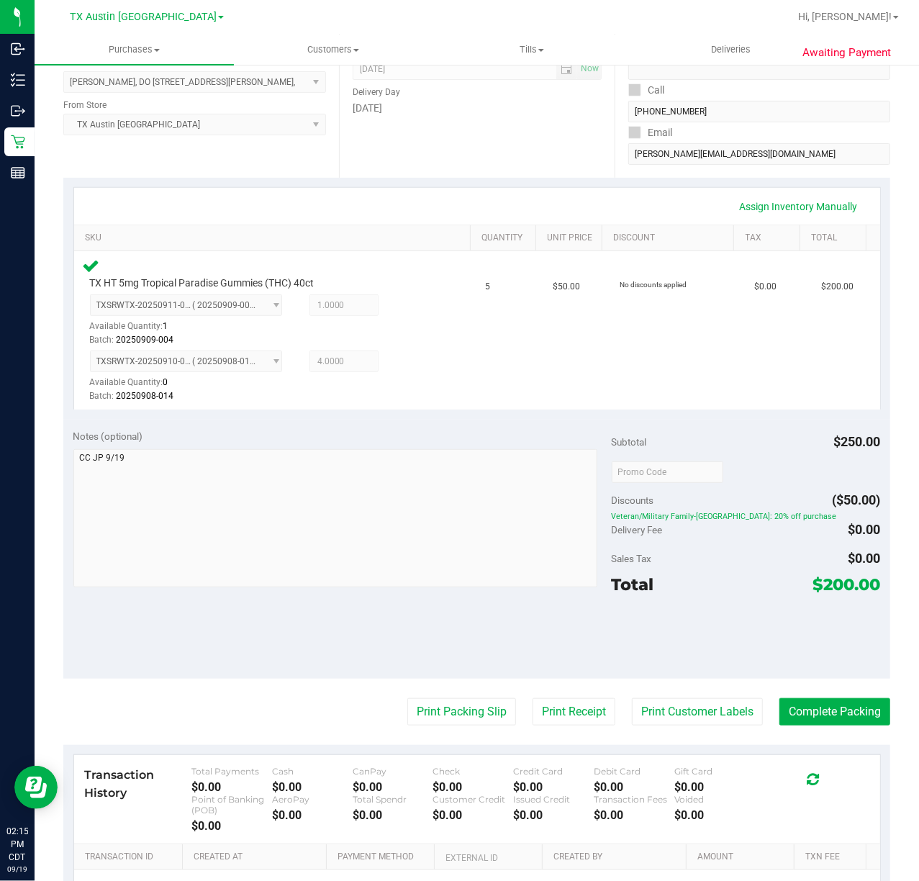
scroll to position [277, 0]
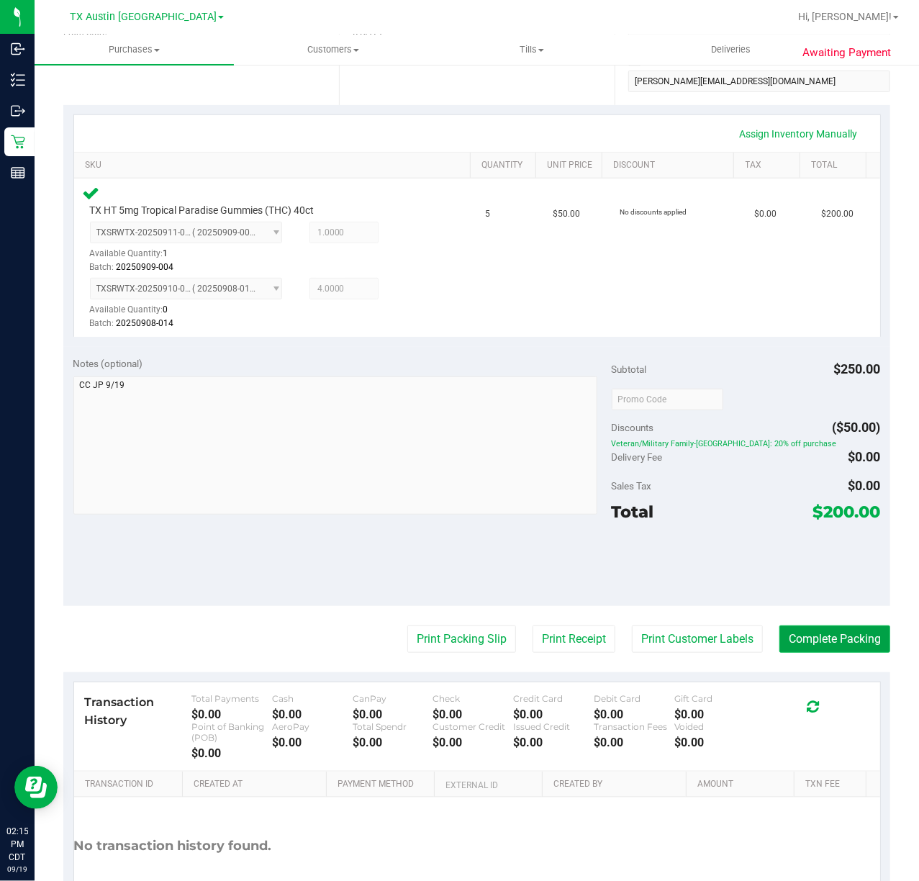
click at [820, 640] on button "Complete Packing" at bounding box center [834, 638] width 111 height 27
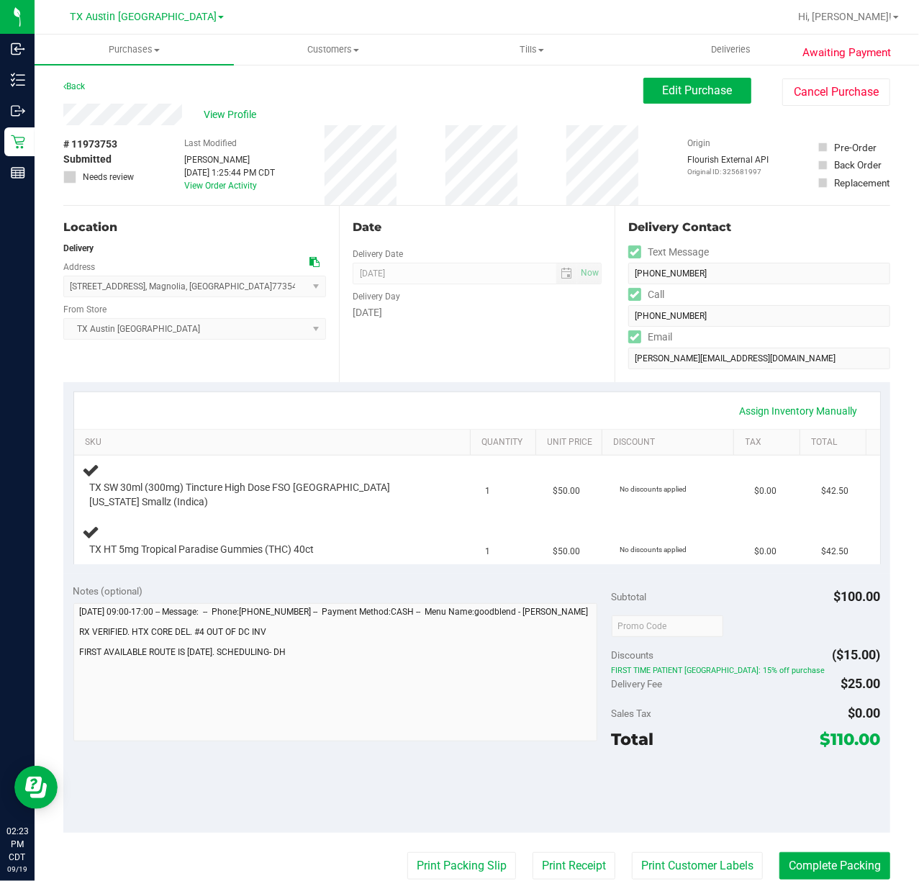
click at [476, 317] on div "[DATE]" at bounding box center [477, 312] width 249 height 15
click at [436, 349] on div "Date Delivery Date [DATE] Now [DATE] 07:00 AM Now Delivery Day [DATE]" at bounding box center [477, 294] width 276 height 176
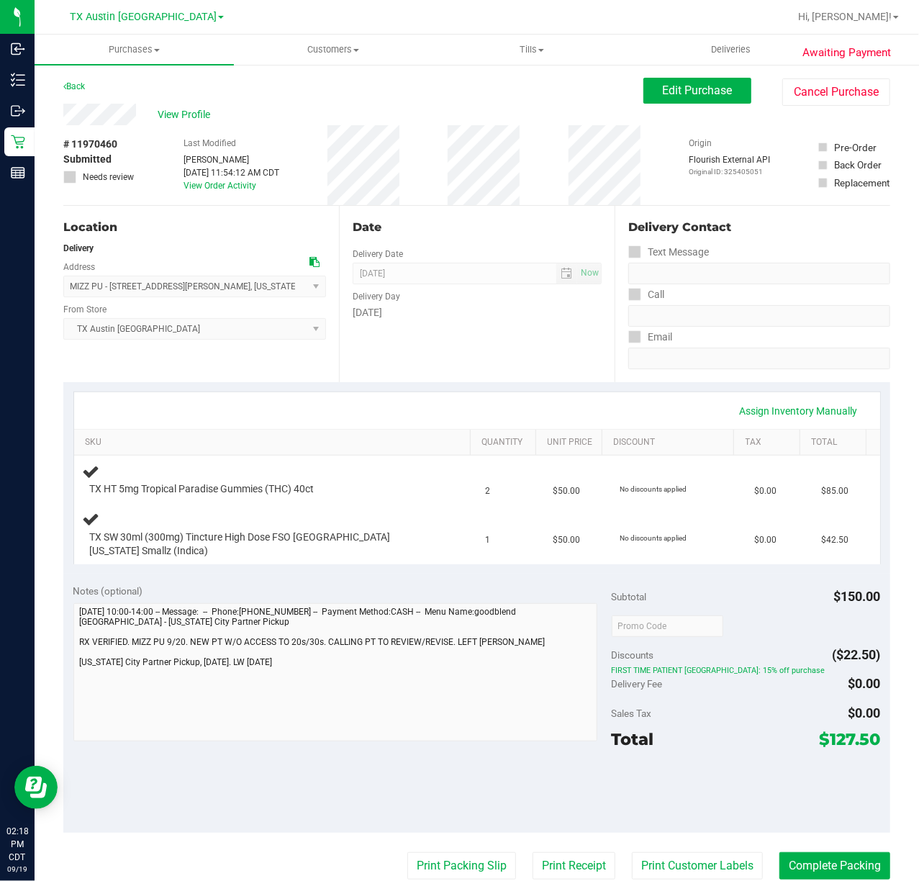
click at [545, 387] on div "Assign Inventory Manually SKU Quantity Unit Price Discount Tax Total TX HT 5mg …" at bounding box center [476, 478] width 827 height 192
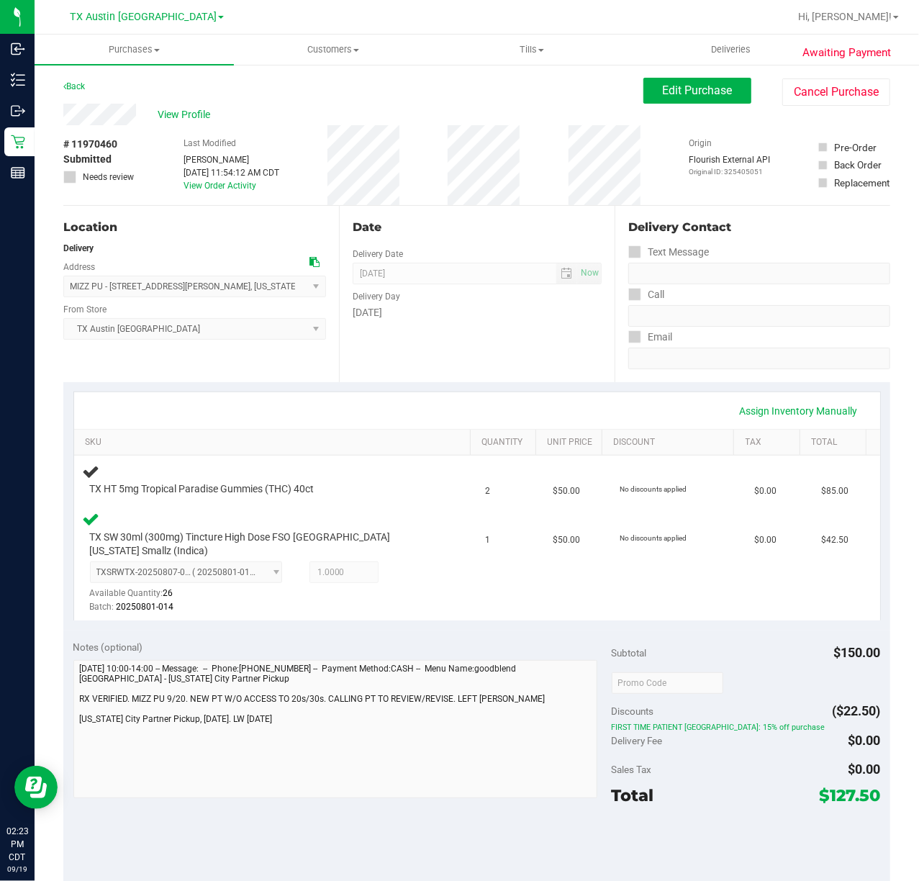
click at [459, 312] on div "[DATE]" at bounding box center [477, 312] width 249 height 15
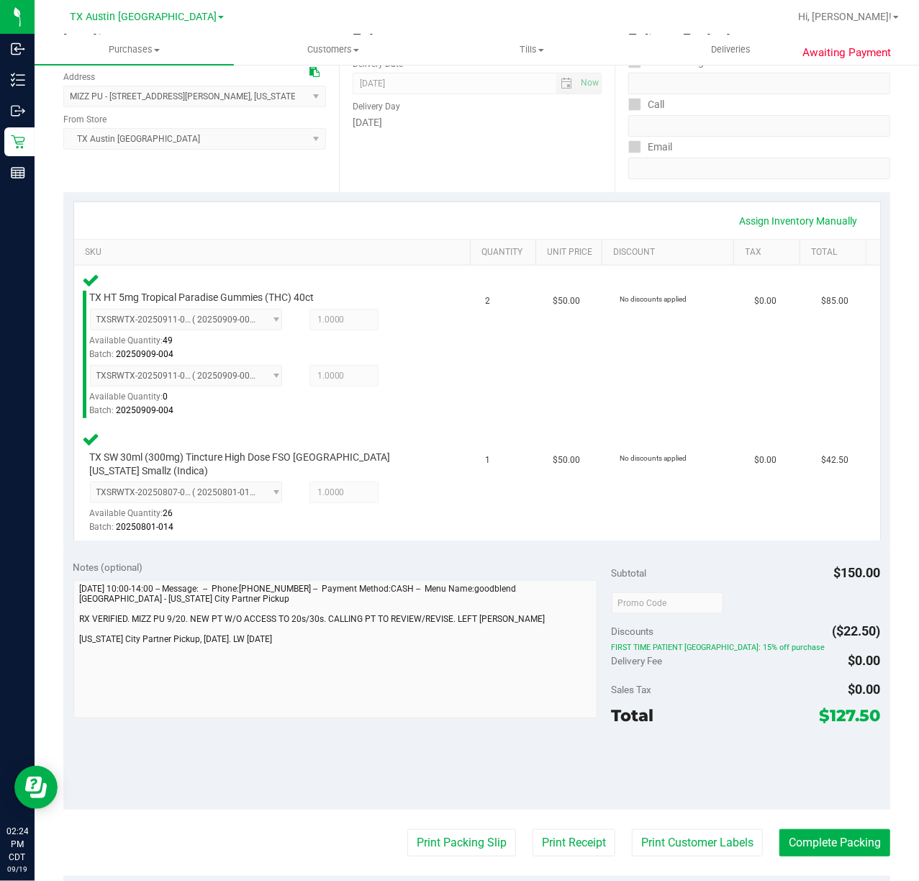
scroll to position [191, 0]
click at [686, 832] on button "Print Customer Labels" at bounding box center [697, 840] width 131 height 27
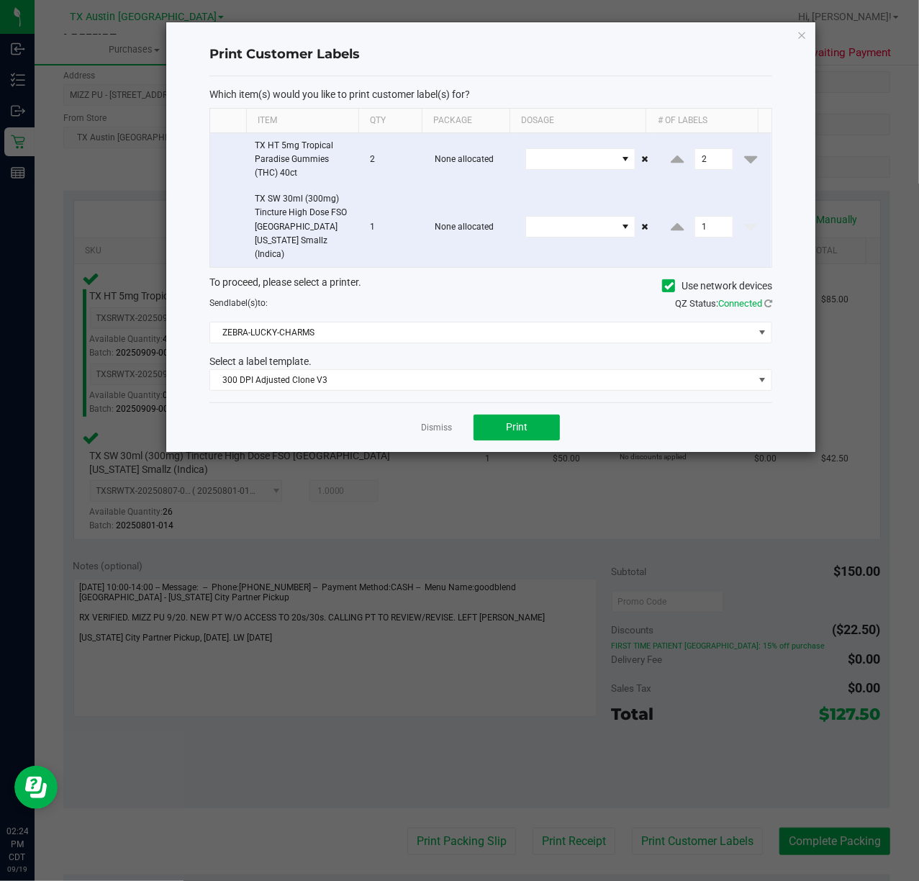
click at [489, 430] on div "Dismiss Print" at bounding box center [490, 427] width 563 height 50
click at [498, 427] on button "Print" at bounding box center [516, 427] width 86 height 26
click at [441, 422] on link "Dismiss" at bounding box center [436, 428] width 31 height 12
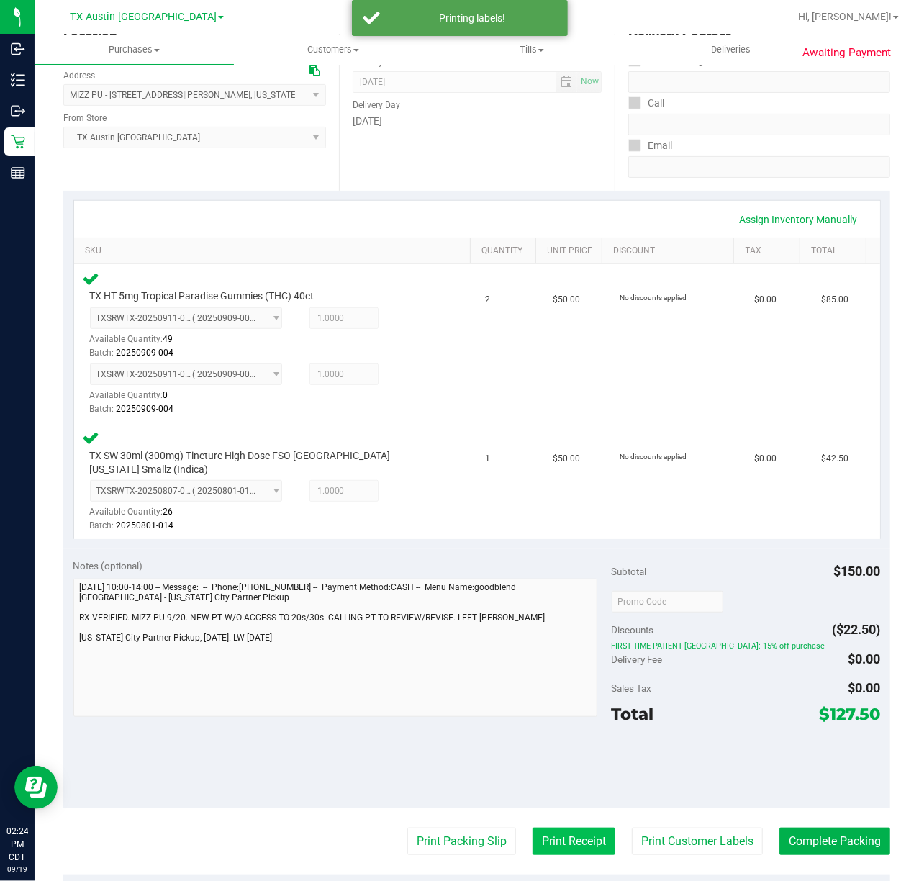
click at [550, 827] on button "Print Receipt" at bounding box center [573, 840] width 83 height 27
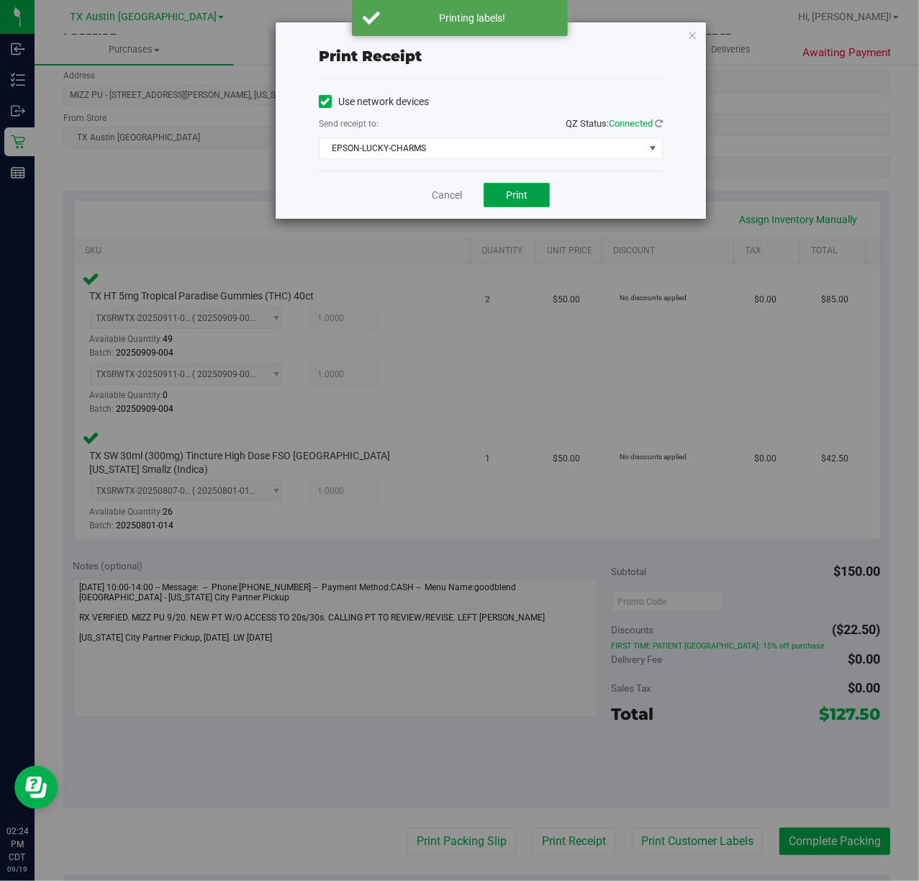
click at [504, 191] on button "Print" at bounding box center [516, 195] width 66 height 24
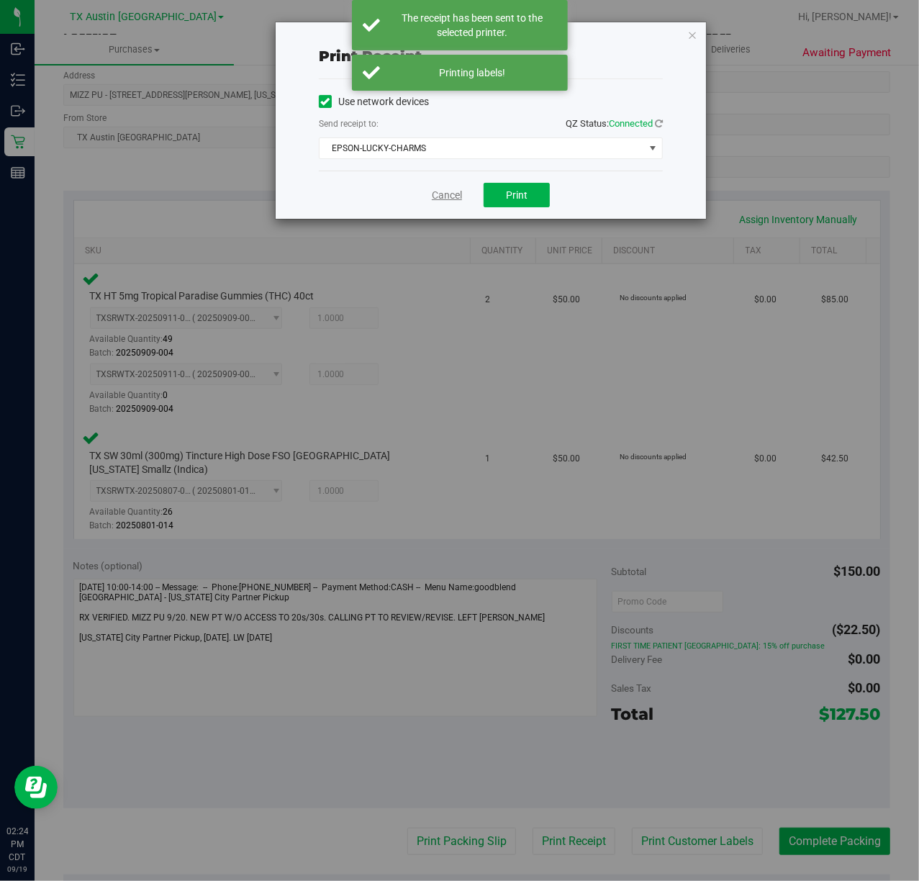
click at [438, 190] on link "Cancel" at bounding box center [447, 195] width 30 height 15
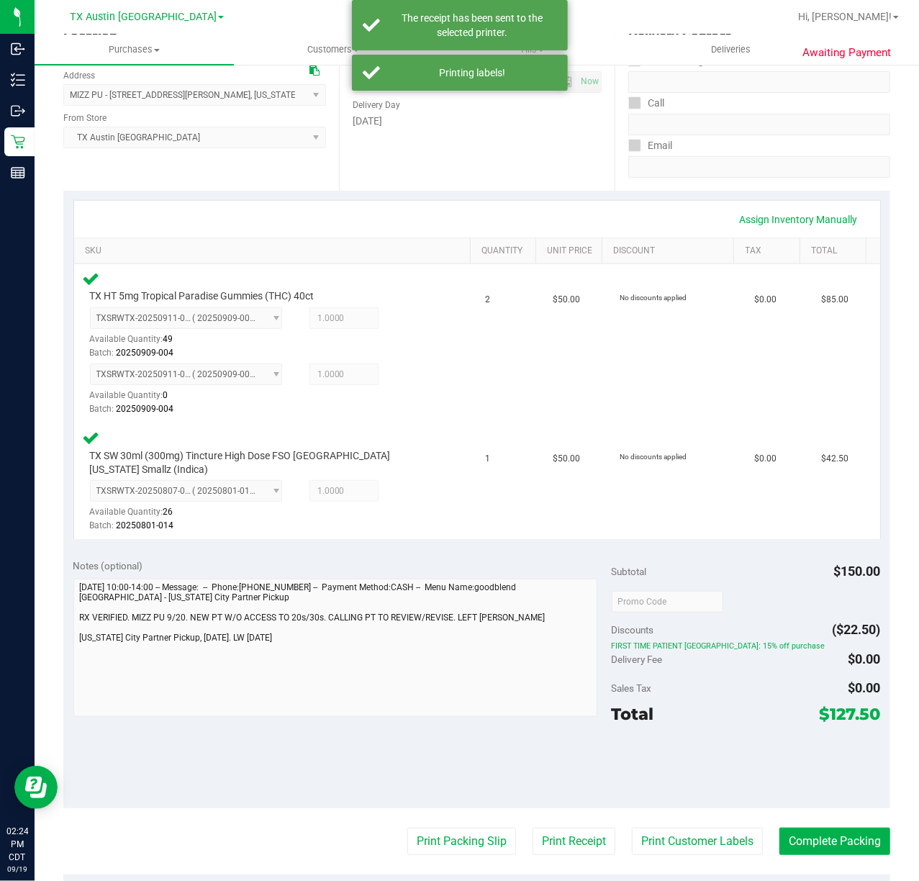
click at [450, 843] on purchase-details "Back Edit Purchase Cancel Purchase View Profile # 11970460 Submitted Needs revi…" at bounding box center [476, 520] width 827 height 1268
click at [459, 827] on button "Print Packing Slip" at bounding box center [461, 840] width 109 height 27
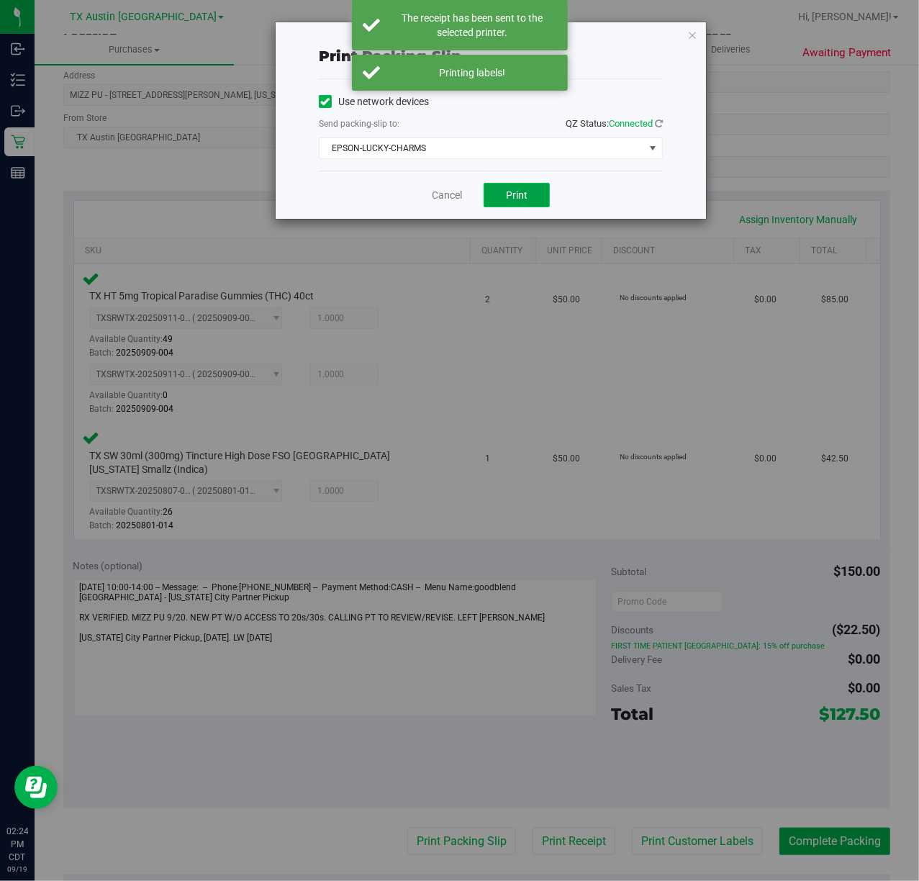
click at [513, 187] on button "Print" at bounding box center [516, 195] width 66 height 24
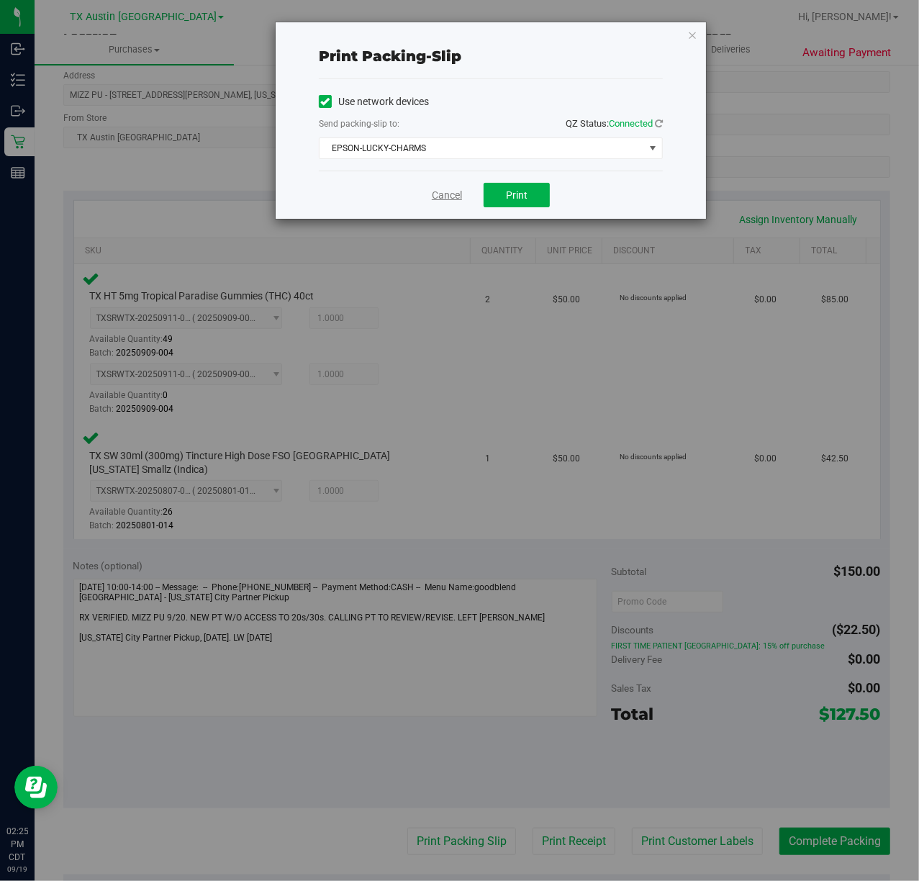
click at [450, 194] on link "Cancel" at bounding box center [447, 195] width 30 height 15
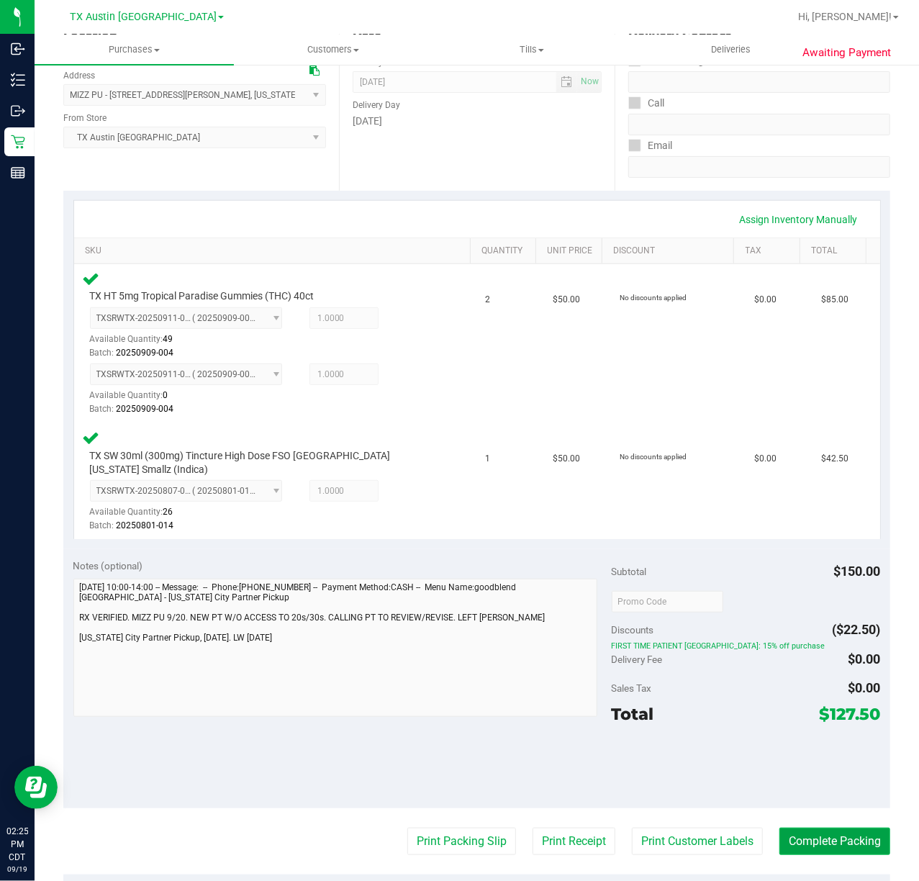
click at [815, 838] on button "Complete Packing" at bounding box center [834, 840] width 111 height 27
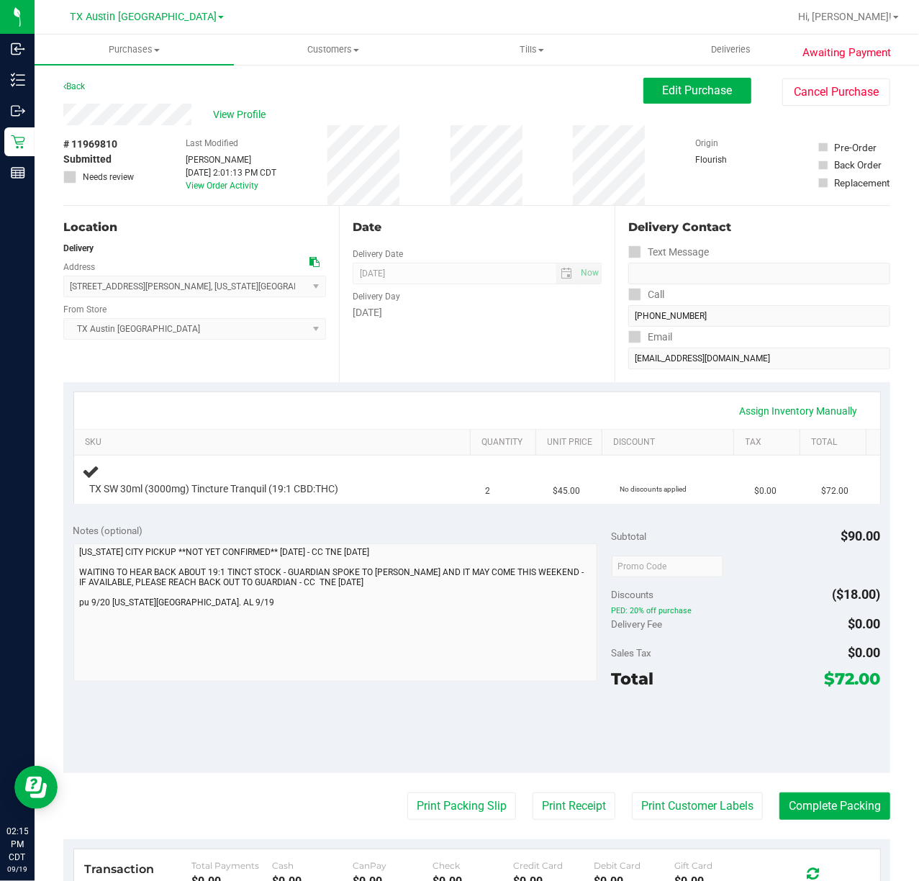
click at [363, 530] on div "Notes (optional)" at bounding box center [342, 530] width 538 height 14
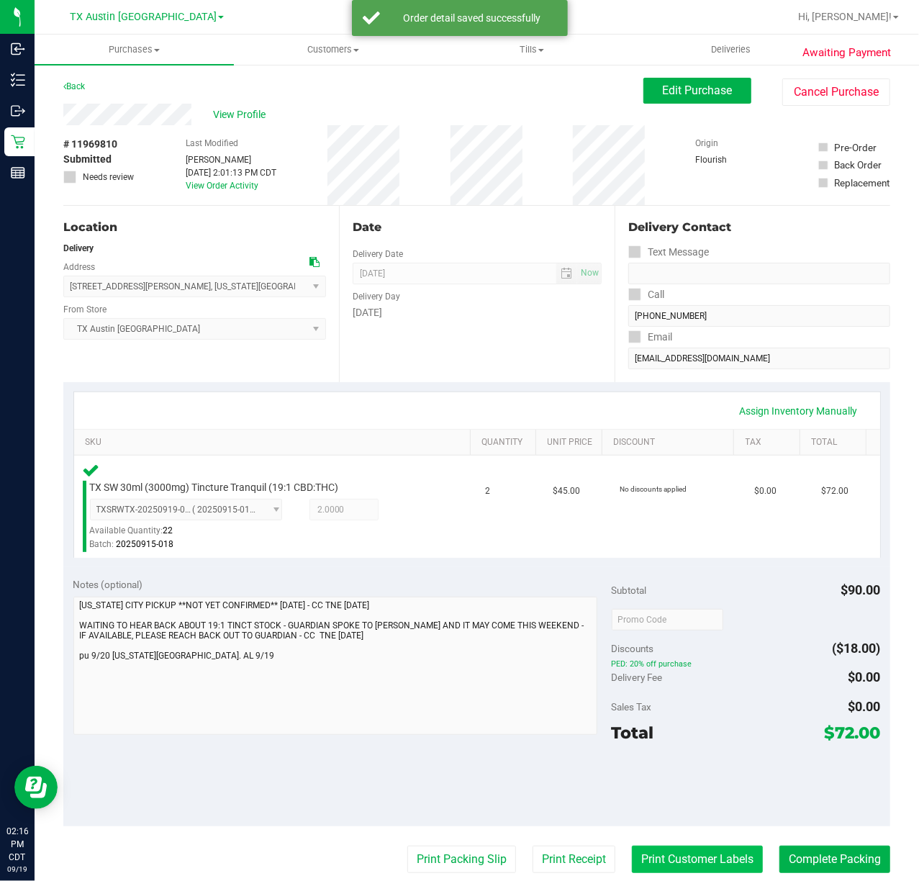
click at [665, 866] on button "Print Customer Labels" at bounding box center [697, 858] width 131 height 27
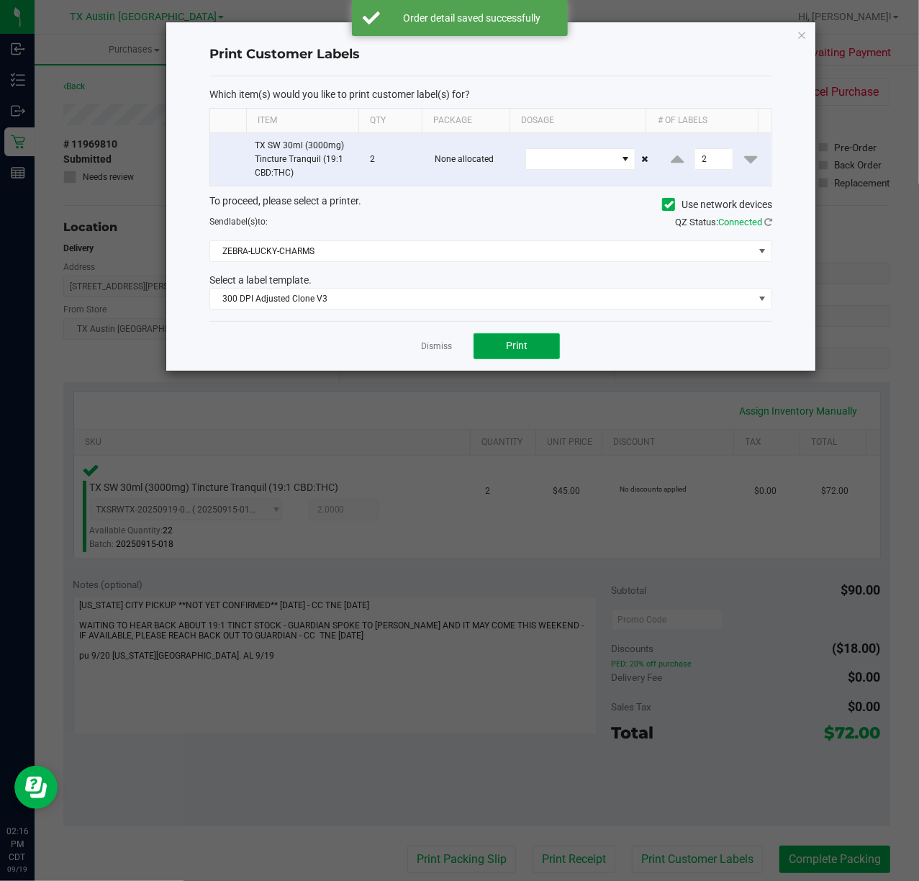
click at [516, 343] on span "Print" at bounding box center [517, 346] width 22 height 12
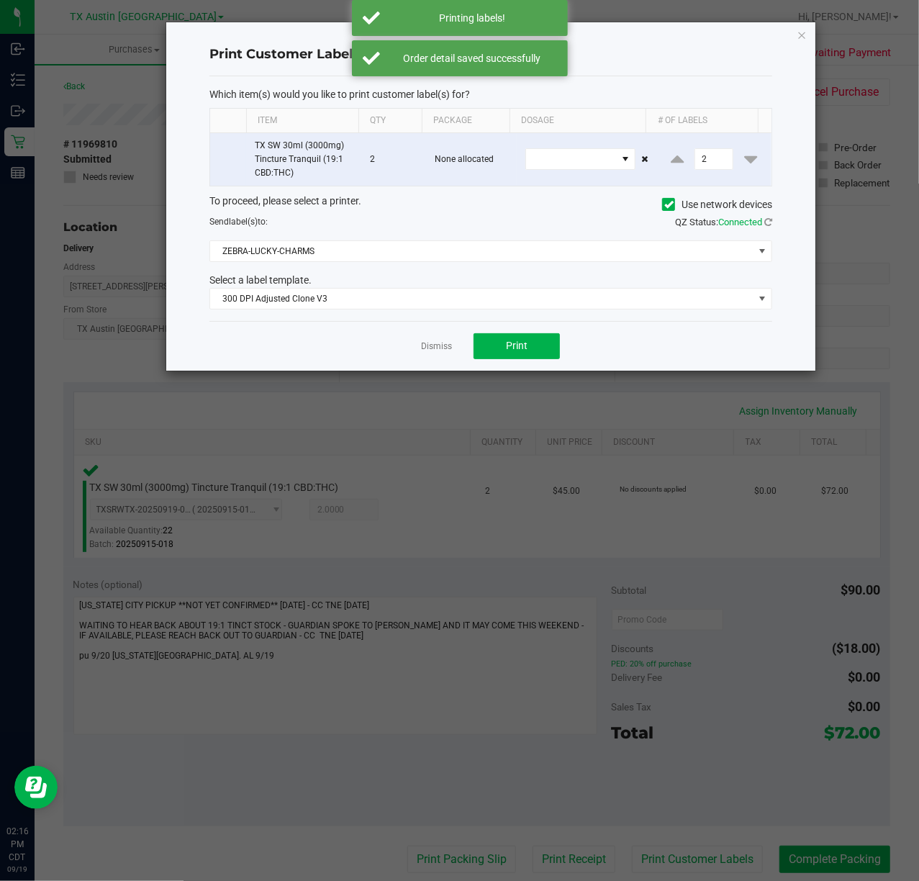
click at [443, 337] on div "Dismiss Print" at bounding box center [490, 346] width 563 height 50
click at [440, 347] on link "Dismiss" at bounding box center [436, 346] width 31 height 12
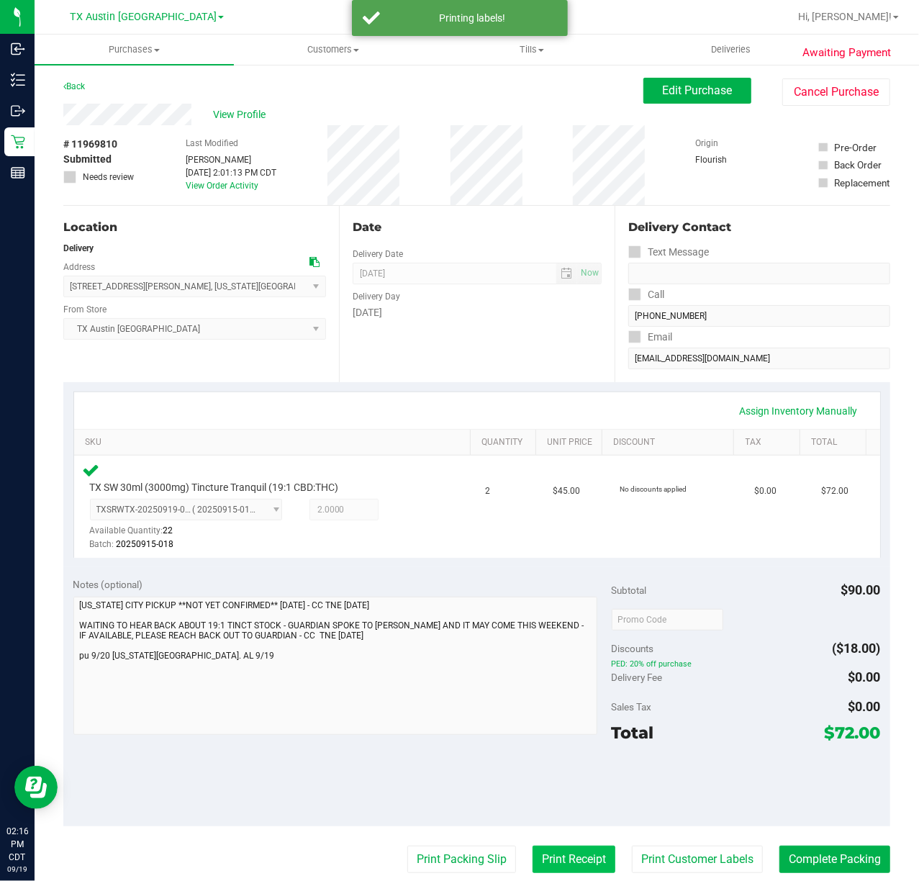
click at [574, 856] on button "Print Receipt" at bounding box center [573, 858] width 83 height 27
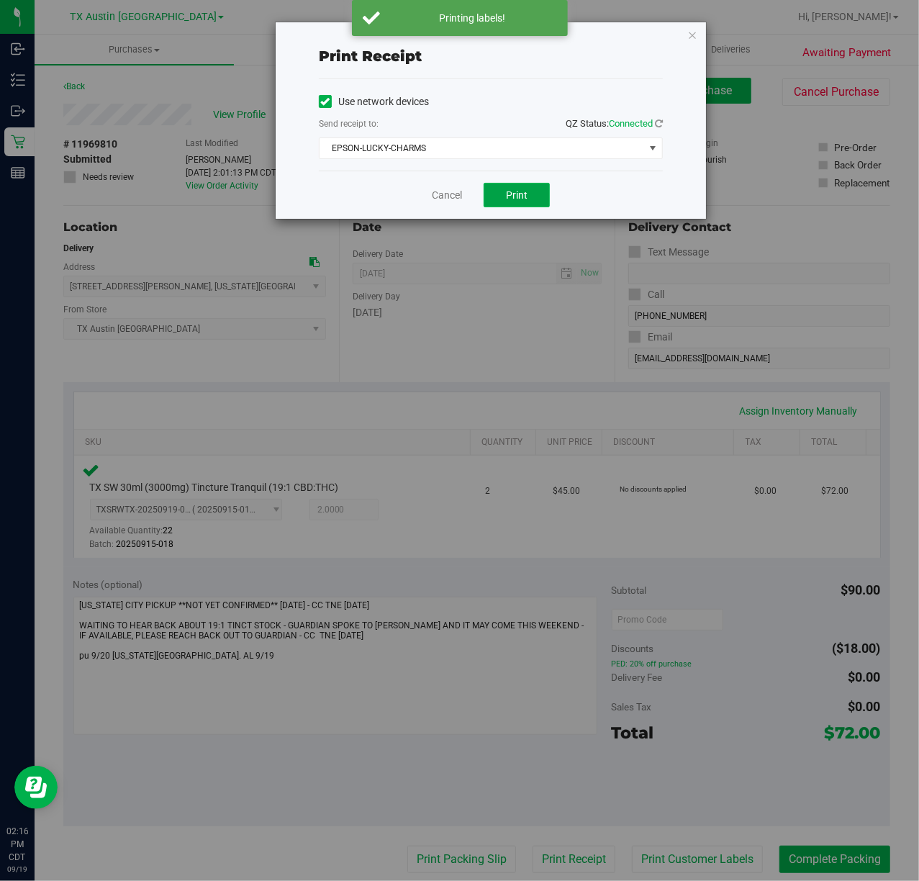
click at [504, 194] on button "Print" at bounding box center [516, 195] width 66 height 24
click at [448, 191] on link "Cancel" at bounding box center [441, 195] width 30 height 15
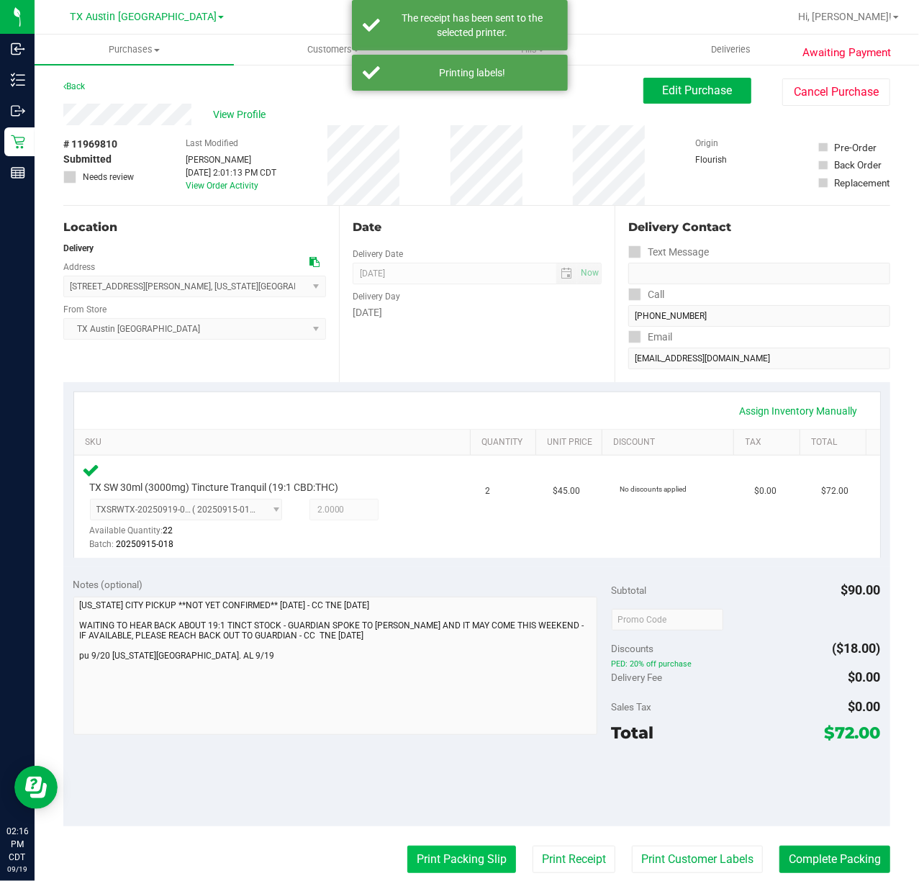
click at [490, 858] on button "Print Packing Slip" at bounding box center [461, 858] width 109 height 27
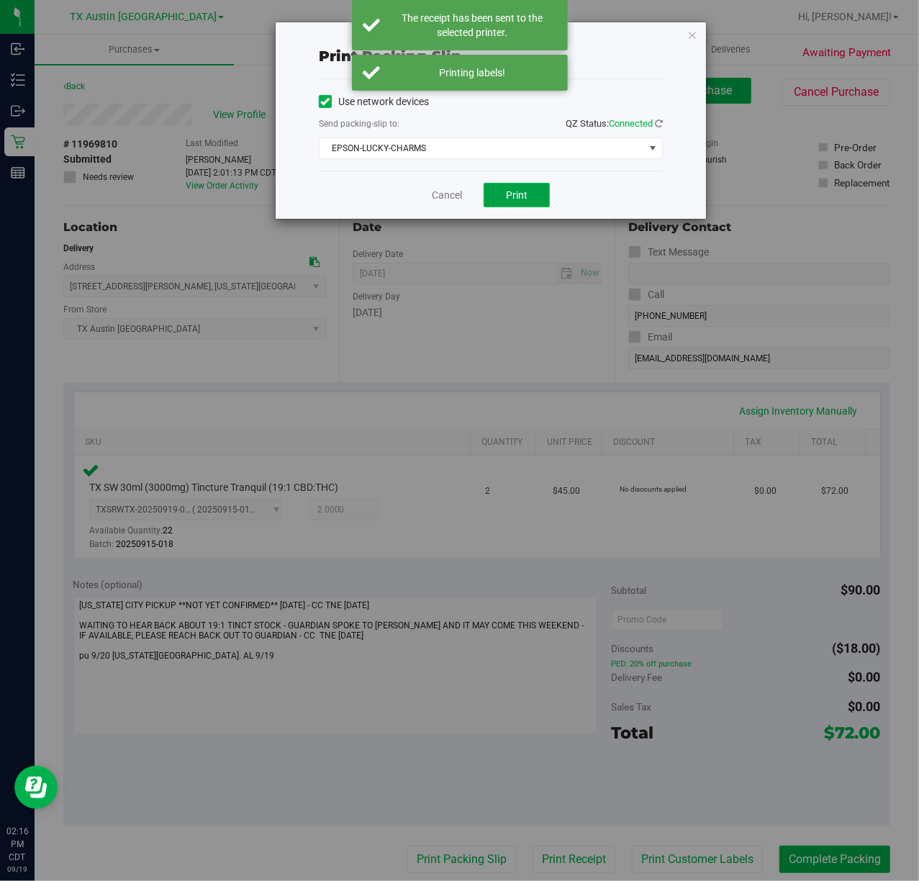
click at [536, 191] on button "Print" at bounding box center [516, 195] width 66 height 24
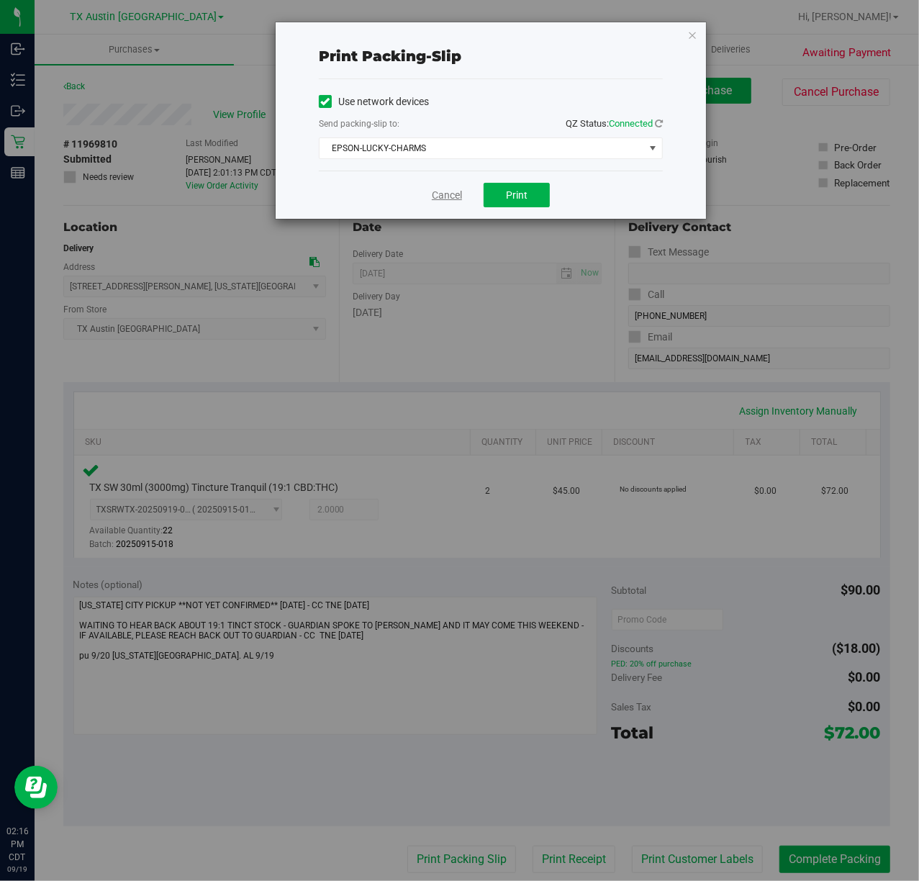
click at [433, 196] on link "Cancel" at bounding box center [447, 195] width 30 height 15
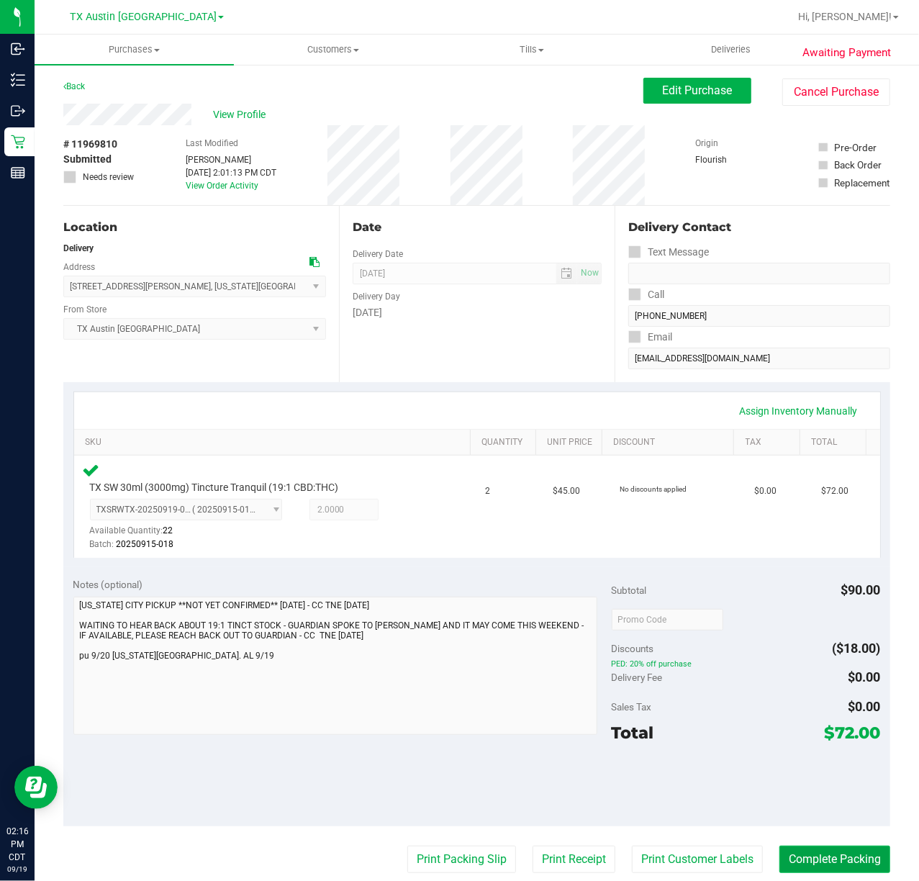
click at [830, 858] on button "Complete Packing" at bounding box center [834, 858] width 111 height 27
